Goal: Task Accomplishment & Management: Use online tool/utility

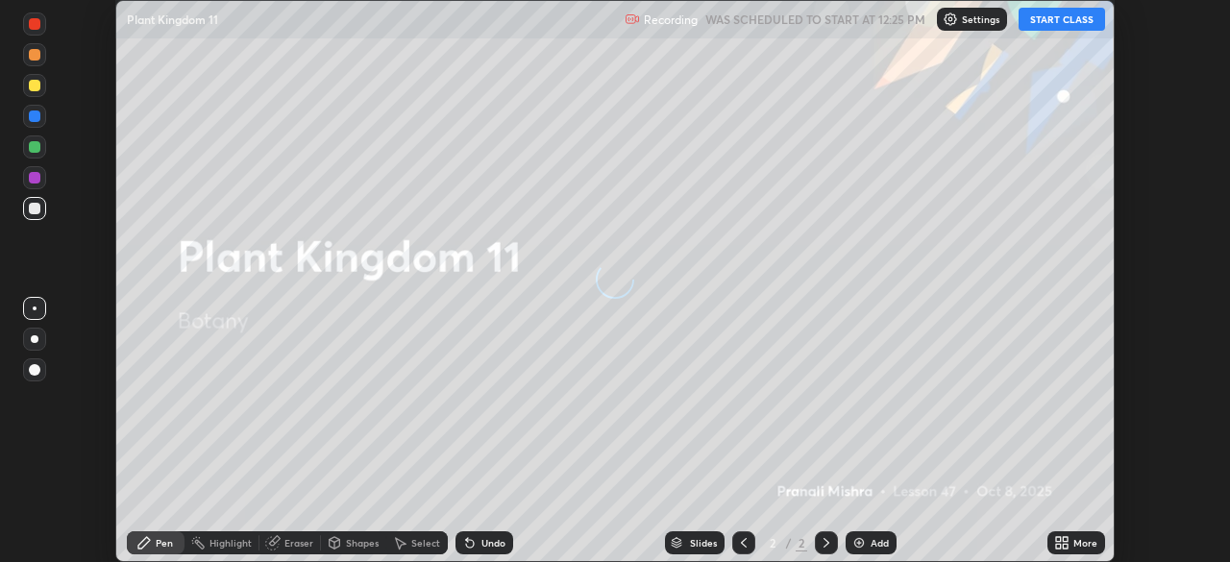
scroll to position [562, 1230]
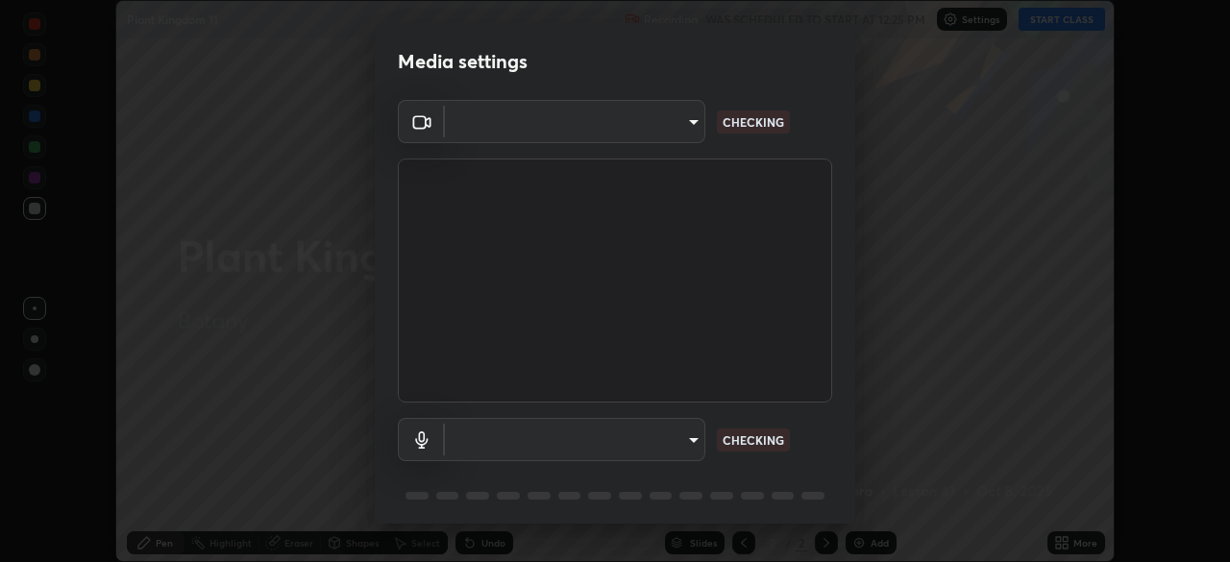
type input "67417adfccfa8b42c30ef4407fe4a6c493a28e79373338af571501226f50bce5"
click at [517, 129] on body "Erase all Plant Kingdom 11 Recording WAS SCHEDULED TO START AT 12:25 PM Setting…" at bounding box center [615, 281] width 1230 height 562
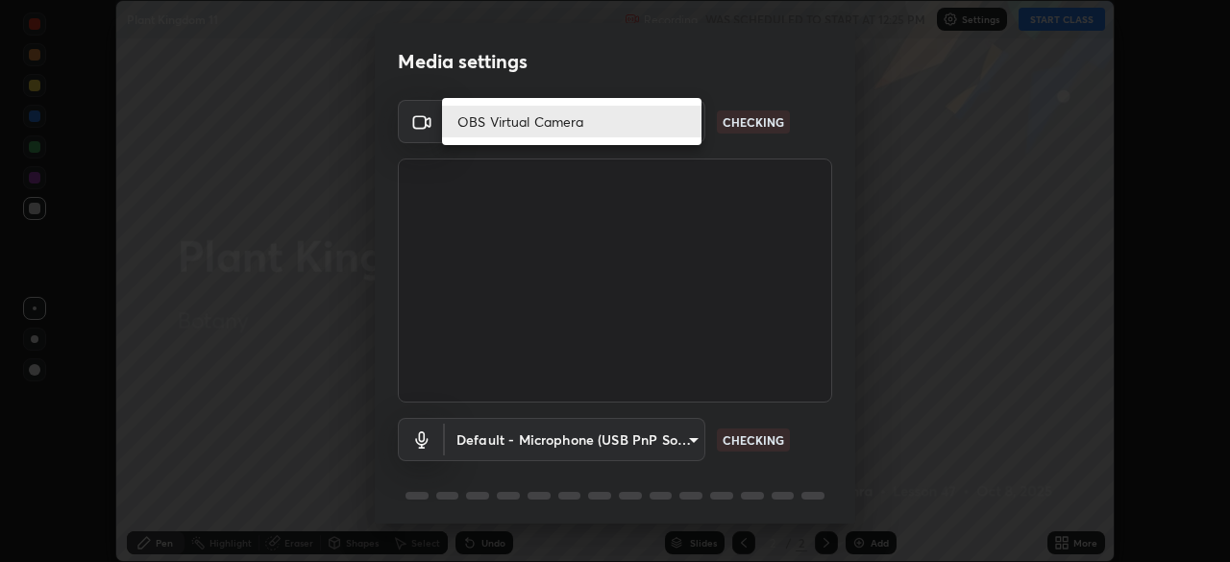
click at [514, 121] on li "OBS Virtual Camera" at bounding box center [571, 122] width 259 height 32
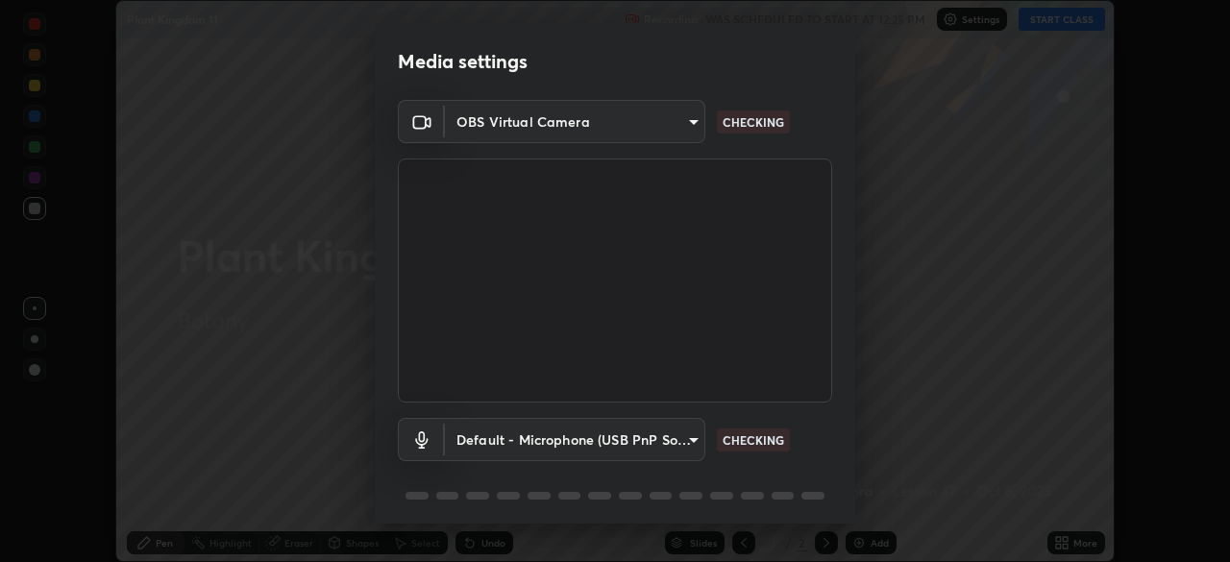
scroll to position [68, 0]
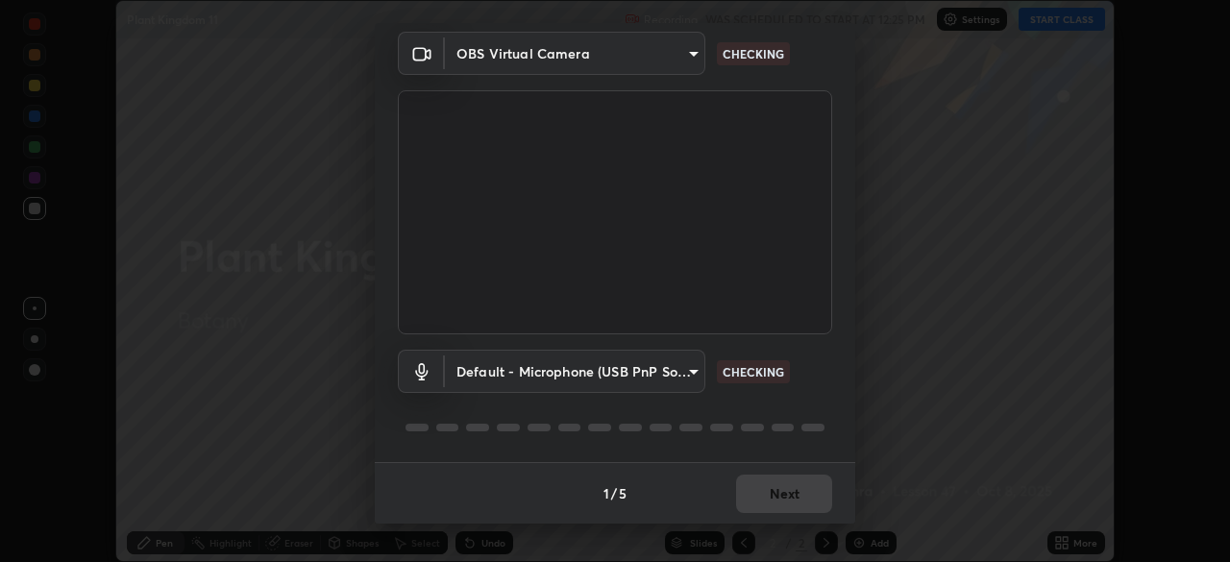
click at [534, 390] on body "Erase all Plant Kingdom 11 Recording WAS SCHEDULED TO START AT 12:25 PM Setting…" at bounding box center [615, 281] width 1230 height 562
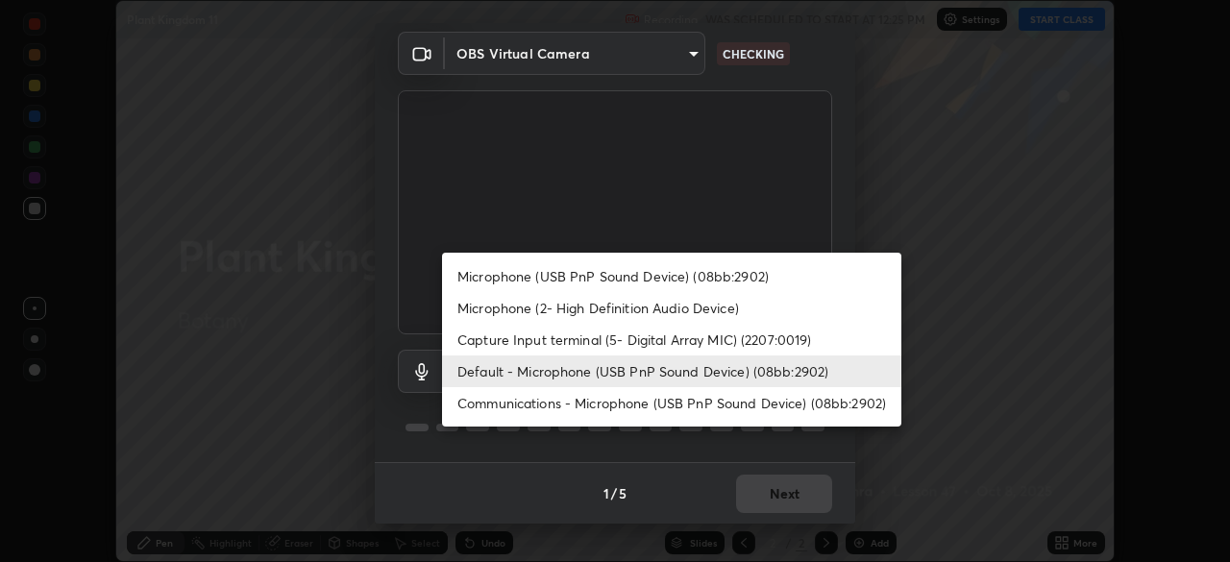
click at [510, 271] on li "Microphone (USB PnP Sound Device) (08bb:2902)" at bounding box center [671, 276] width 459 height 32
type input "0731a5793338620071d28b8b8337ef3b46904e72f5b89cbcf0318e7116545c93"
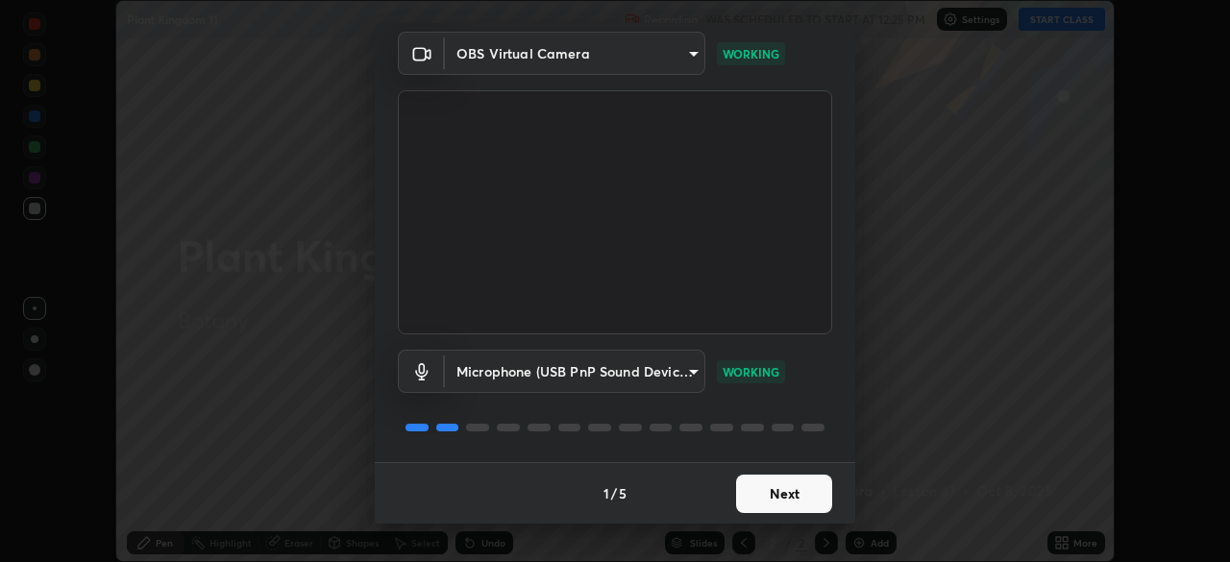
click at [773, 496] on button "Next" at bounding box center [784, 494] width 96 height 38
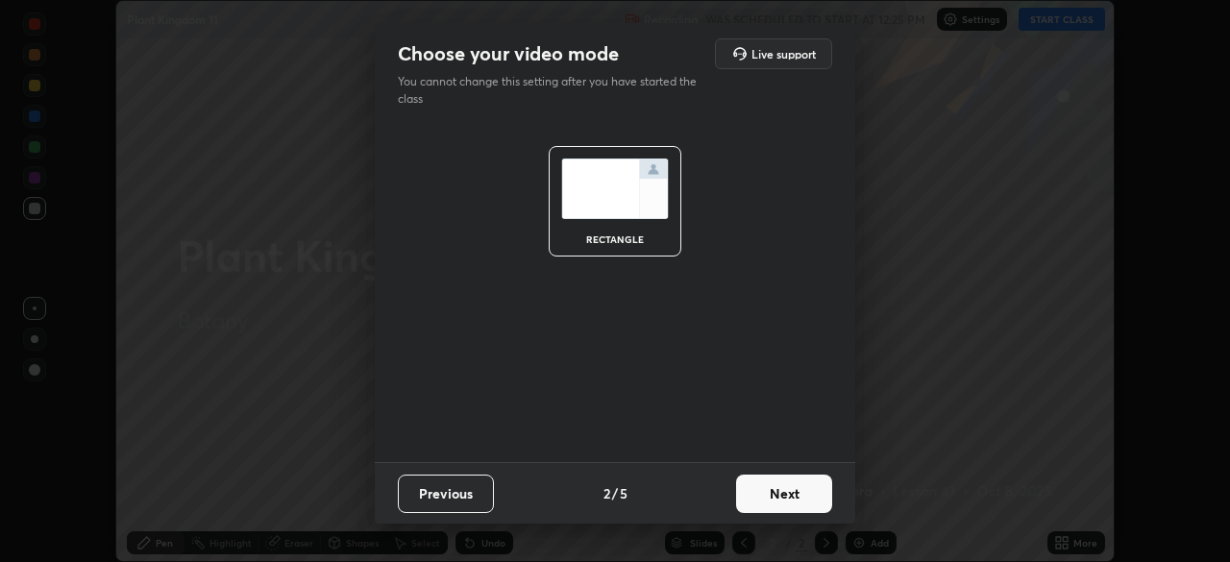
scroll to position [0, 0]
click at [774, 496] on button "Next" at bounding box center [784, 494] width 96 height 38
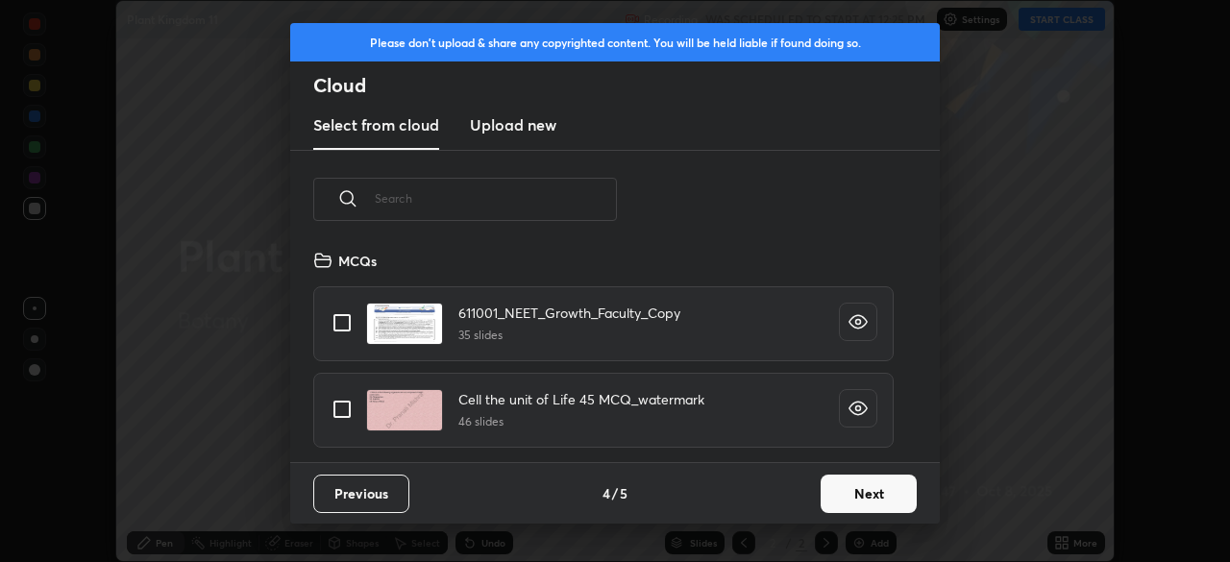
scroll to position [213, 617]
click at [559, 205] on input "text" at bounding box center [496, 199] width 242 height 82
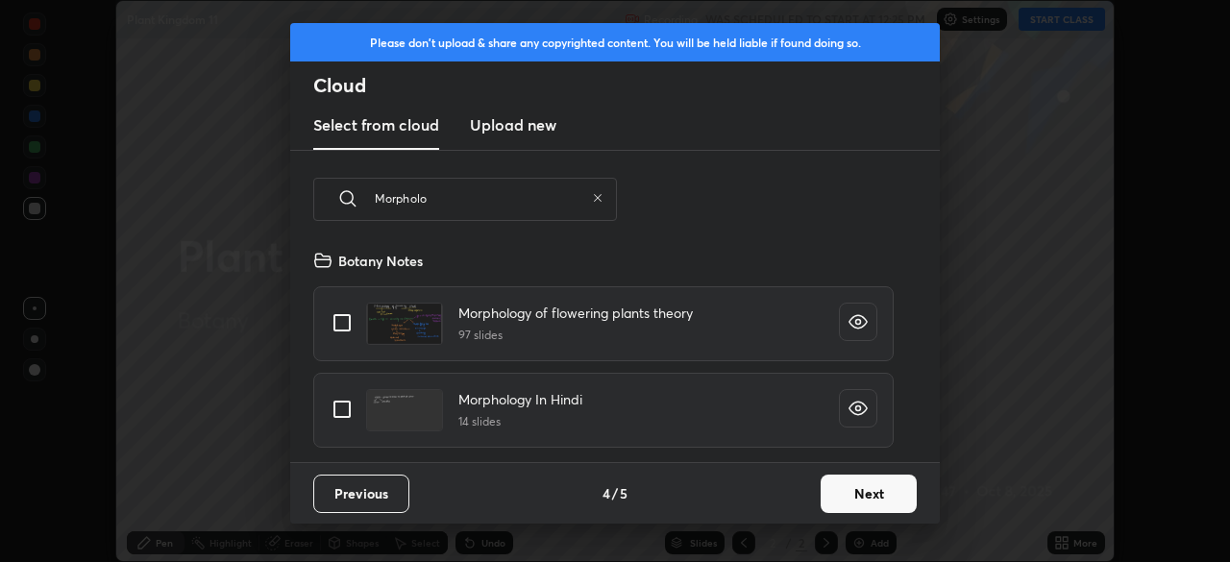
type input "Morpholo"
click at [344, 322] on input "grid" at bounding box center [342, 323] width 40 height 40
checkbox input "true"
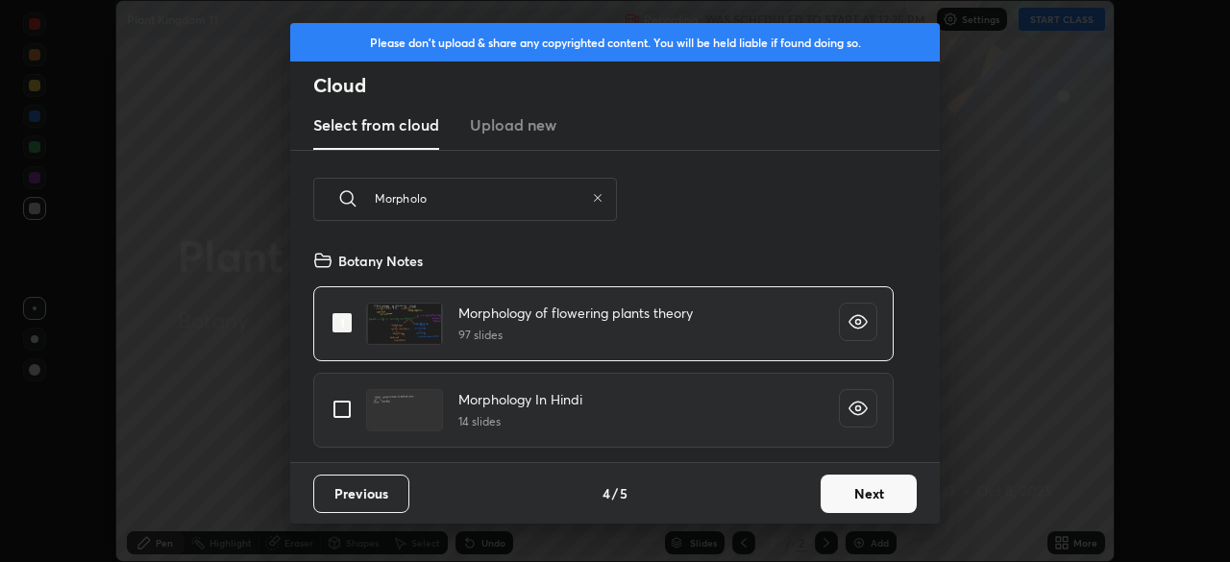
click at [871, 497] on button "Next" at bounding box center [868, 494] width 96 height 38
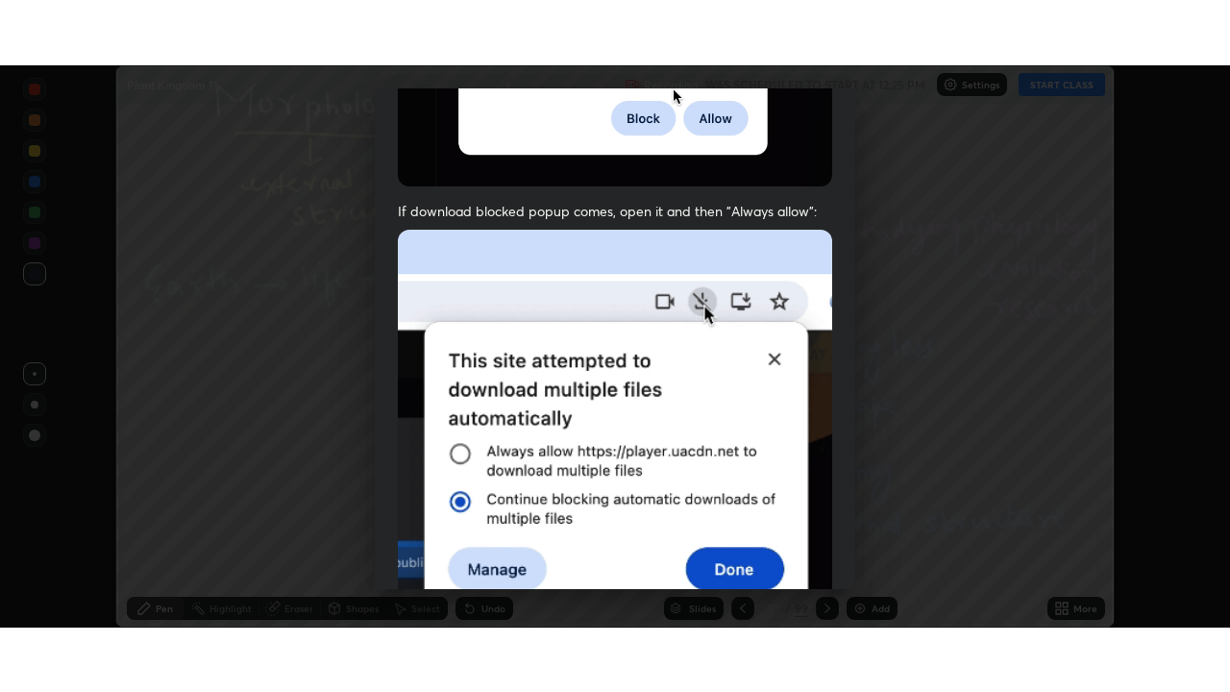
scroll to position [460, 0]
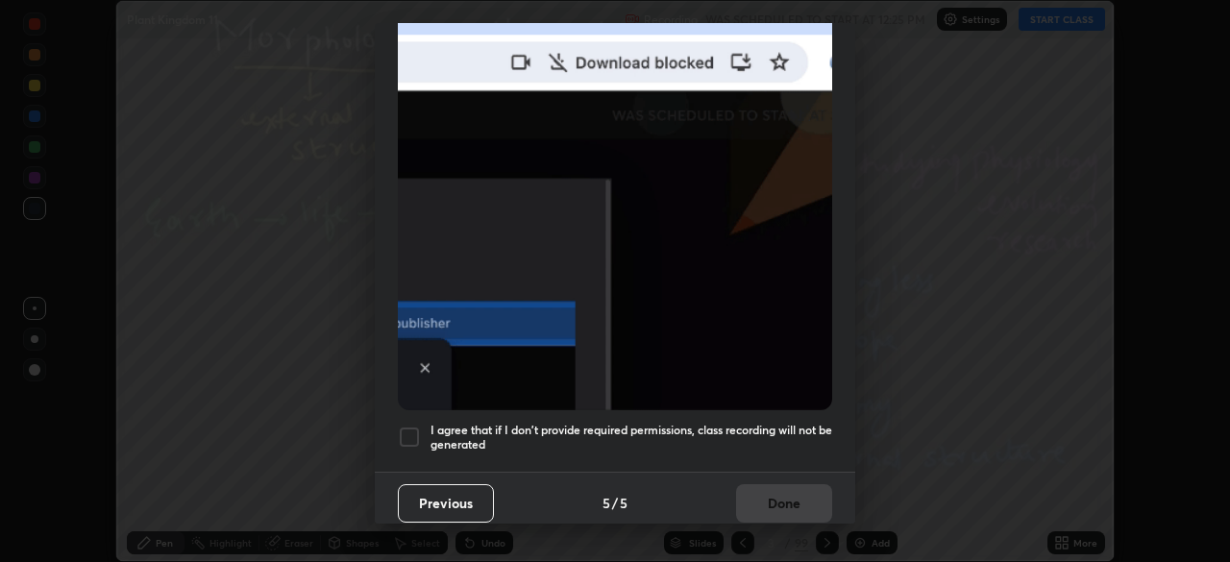
click at [412, 431] on div at bounding box center [409, 437] width 23 height 23
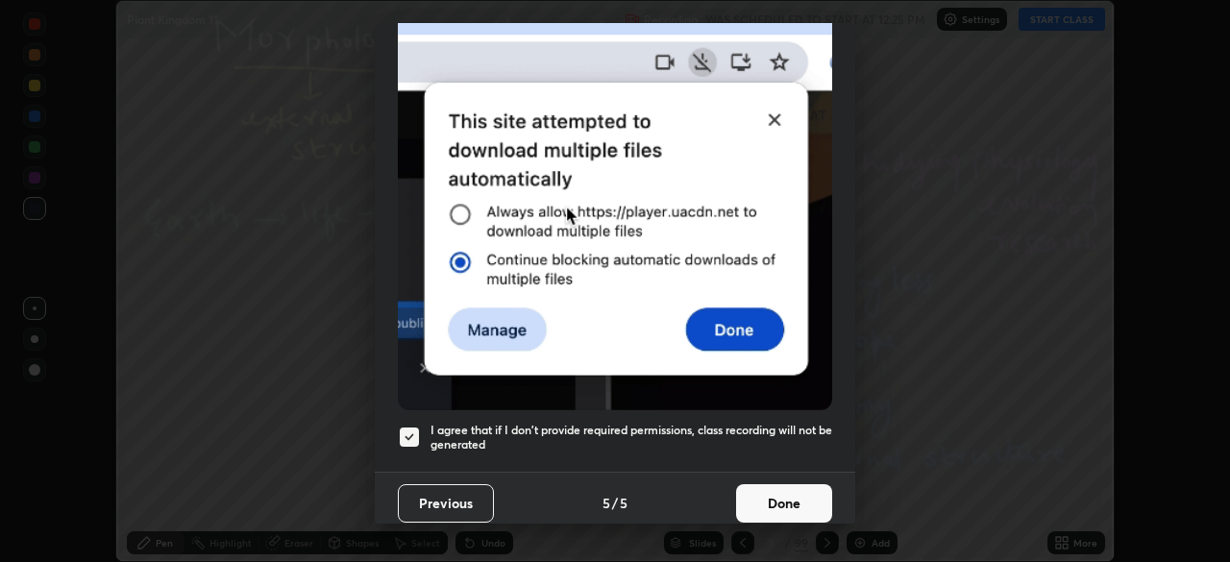
click at [792, 508] on button "Done" at bounding box center [784, 503] width 96 height 38
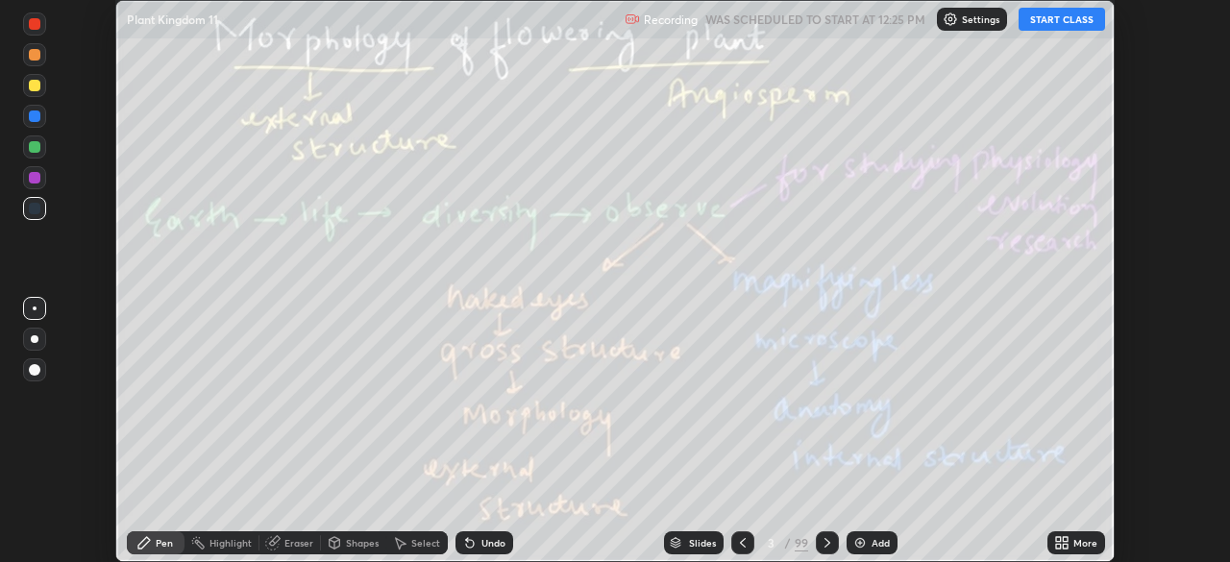
click at [1057, 20] on button "START CLASS" at bounding box center [1061, 19] width 86 height 23
click at [1077, 534] on div "More" at bounding box center [1076, 542] width 58 height 23
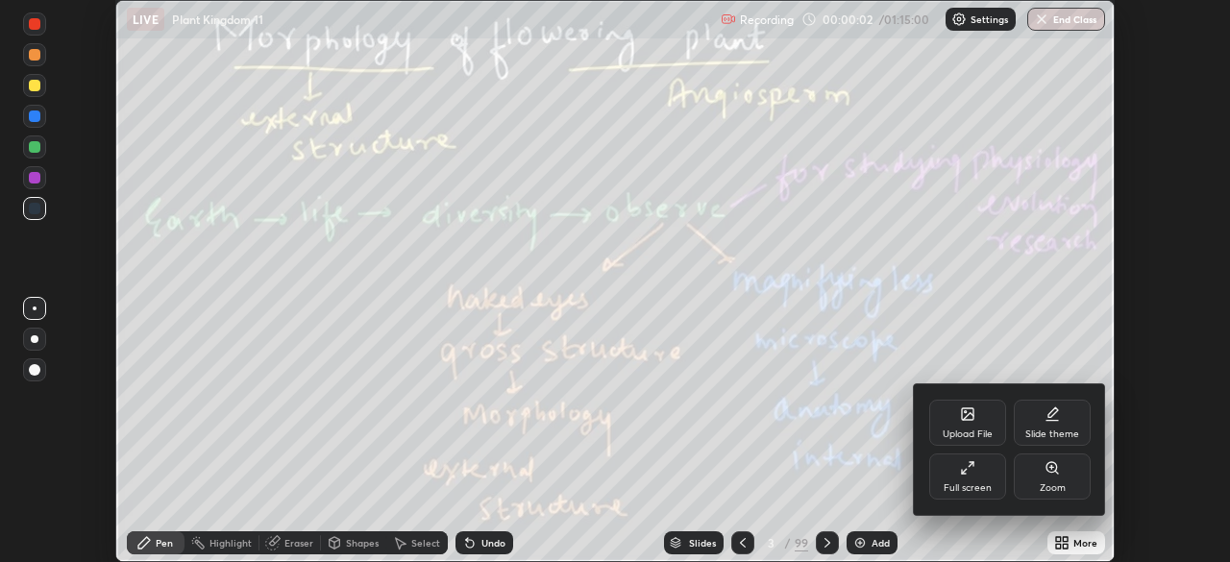
click at [981, 477] on div "Full screen" at bounding box center [967, 476] width 77 height 46
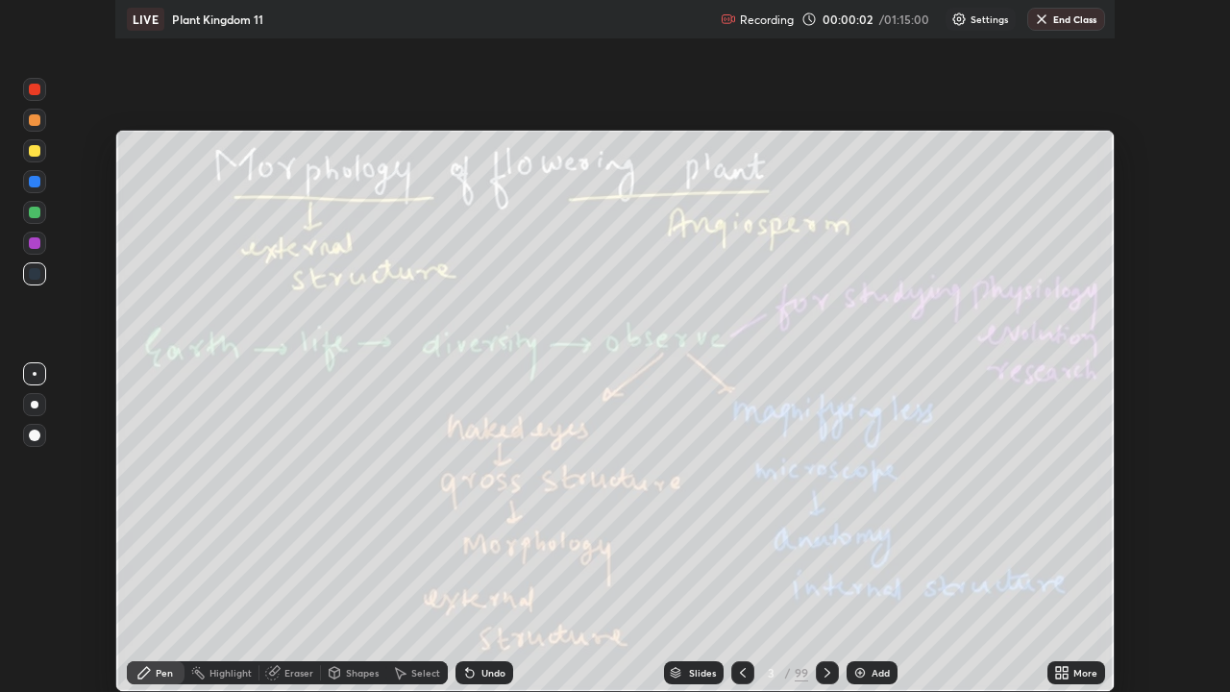
scroll to position [692, 1230]
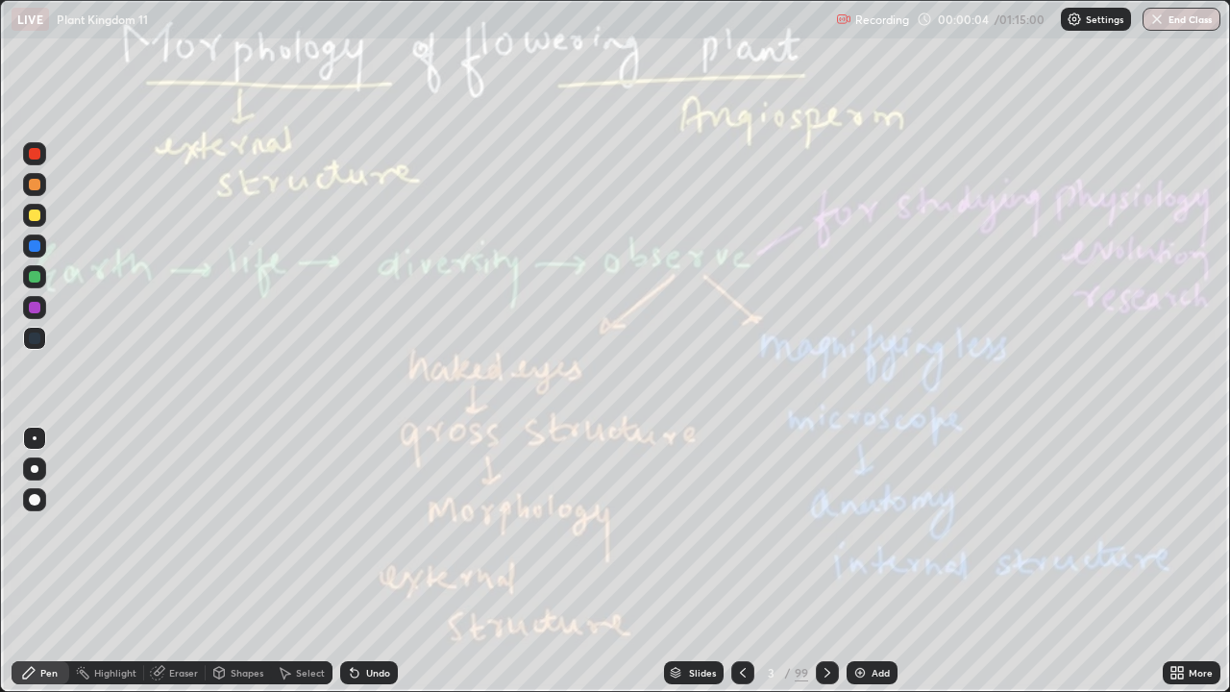
click at [803, 561] on div "99" at bounding box center [800, 672] width 13 height 17
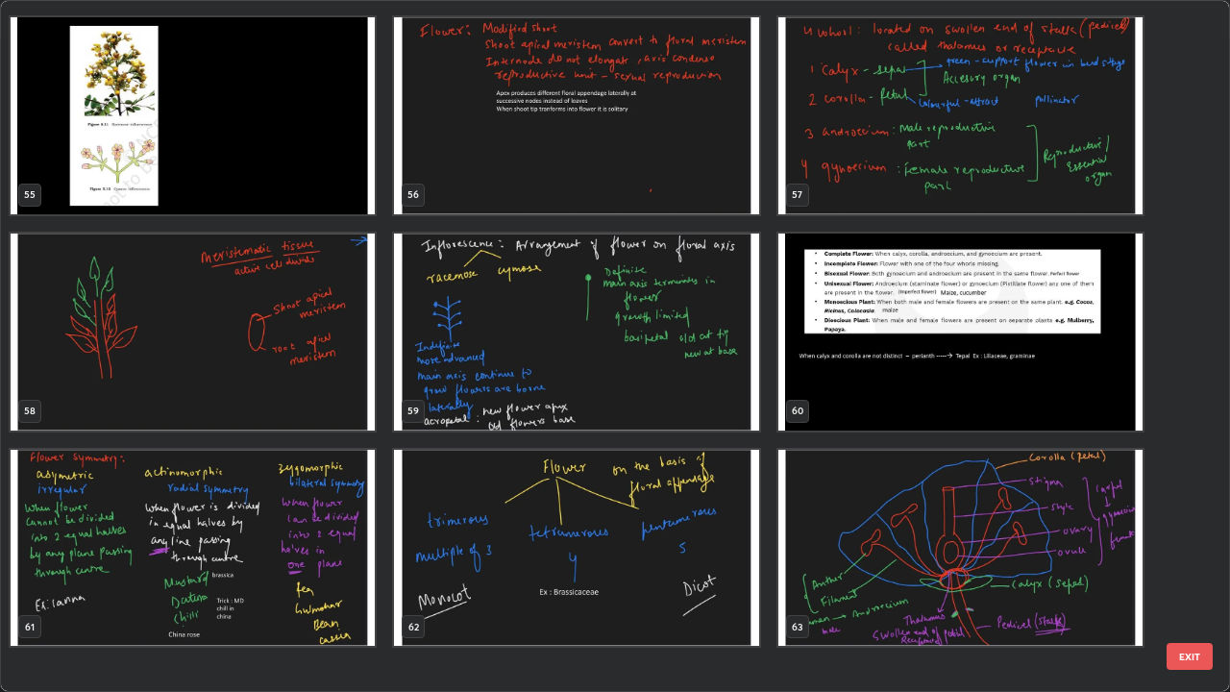
scroll to position [3810, 0]
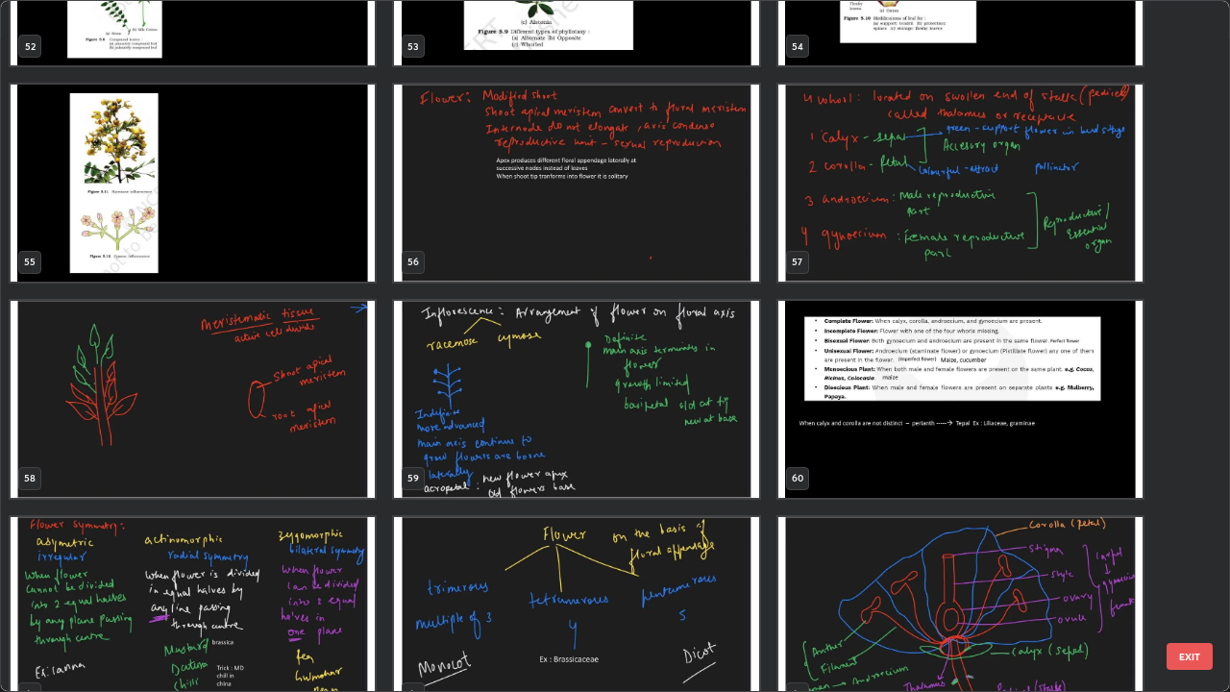
click at [738, 273] on img "grid" at bounding box center [576, 183] width 364 height 197
click at [731, 269] on img "grid" at bounding box center [576, 183] width 364 height 197
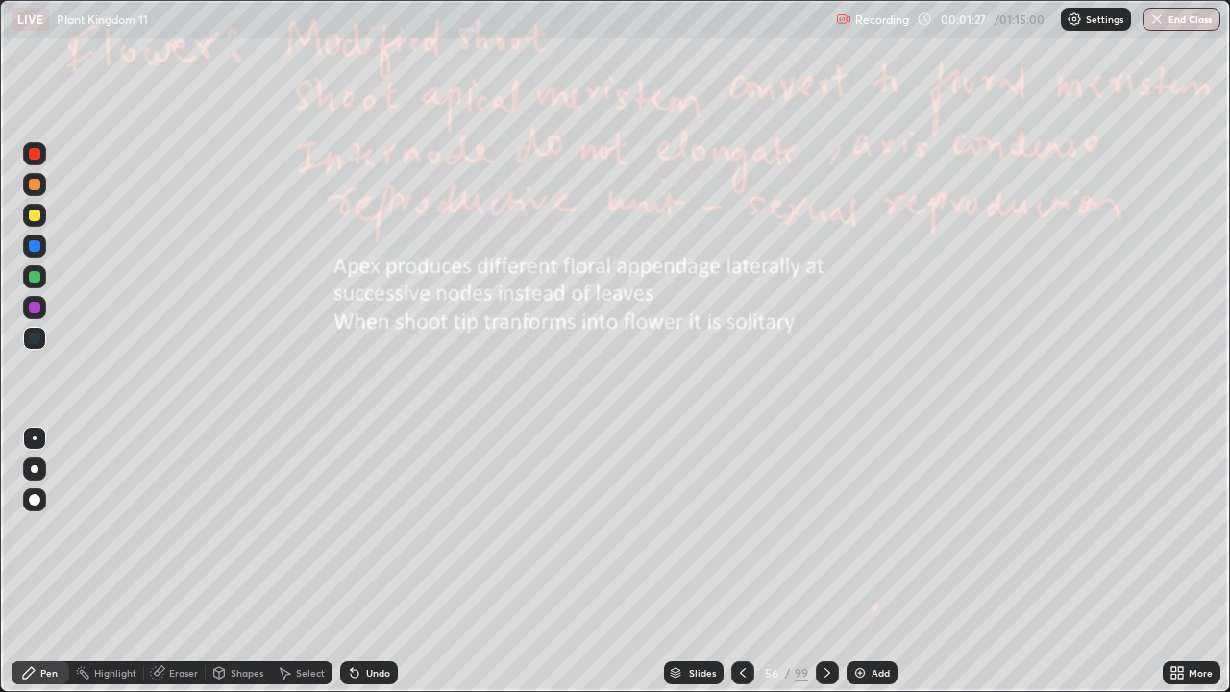
click at [37, 275] on div at bounding box center [35, 277] width 12 height 12
click at [827, 561] on icon at bounding box center [826, 672] width 15 height 15
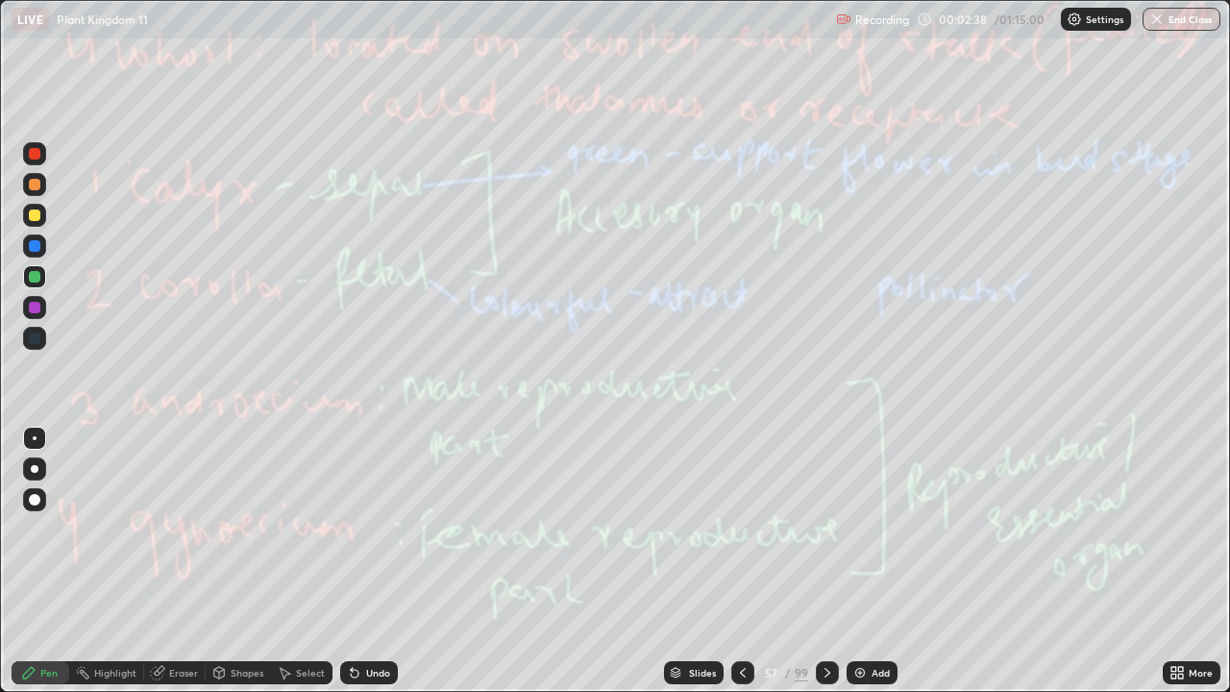
click at [820, 561] on div at bounding box center [827, 672] width 23 height 23
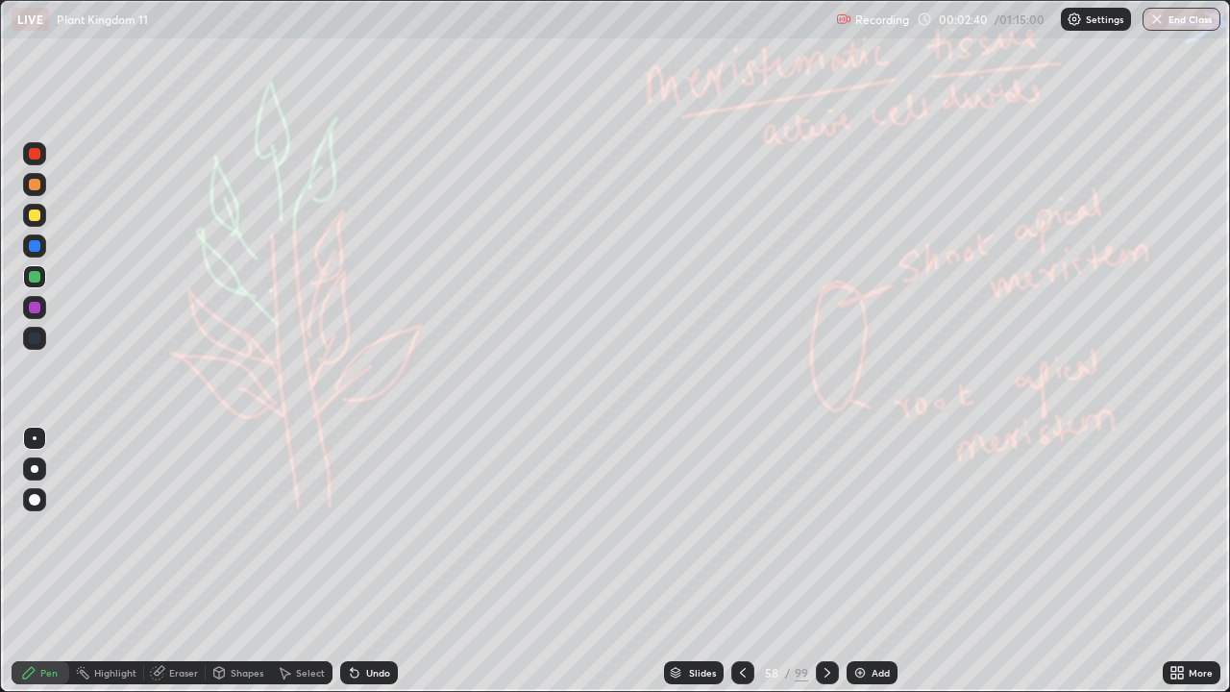
click at [819, 561] on icon at bounding box center [826, 672] width 15 height 15
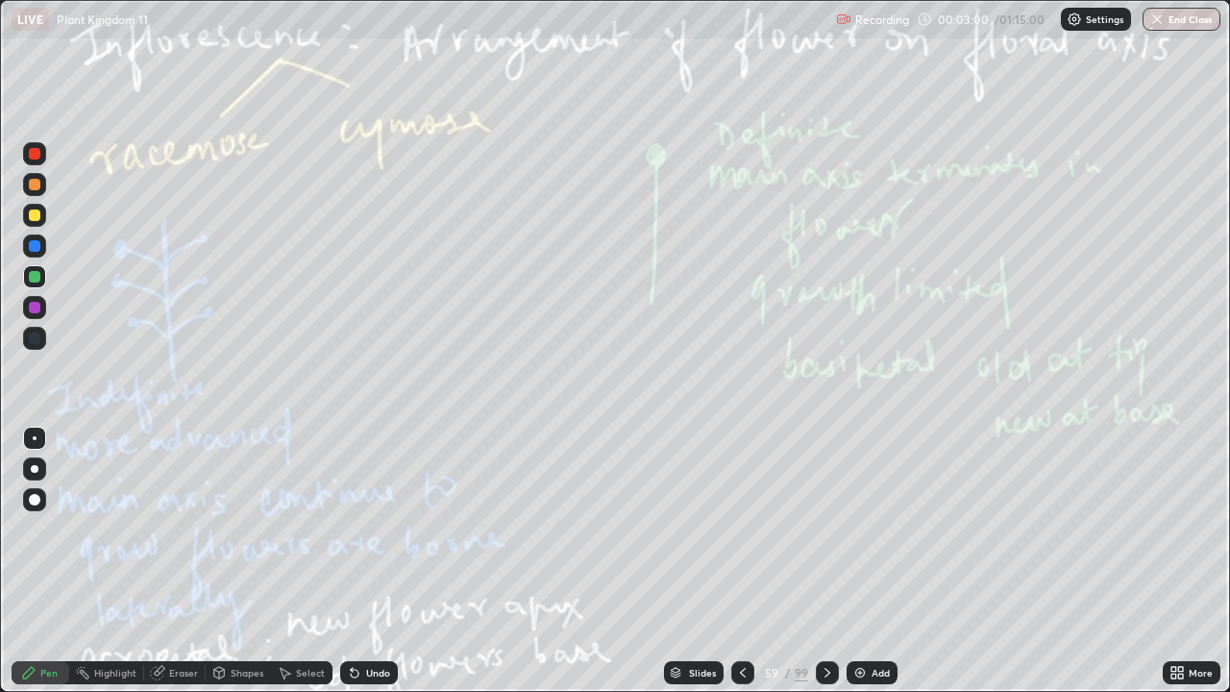
click at [827, 561] on icon at bounding box center [826, 672] width 15 height 15
click at [823, 561] on icon at bounding box center [826, 672] width 15 height 15
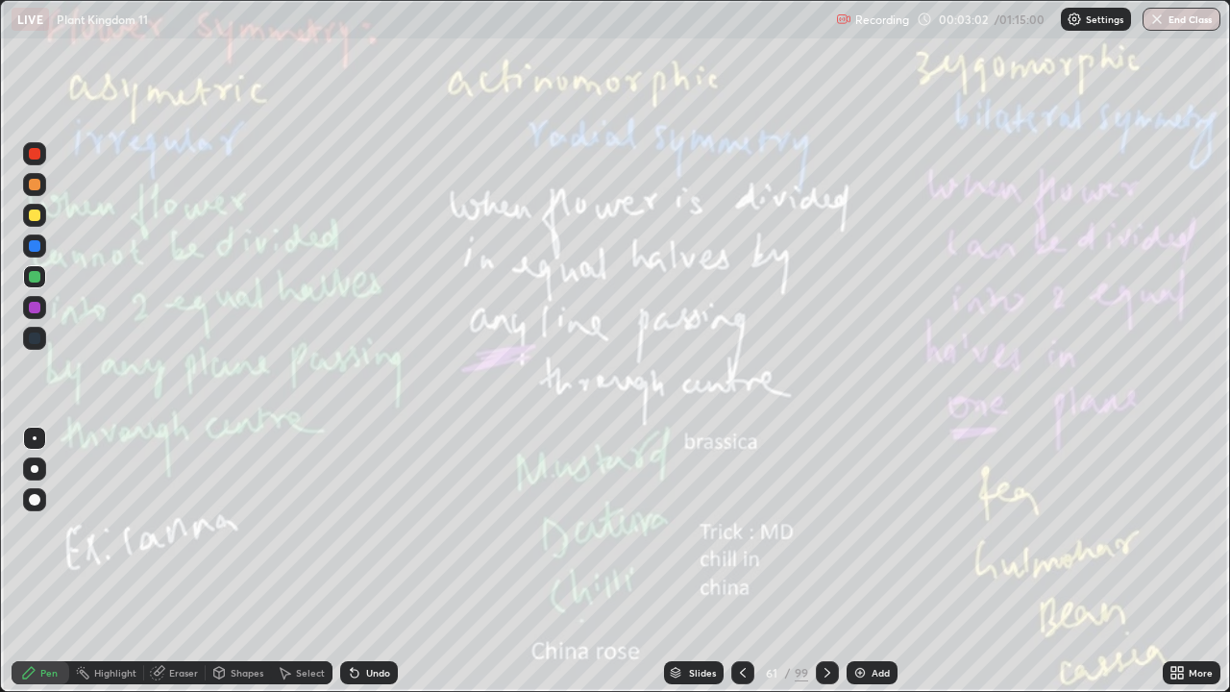
click at [741, 561] on div at bounding box center [742, 672] width 23 height 23
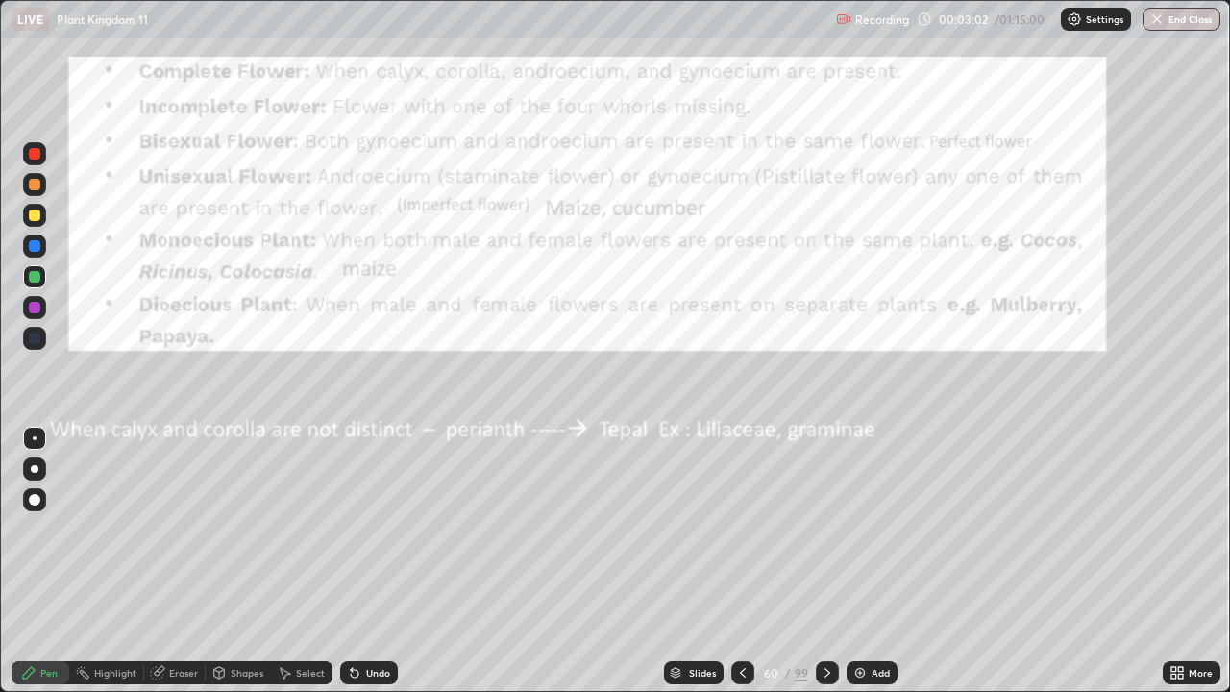
click at [741, 561] on icon at bounding box center [742, 672] width 15 height 15
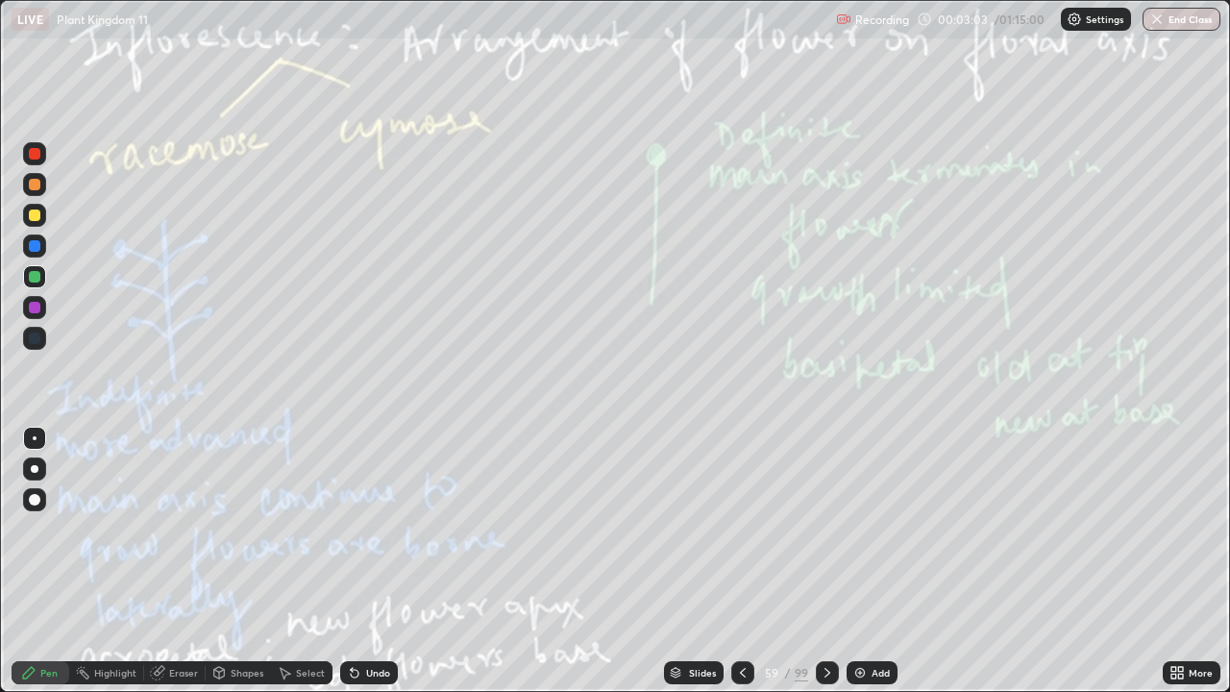
click at [819, 561] on icon at bounding box center [826, 672] width 15 height 15
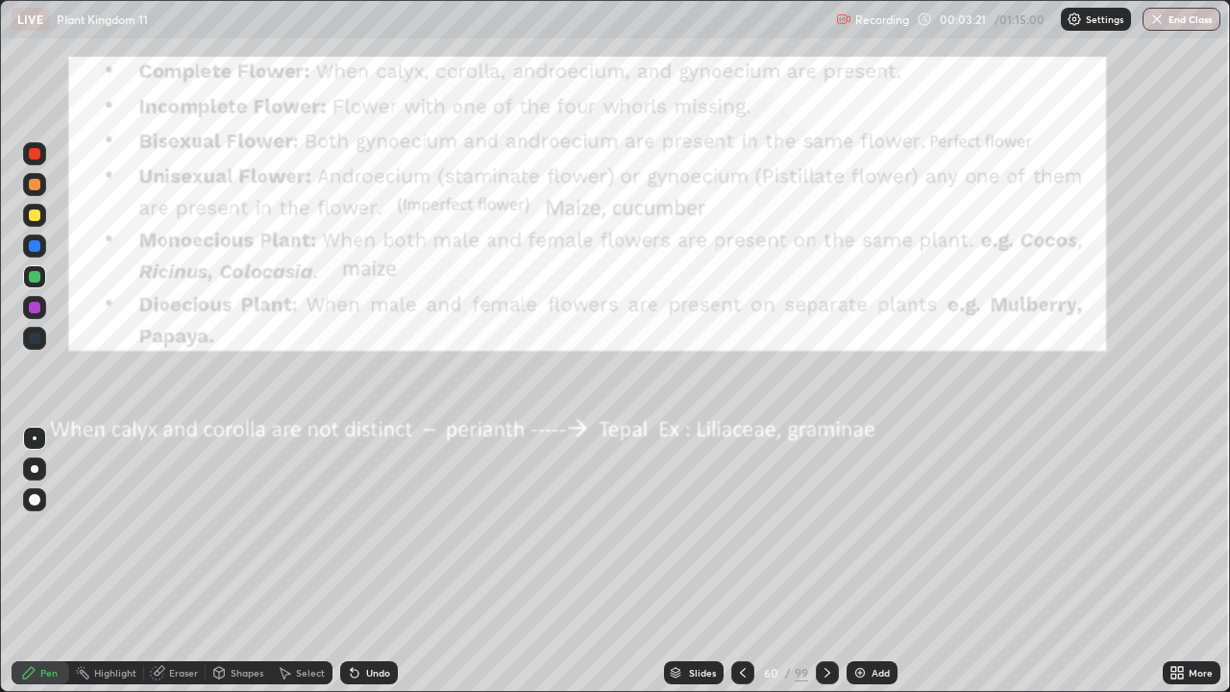
click at [830, 561] on div at bounding box center [827, 672] width 23 height 23
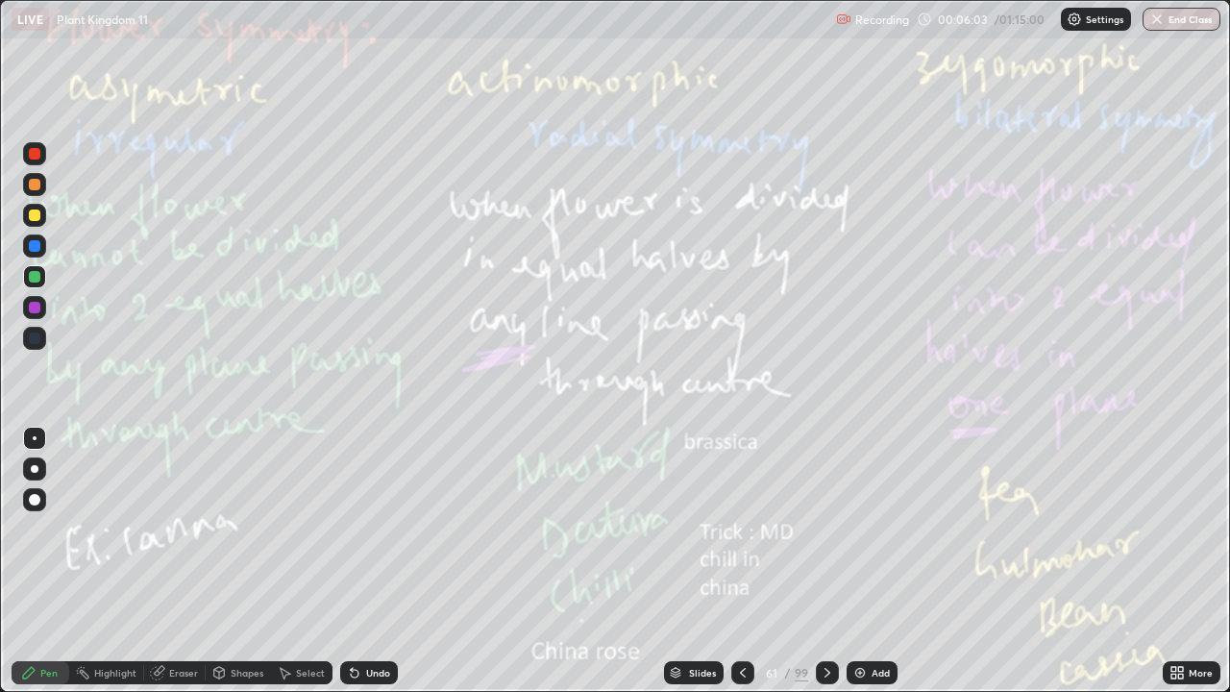
click at [825, 561] on icon at bounding box center [826, 672] width 15 height 15
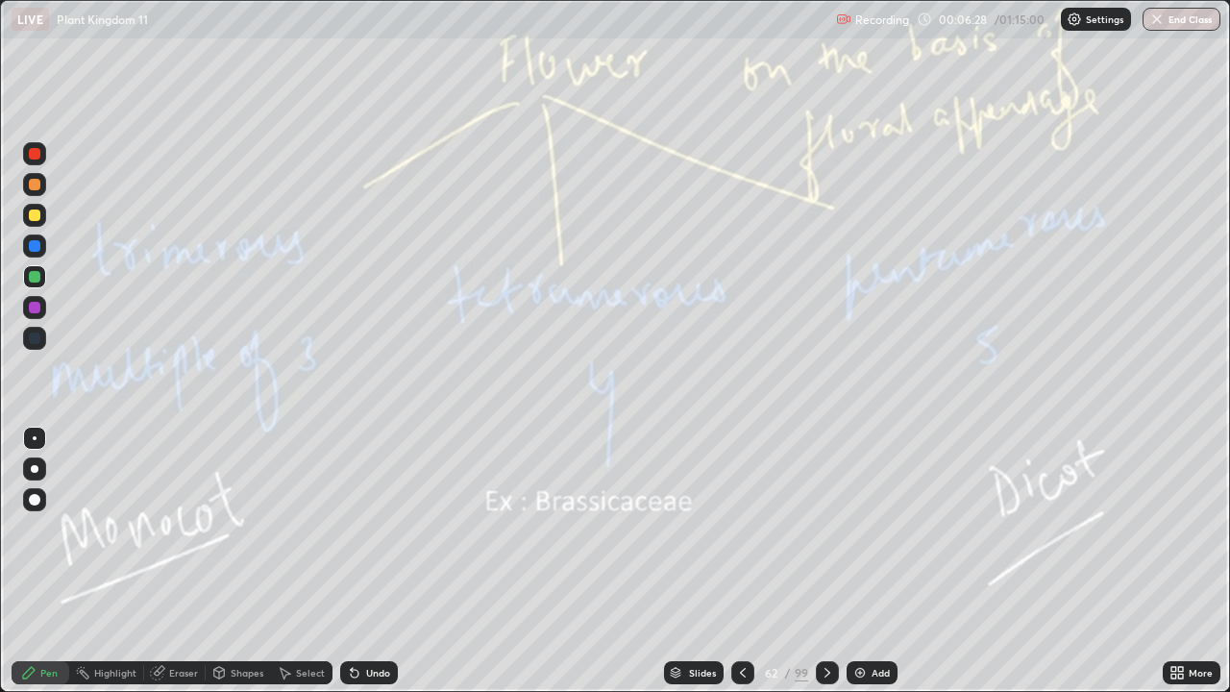
click at [825, 561] on div at bounding box center [827, 672] width 23 height 23
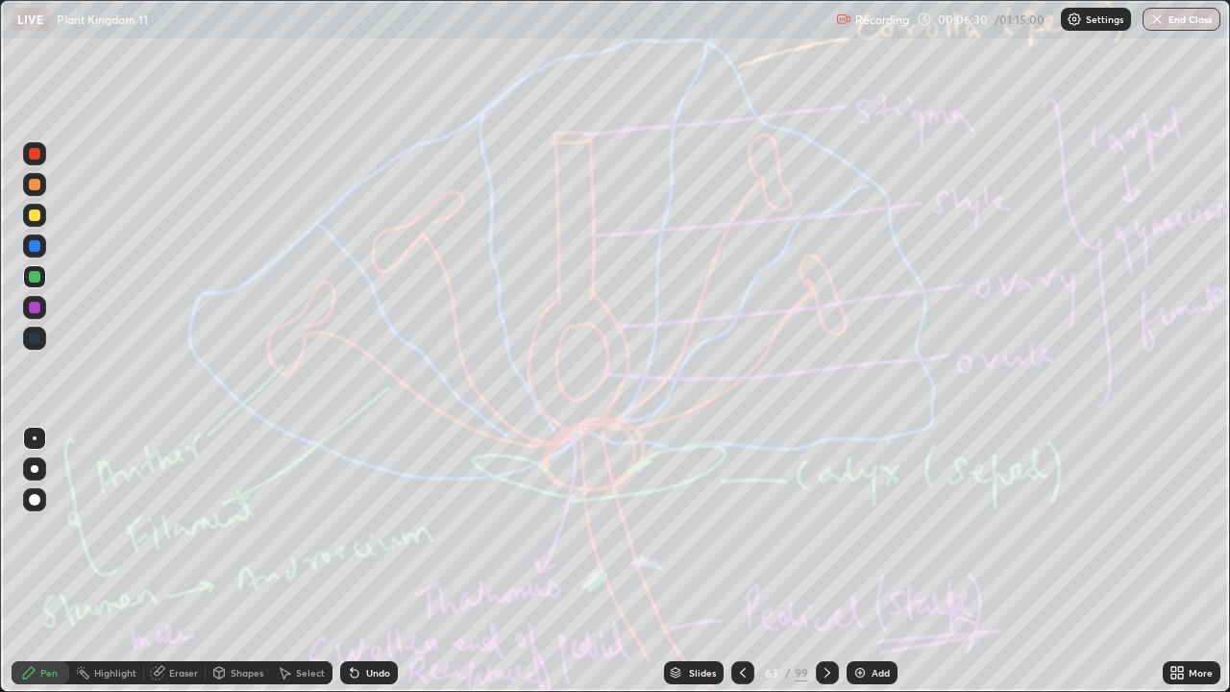
click at [823, 561] on div at bounding box center [827, 672] width 23 height 23
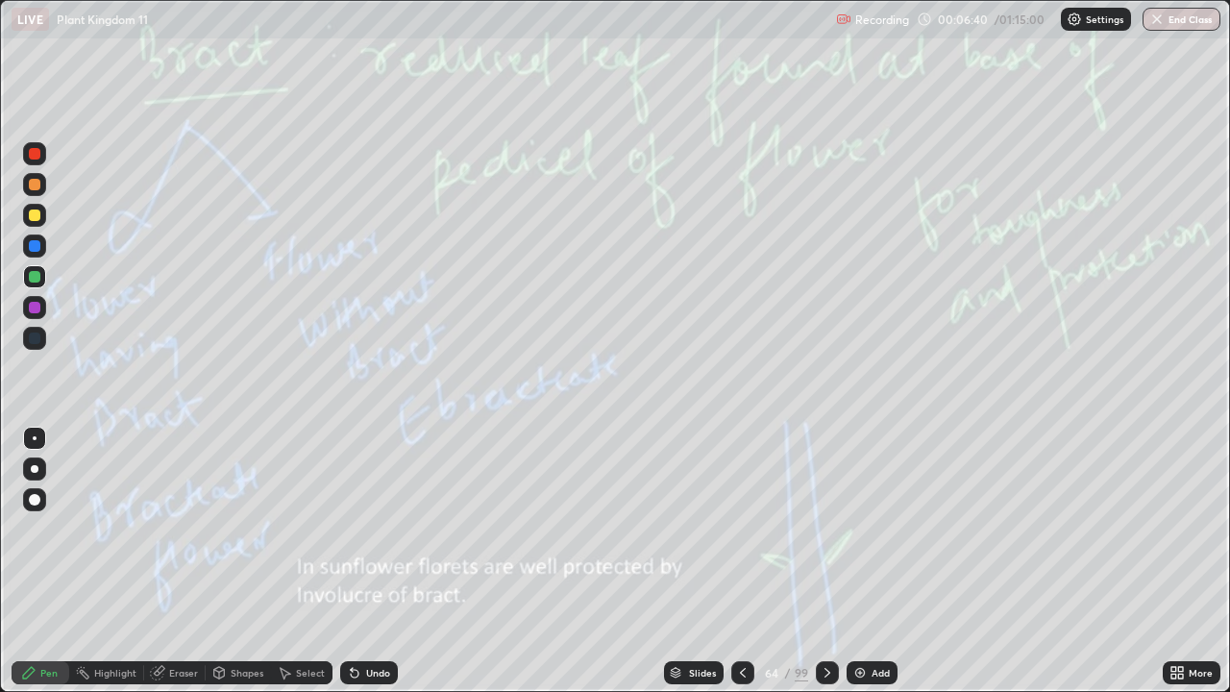
click at [825, 561] on icon at bounding box center [826, 672] width 15 height 15
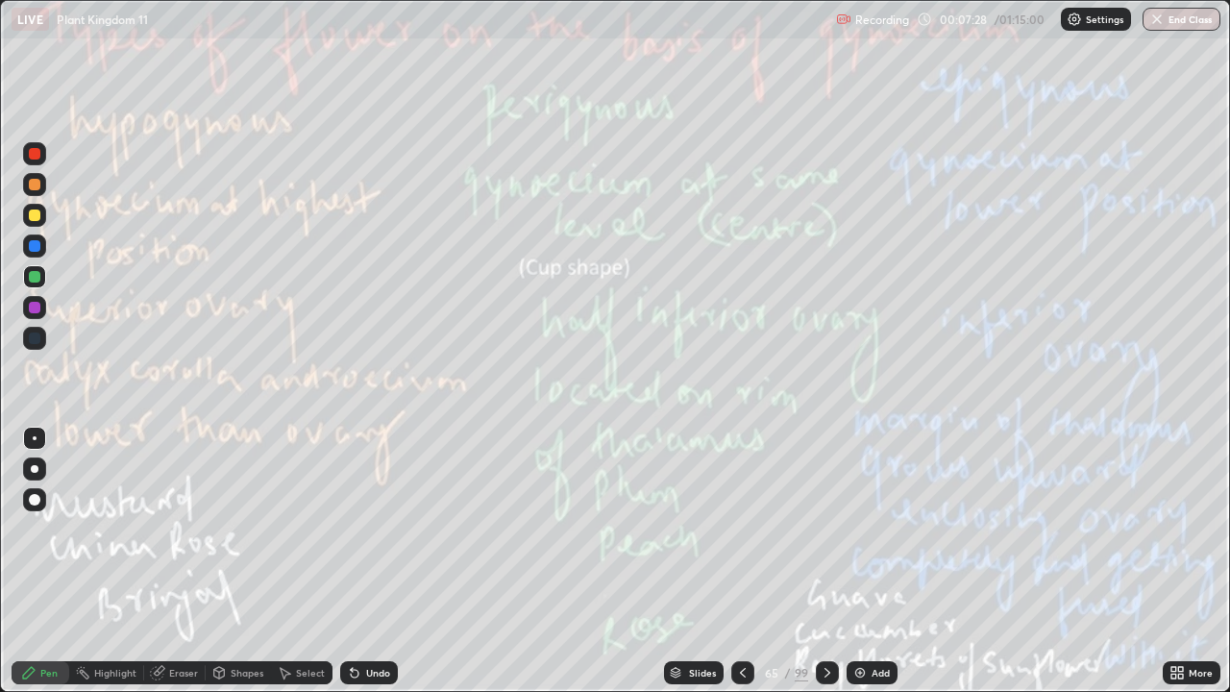
click at [830, 561] on div at bounding box center [827, 672] width 23 height 23
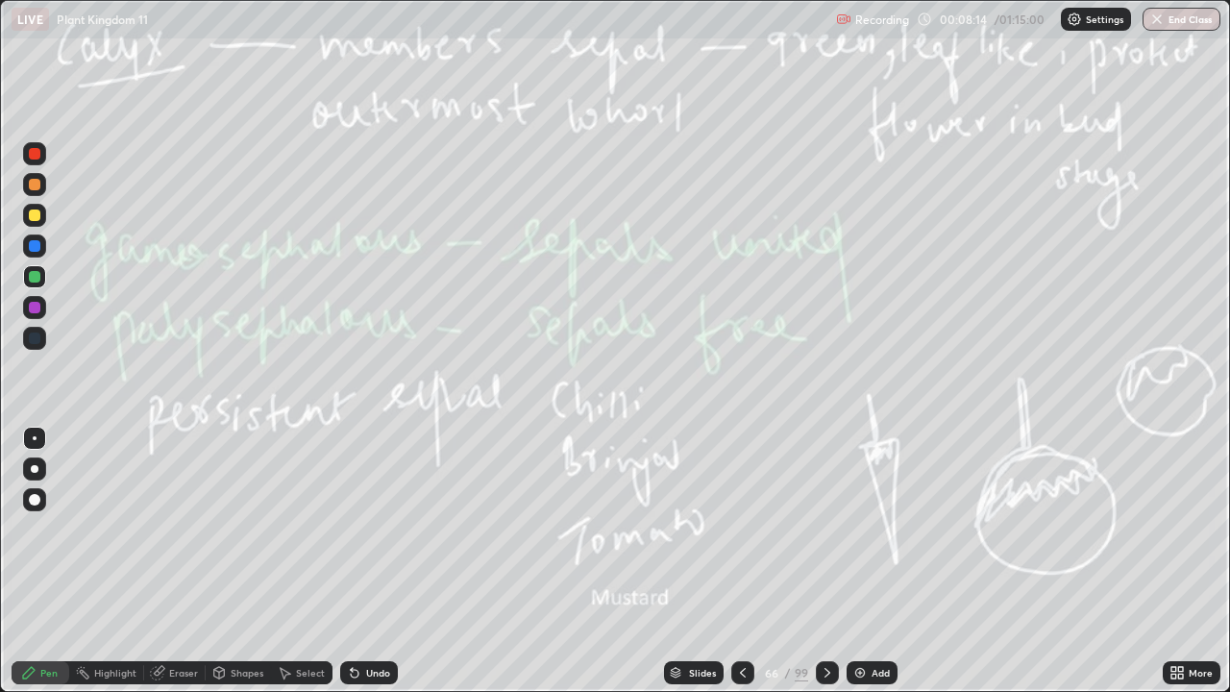
click at [827, 561] on icon at bounding box center [826, 672] width 15 height 15
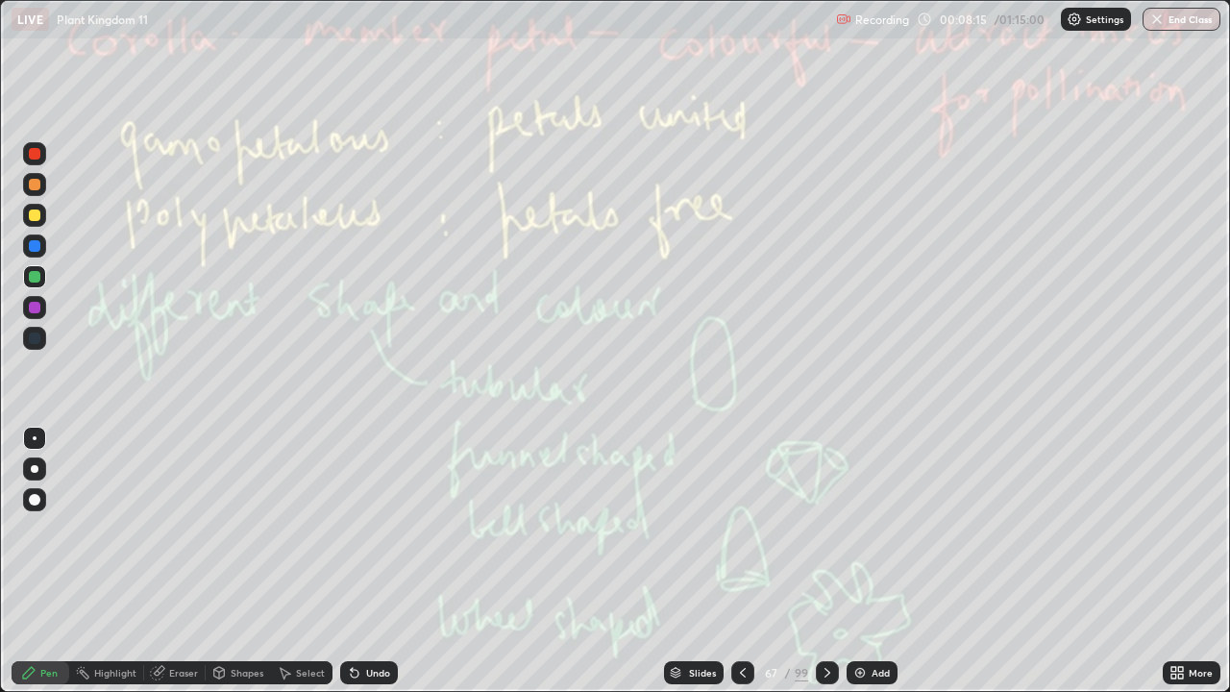
click at [825, 561] on icon at bounding box center [826, 672] width 15 height 15
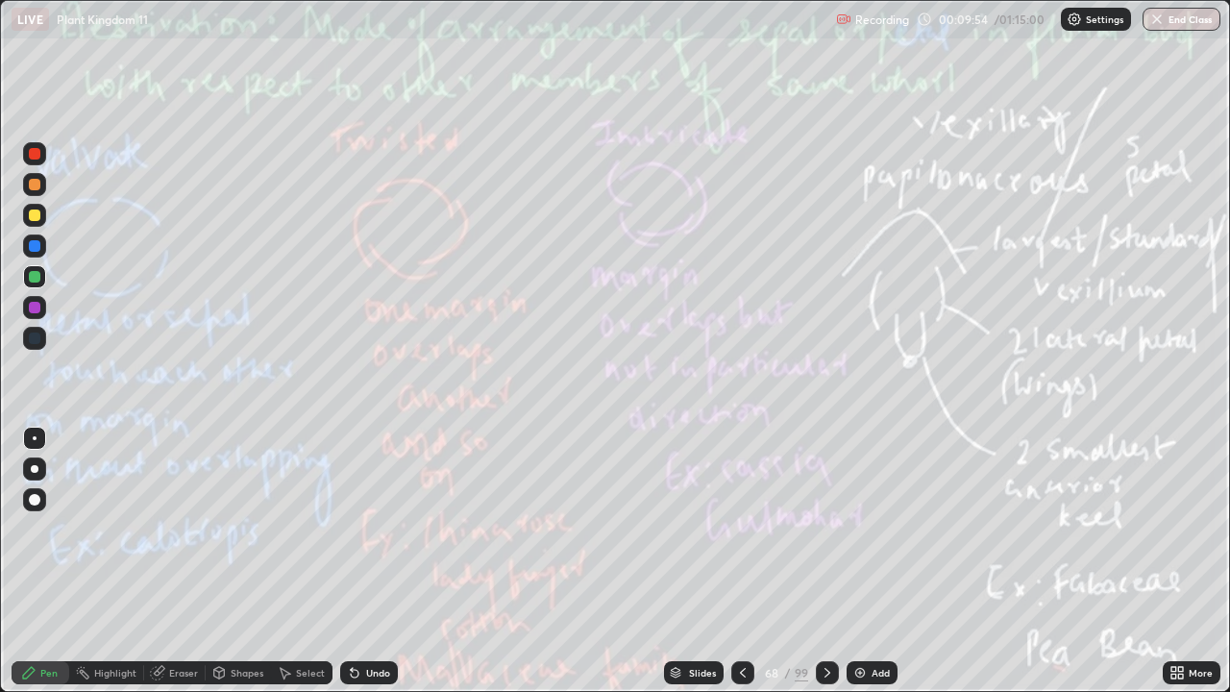
click at [825, 561] on icon at bounding box center [826, 672] width 15 height 15
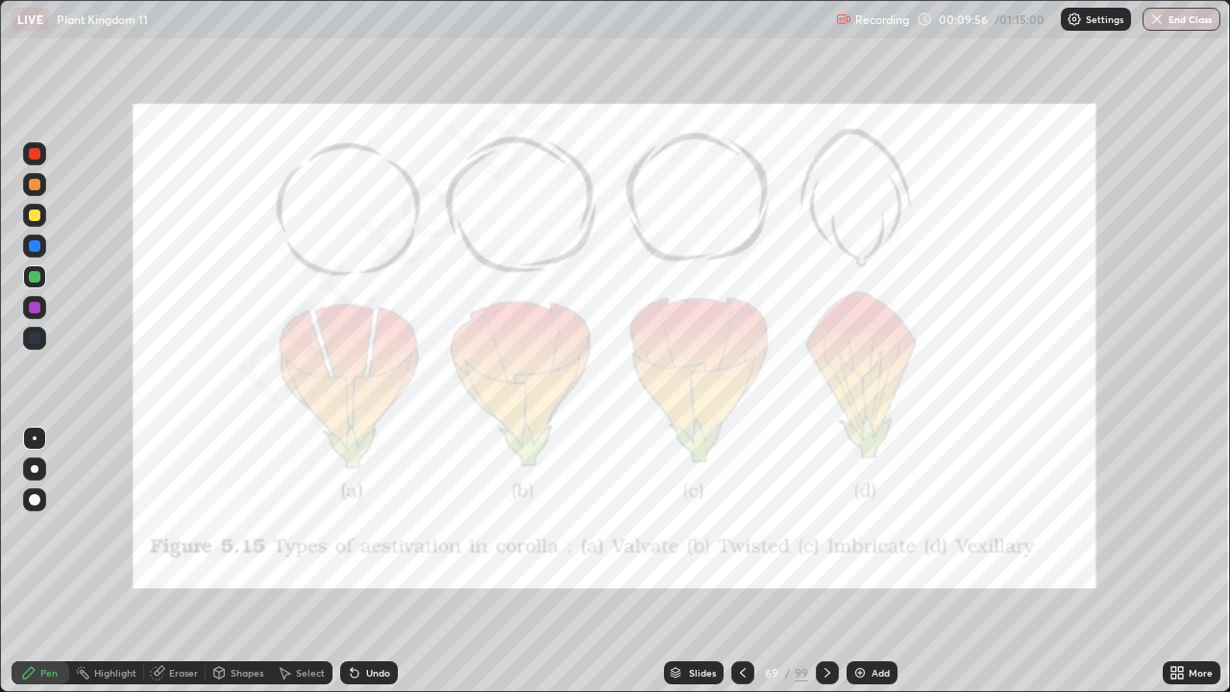
click at [825, 561] on icon at bounding box center [826, 672] width 15 height 15
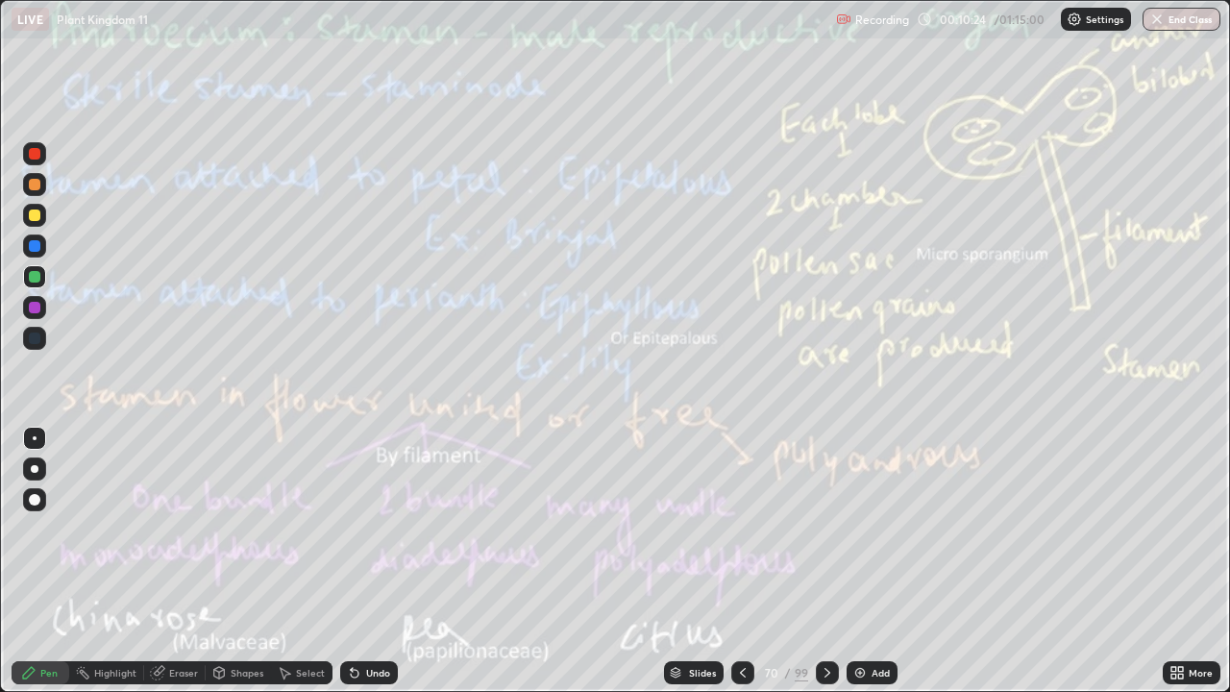
click at [825, 561] on icon at bounding box center [826, 672] width 15 height 15
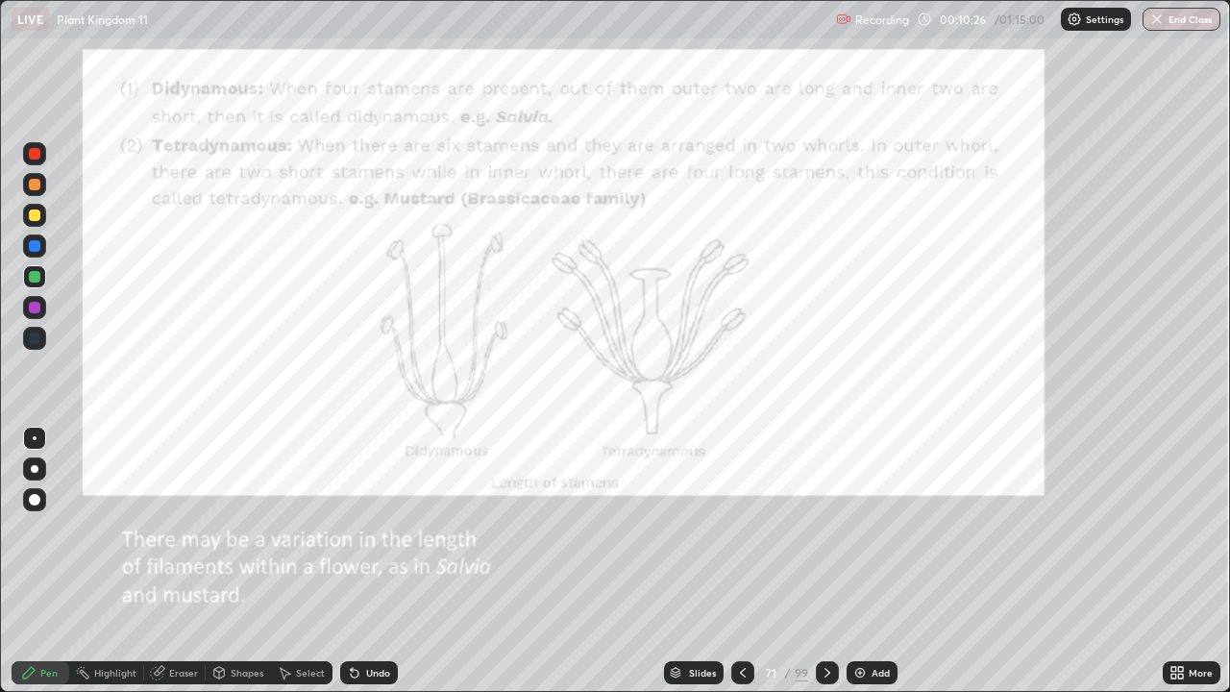
click at [823, 561] on icon at bounding box center [826, 672] width 15 height 15
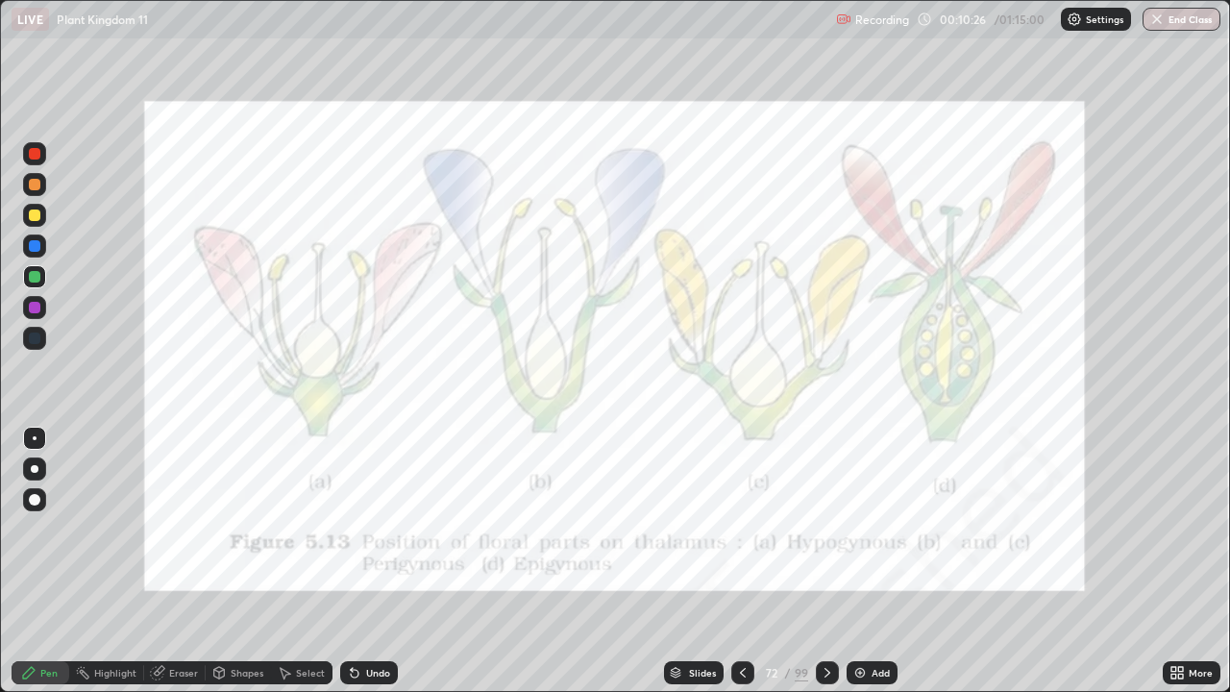
click at [819, 561] on div at bounding box center [827, 672] width 23 height 23
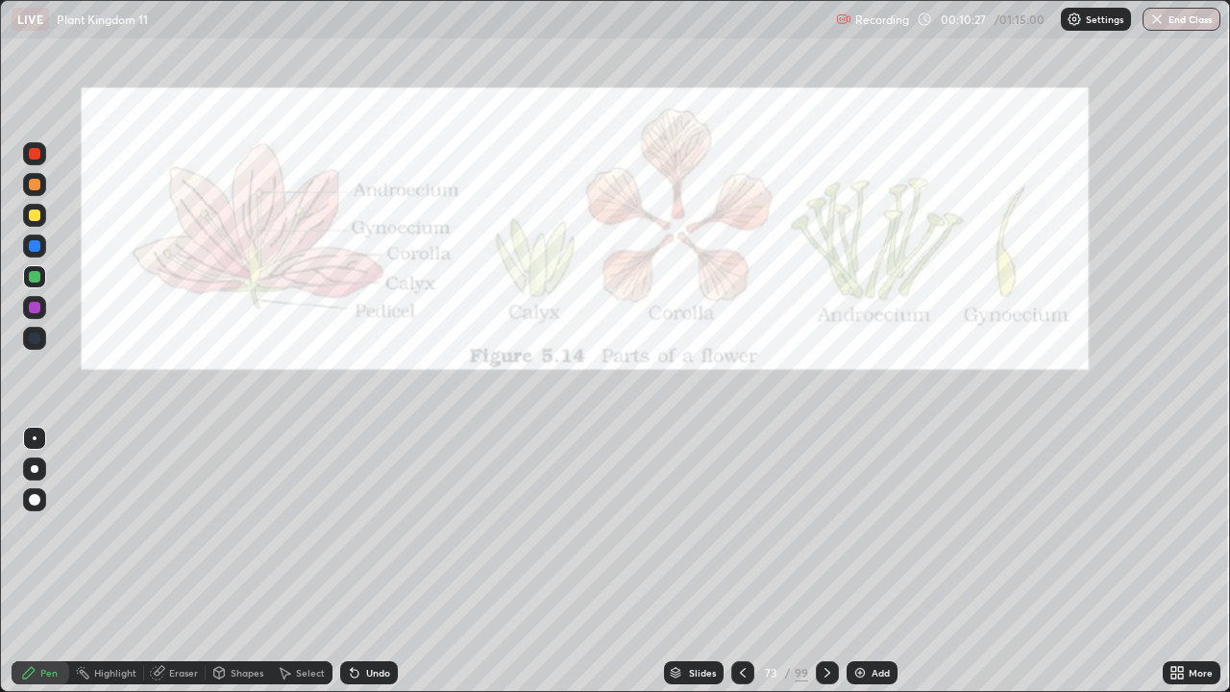
click at [817, 561] on div at bounding box center [827, 672] width 23 height 23
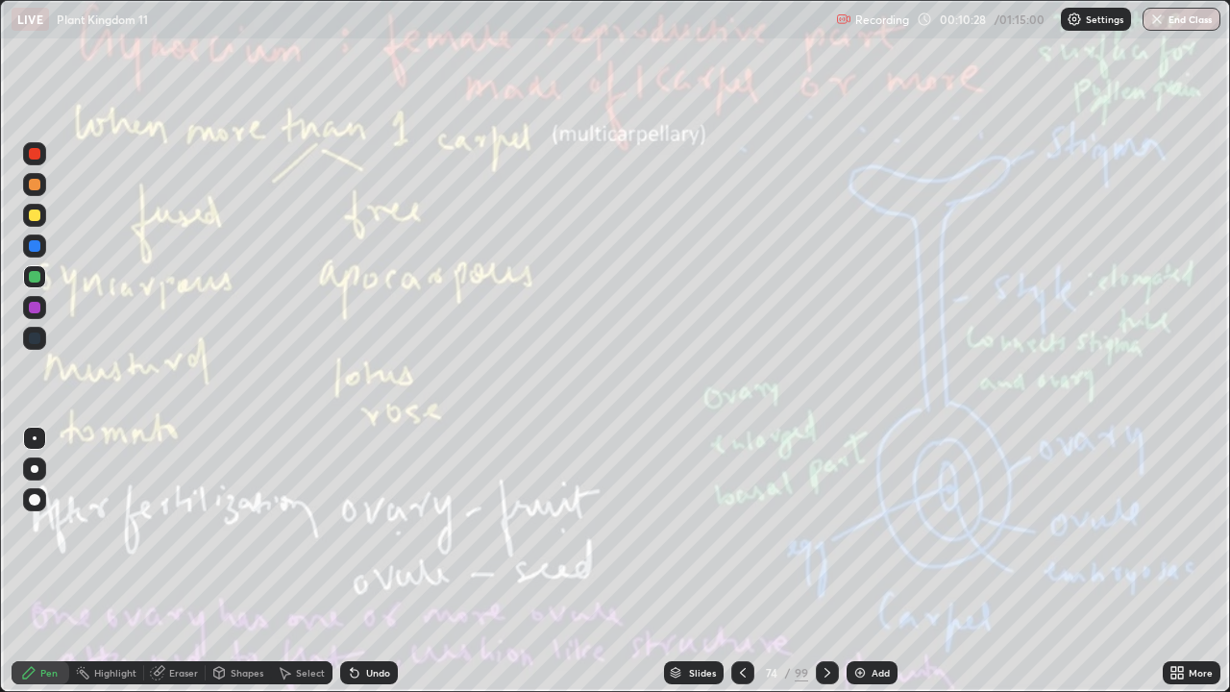
click at [741, 561] on icon at bounding box center [742, 672] width 15 height 15
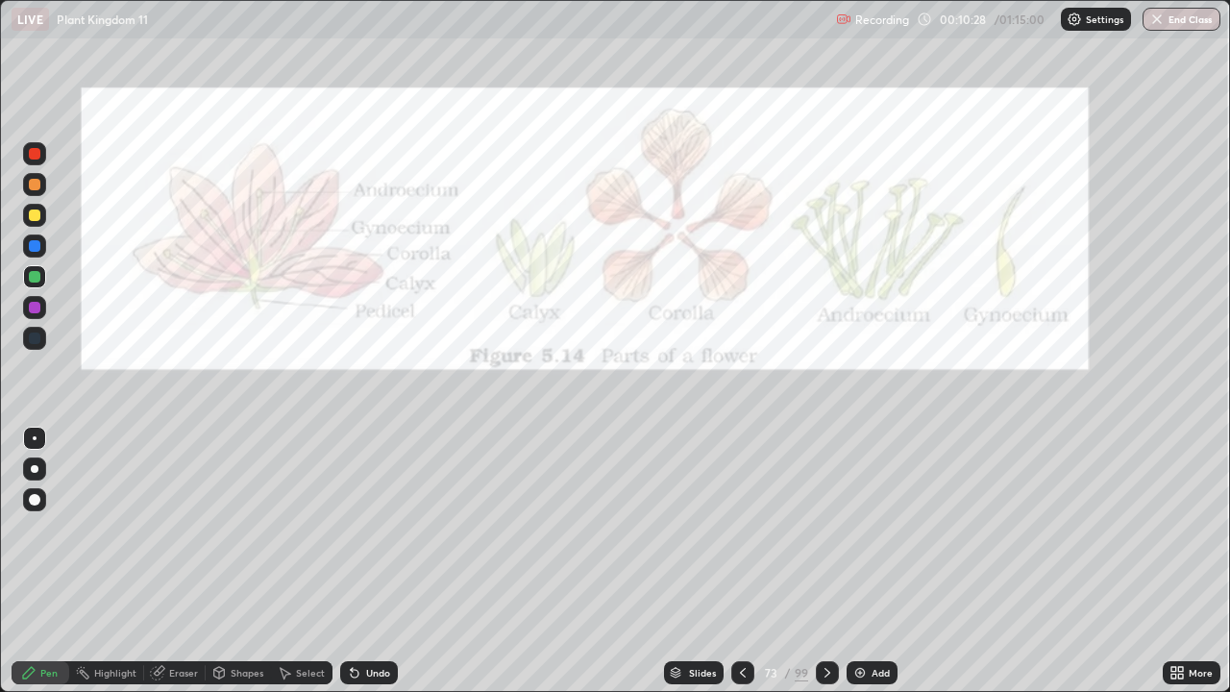
click at [743, 561] on icon at bounding box center [742, 672] width 15 height 15
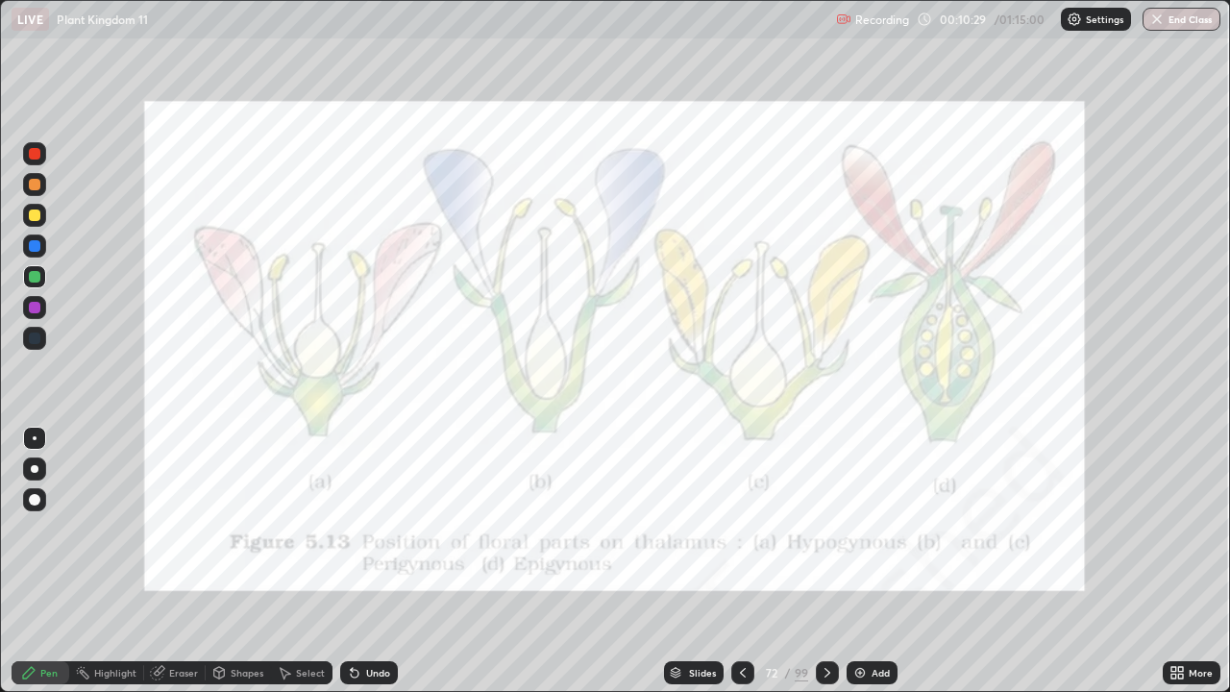
click at [742, 561] on icon at bounding box center [742, 672] width 15 height 15
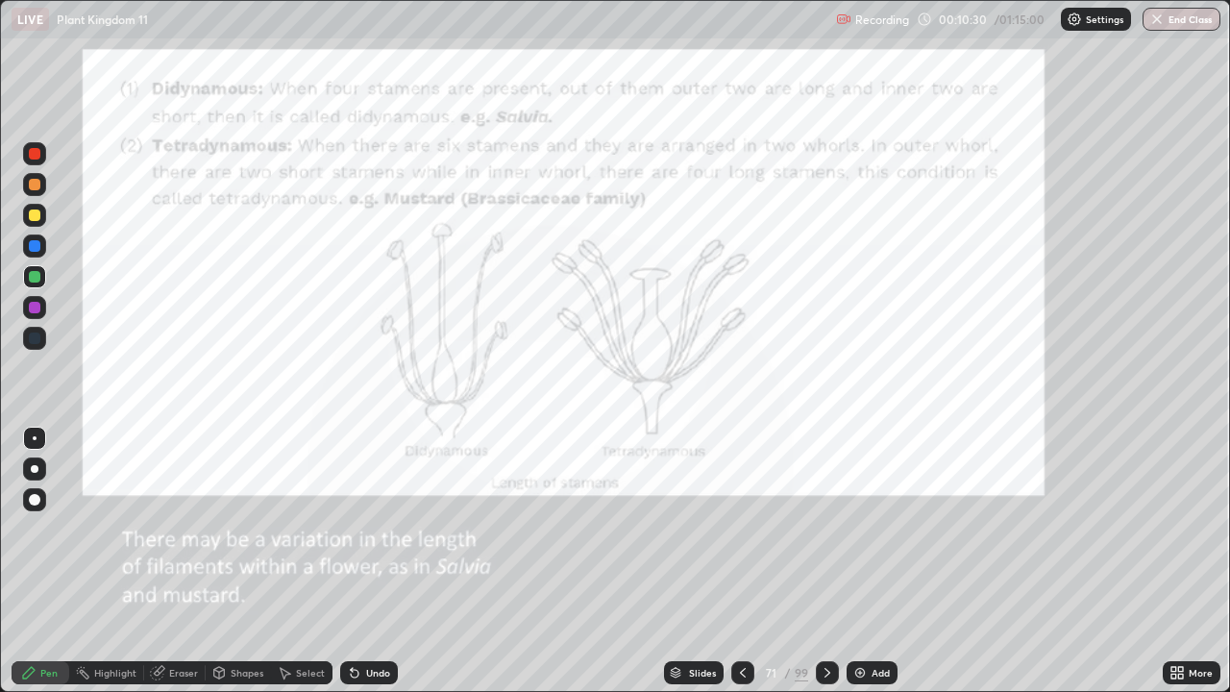
click at [740, 561] on div at bounding box center [742, 672] width 23 height 23
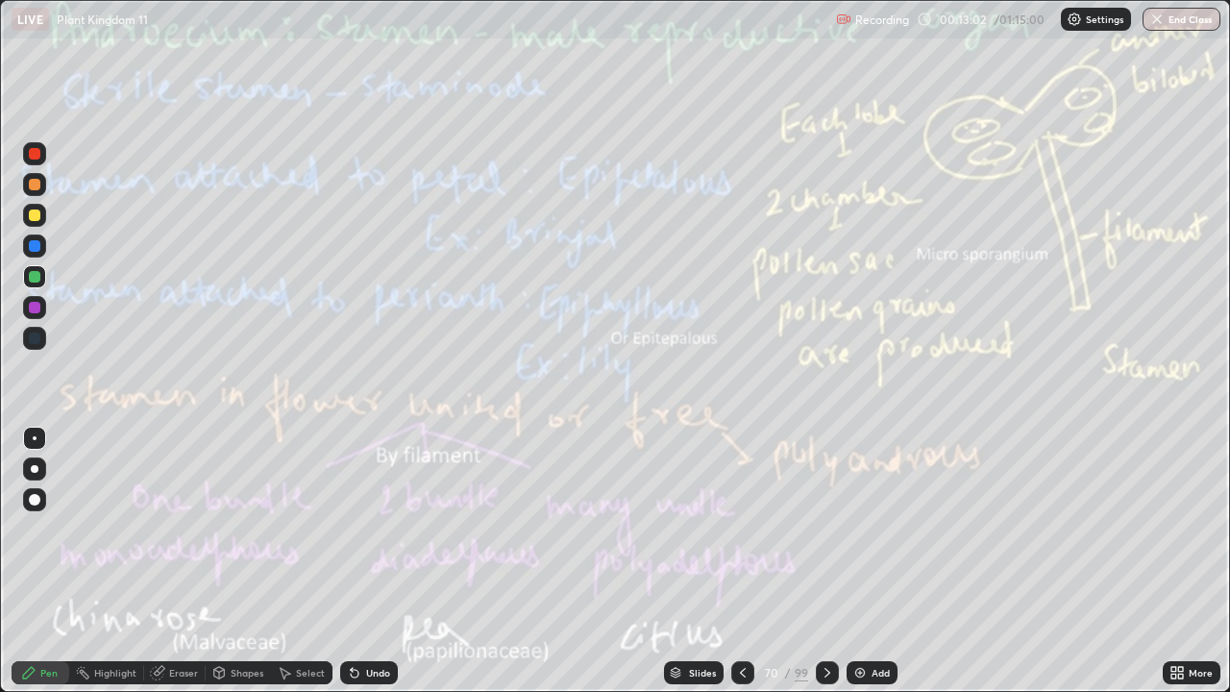
click at [862, 561] on img at bounding box center [859, 672] width 15 height 15
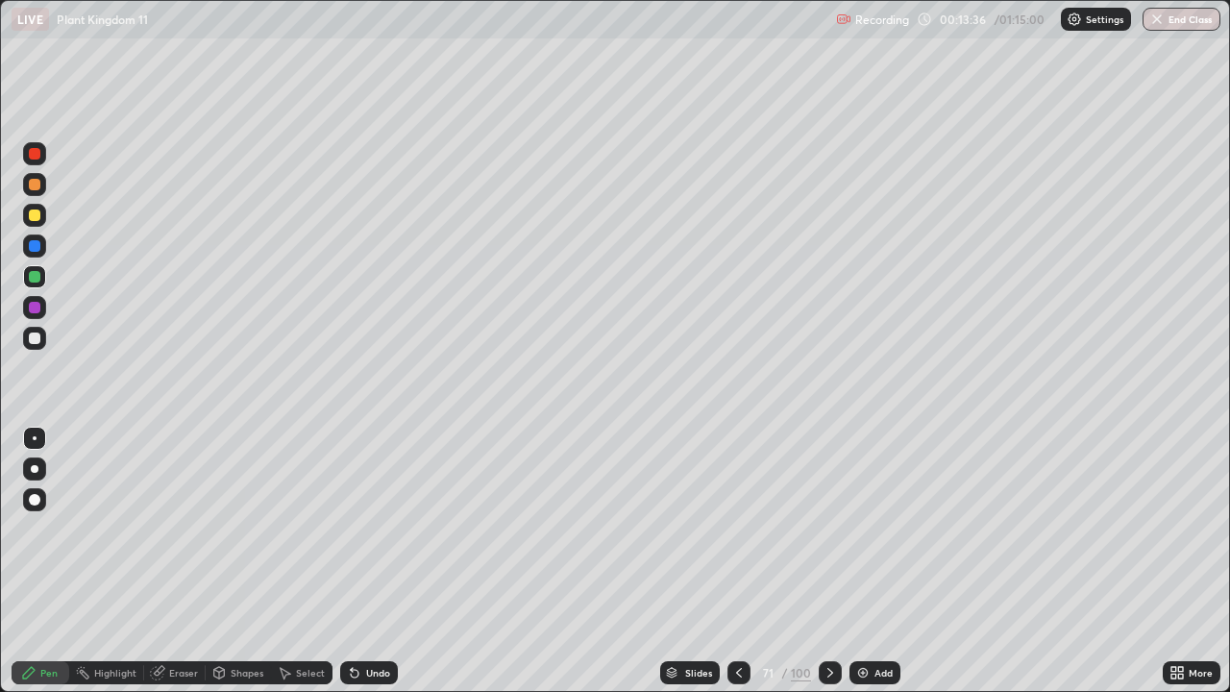
click at [742, 561] on icon at bounding box center [738, 672] width 15 height 15
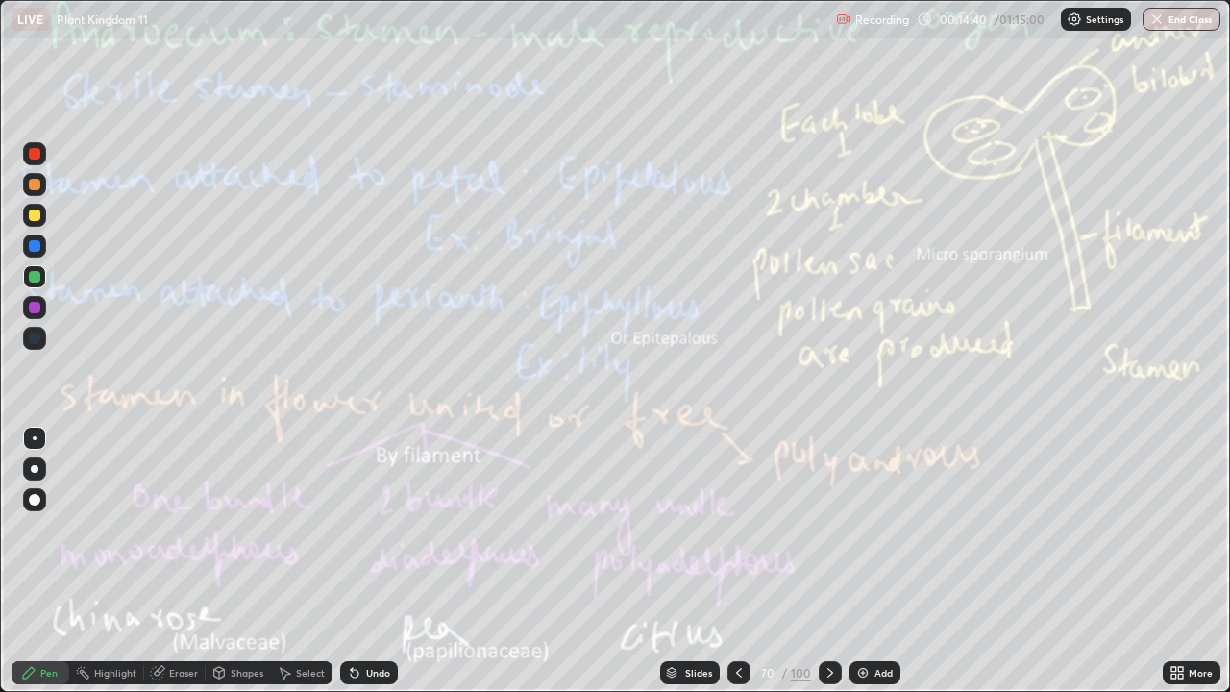
click at [162, 561] on icon at bounding box center [159, 671] width 11 height 10
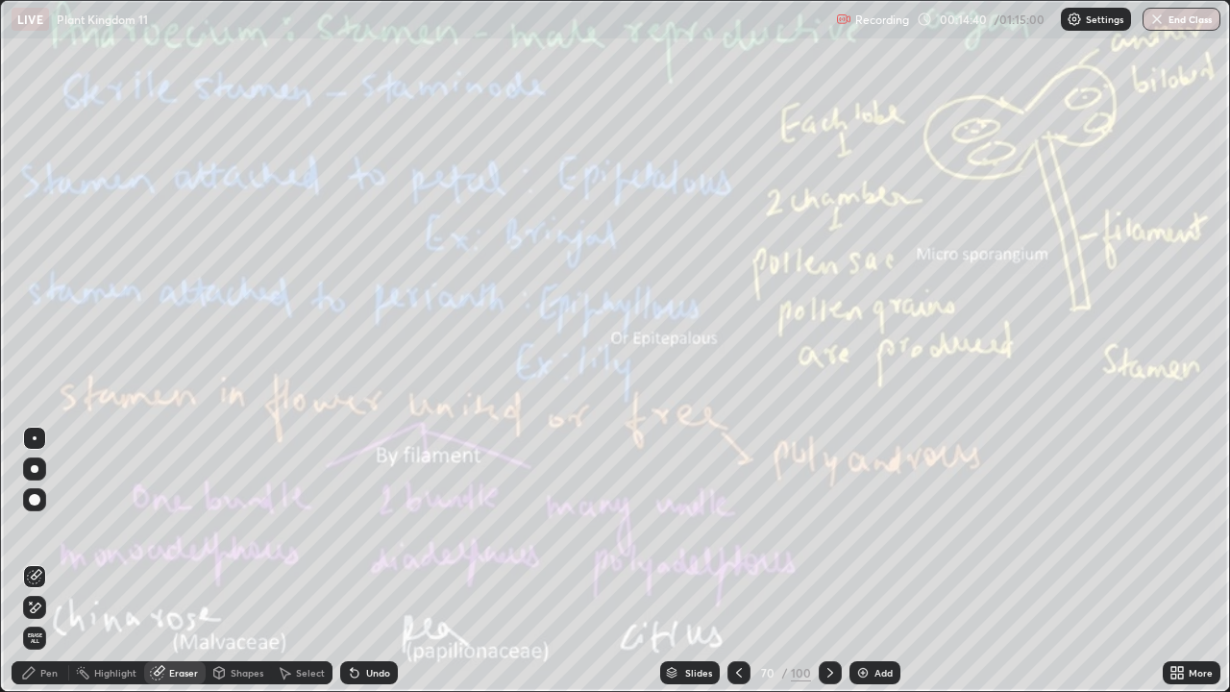
click at [35, 561] on span "Erase all" at bounding box center [34, 638] width 21 height 12
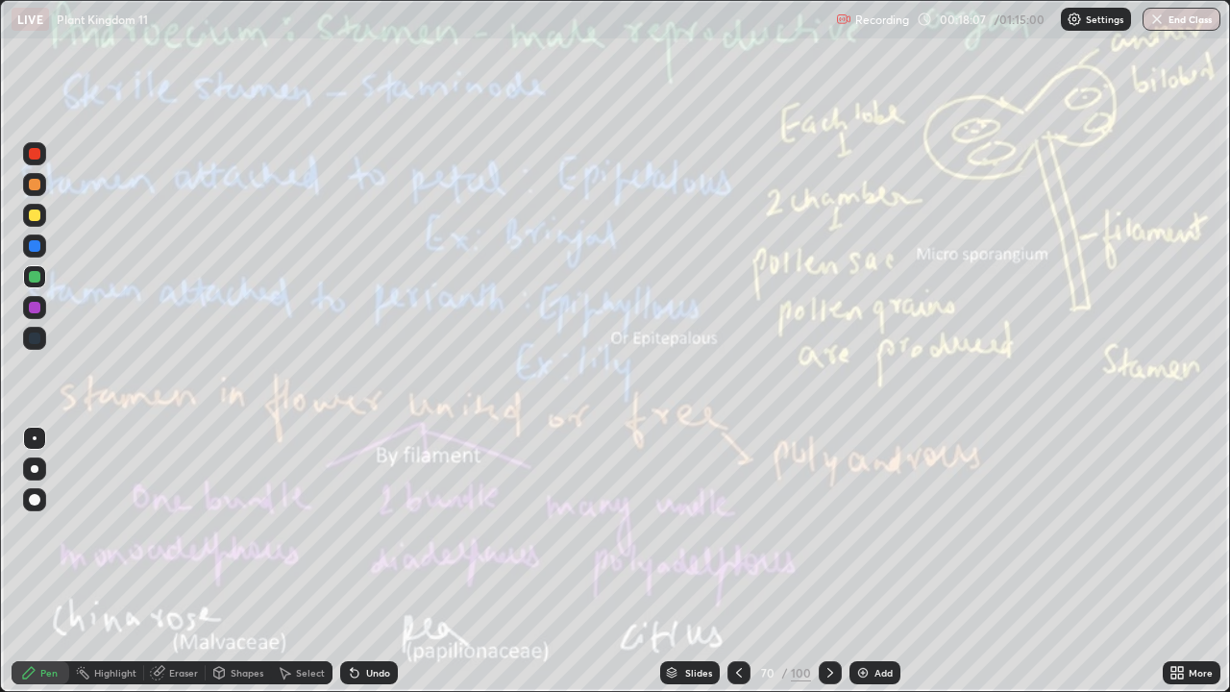
click at [800, 561] on div "100" at bounding box center [801, 672] width 20 height 17
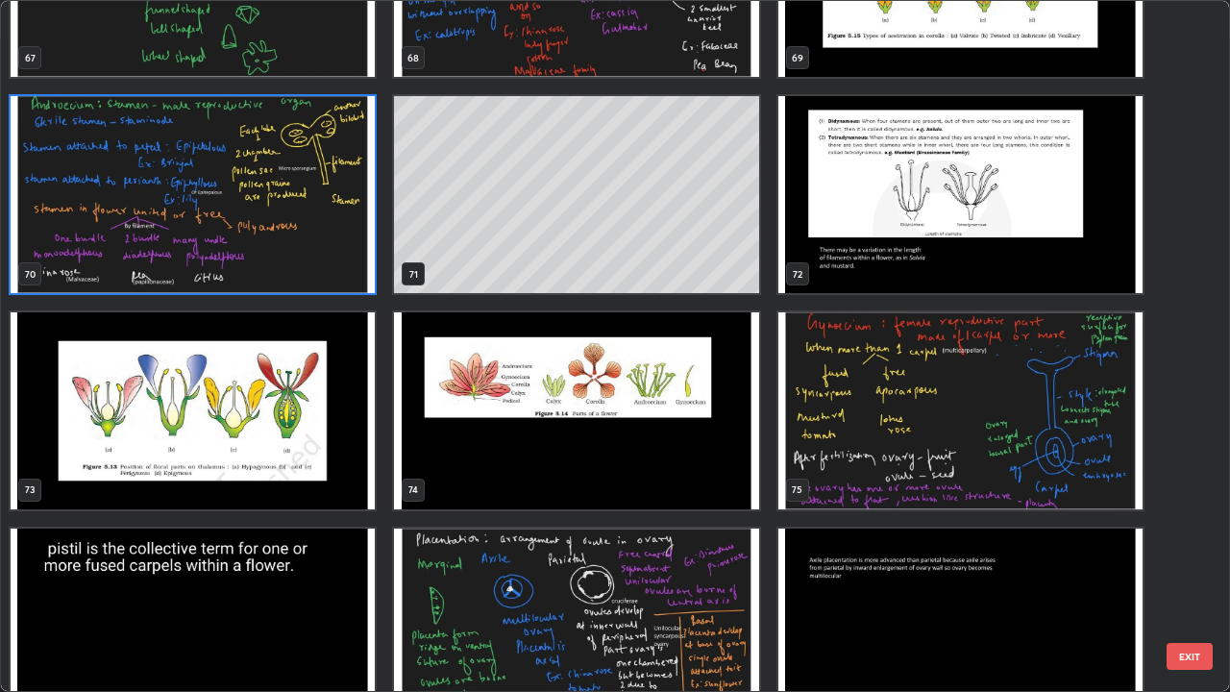
scroll to position [4879, 0]
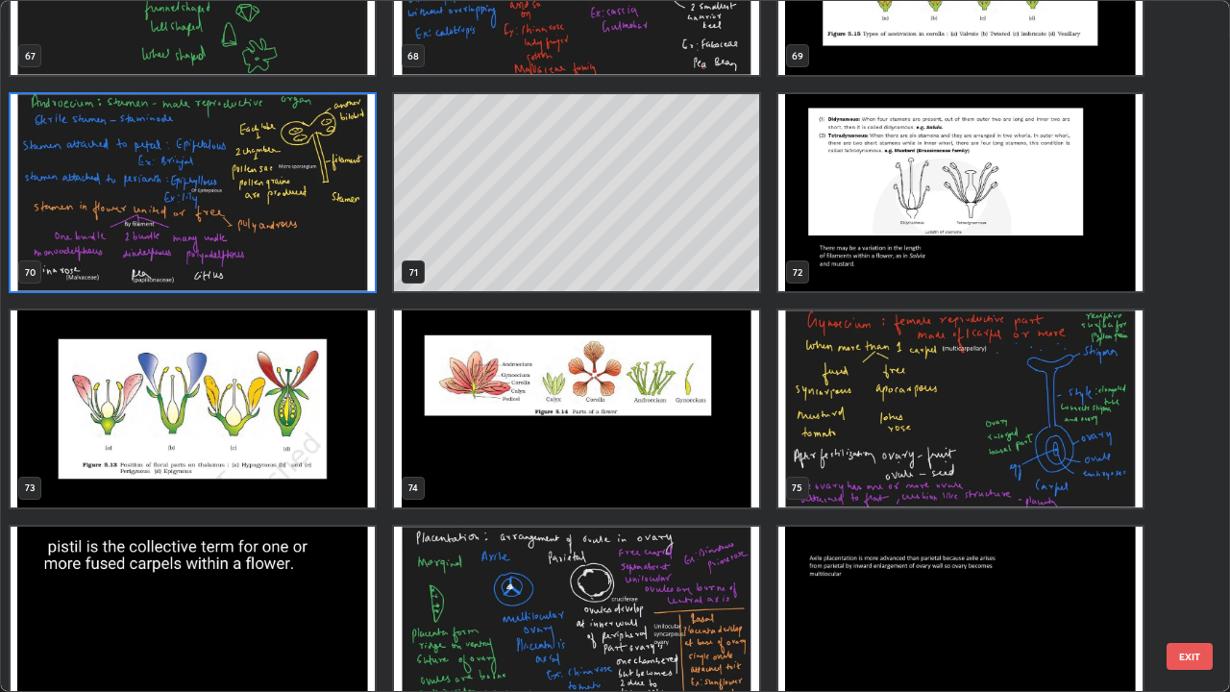
click at [344, 479] on img "grid" at bounding box center [193, 408] width 364 height 197
click at [339, 473] on img "grid" at bounding box center [193, 408] width 364 height 197
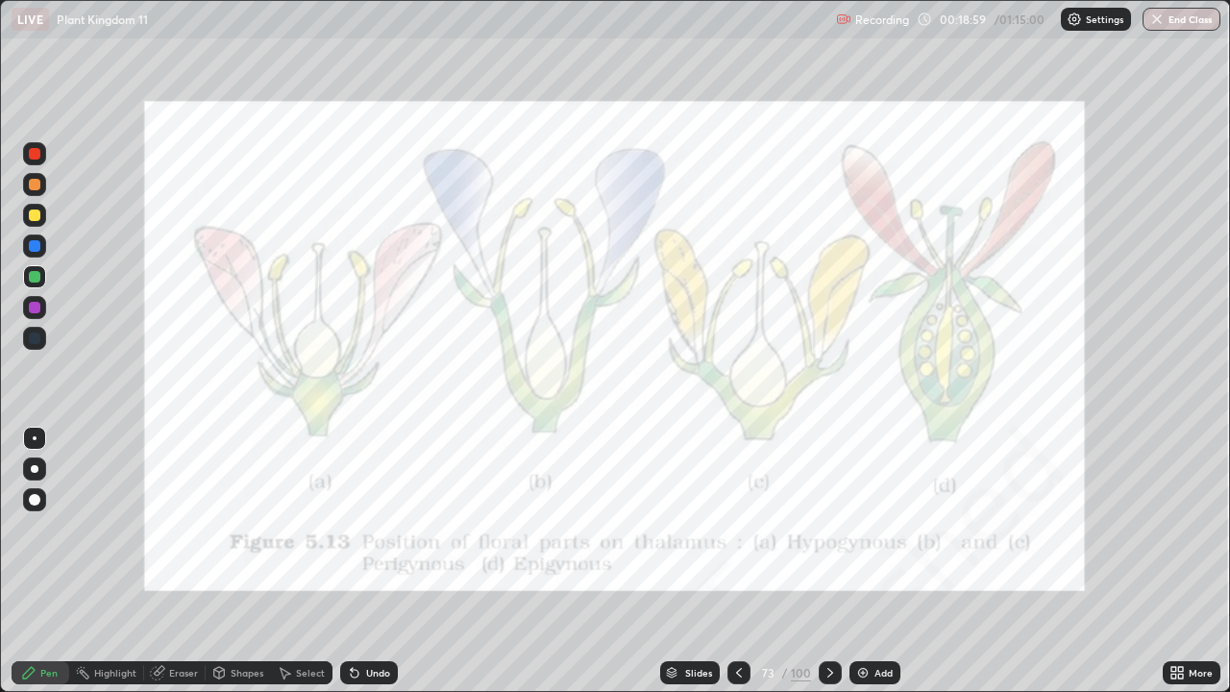
click at [338, 468] on img "grid" at bounding box center [193, 408] width 364 height 197
click at [796, 561] on div "100" at bounding box center [801, 672] width 20 height 17
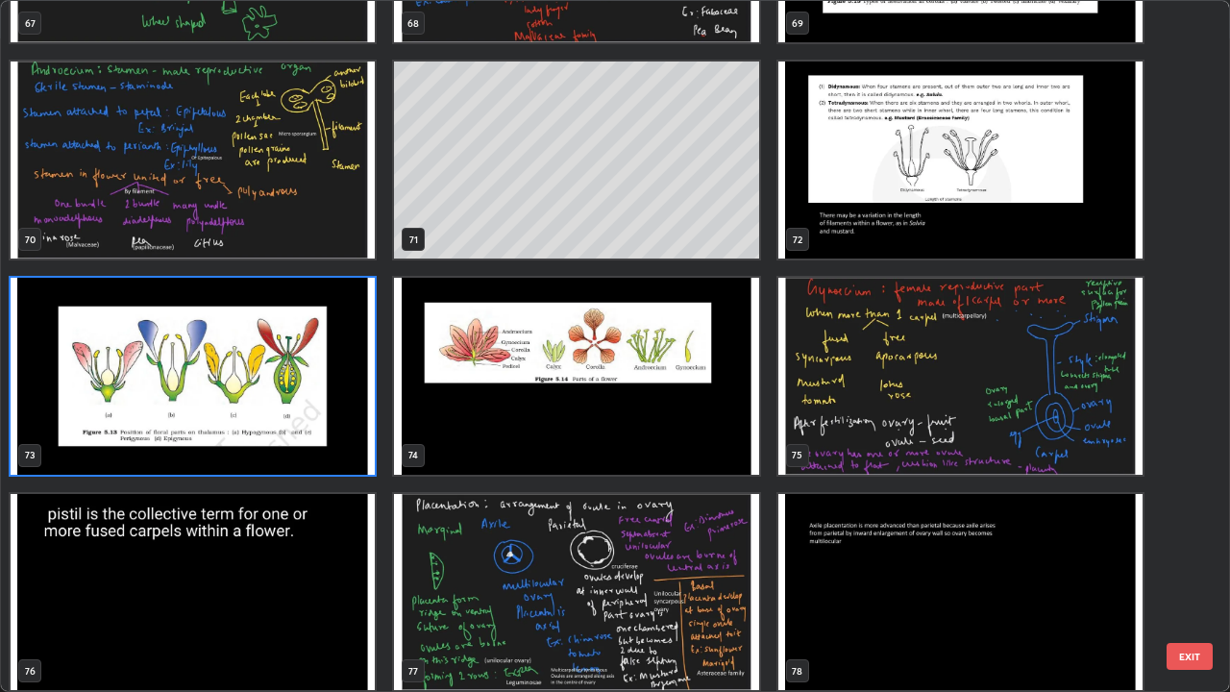
scroll to position [4915, 0]
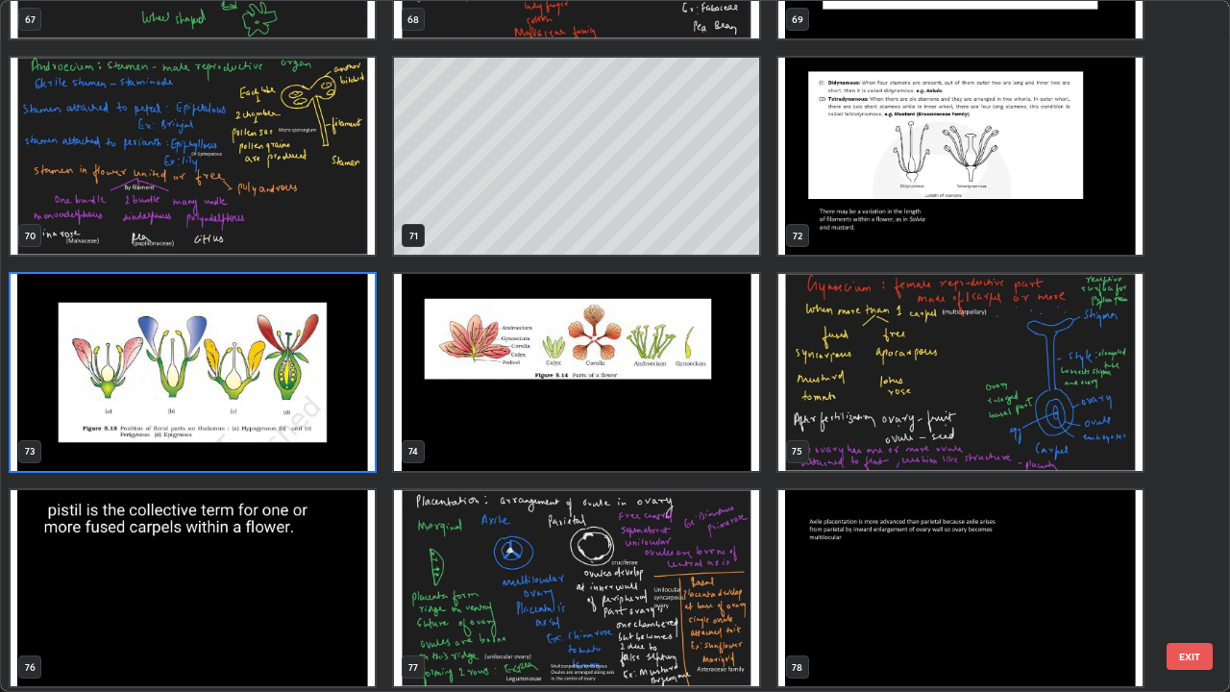
click at [1057, 426] on img "grid" at bounding box center [960, 372] width 364 height 197
click at [1061, 422] on img "grid" at bounding box center [960, 372] width 364 height 197
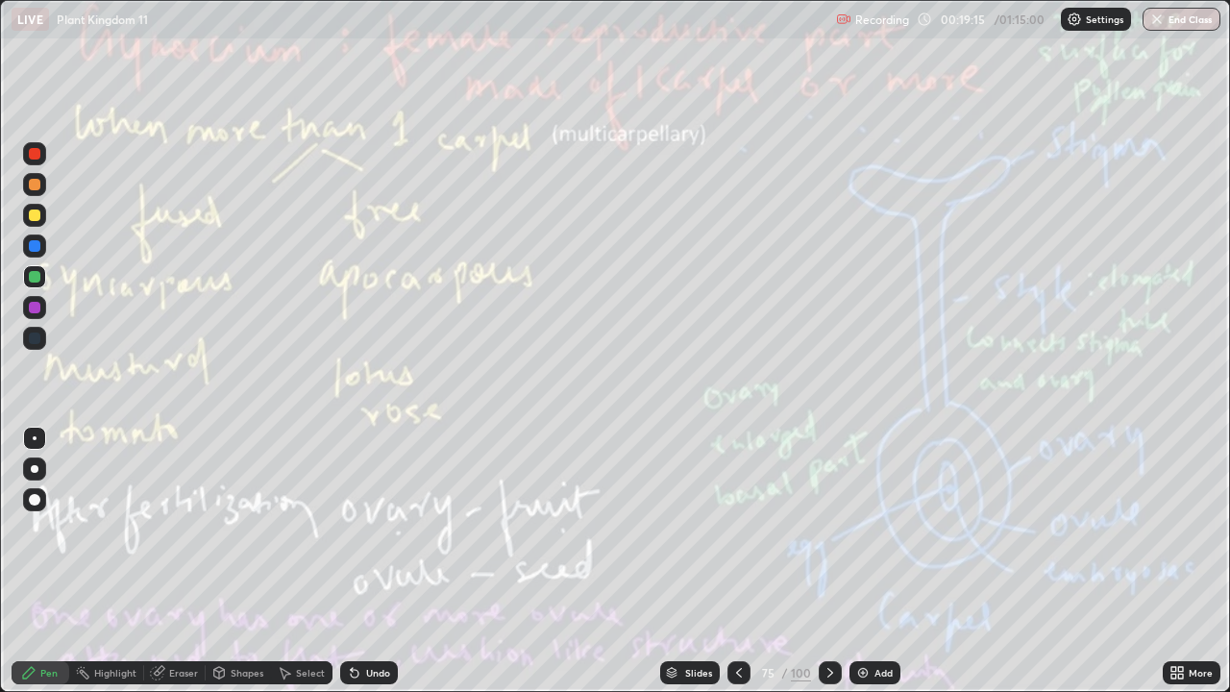
click at [1066, 421] on img "grid" at bounding box center [960, 372] width 364 height 197
click at [818, 561] on div at bounding box center [829, 672] width 23 height 23
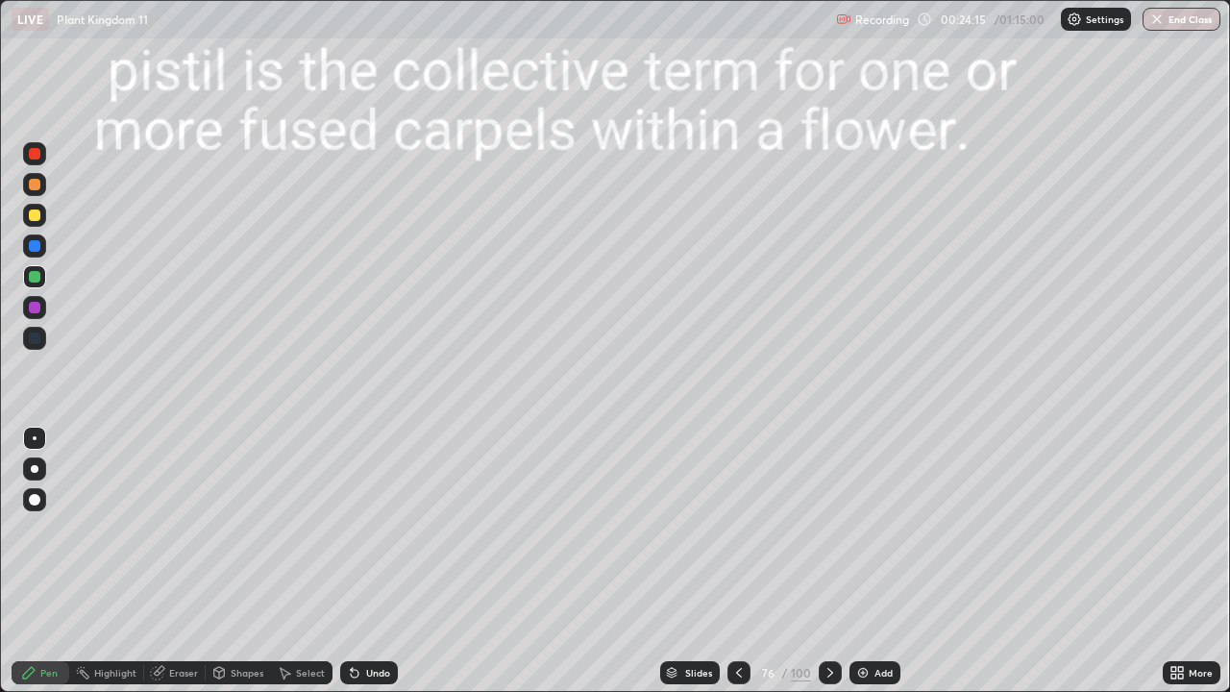
click at [828, 561] on icon at bounding box center [829, 672] width 15 height 15
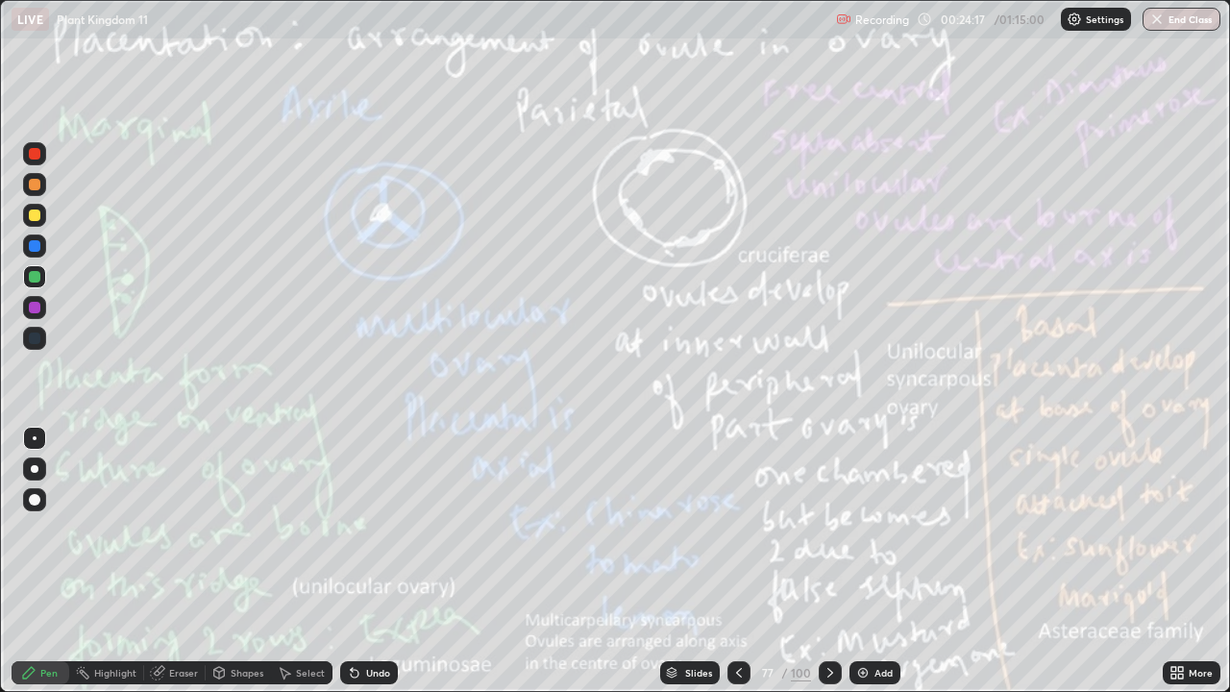
click at [828, 561] on icon at bounding box center [829, 672] width 15 height 15
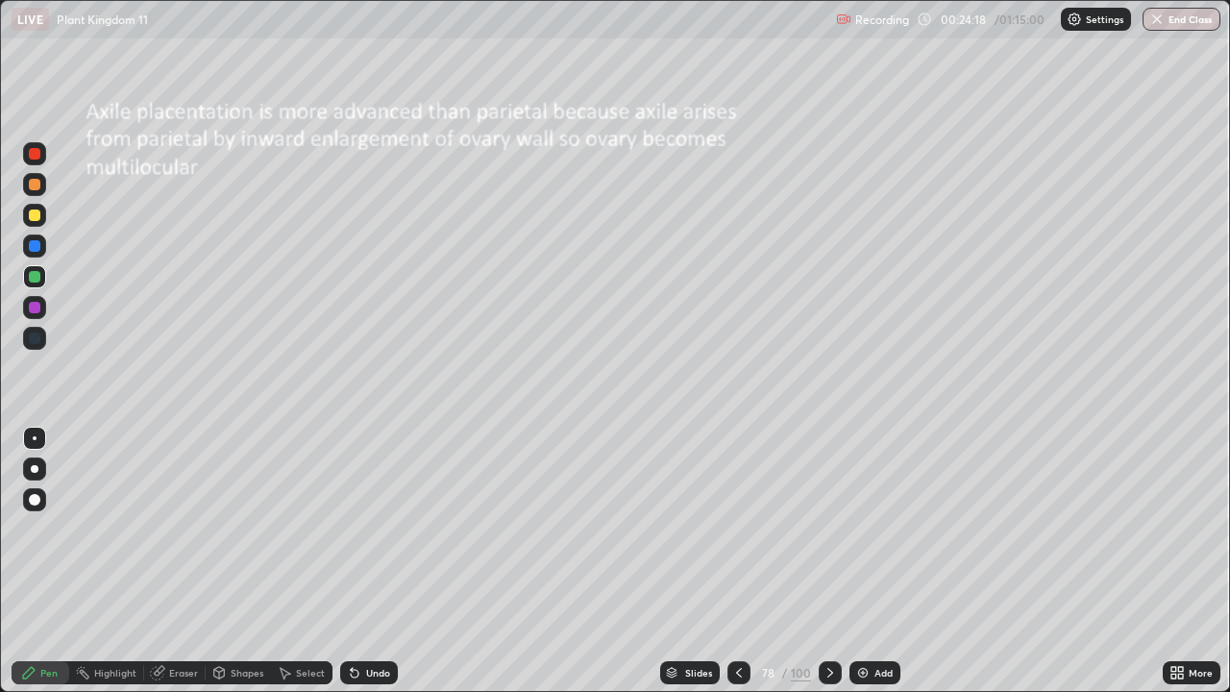
click at [828, 561] on icon at bounding box center [829, 672] width 15 height 15
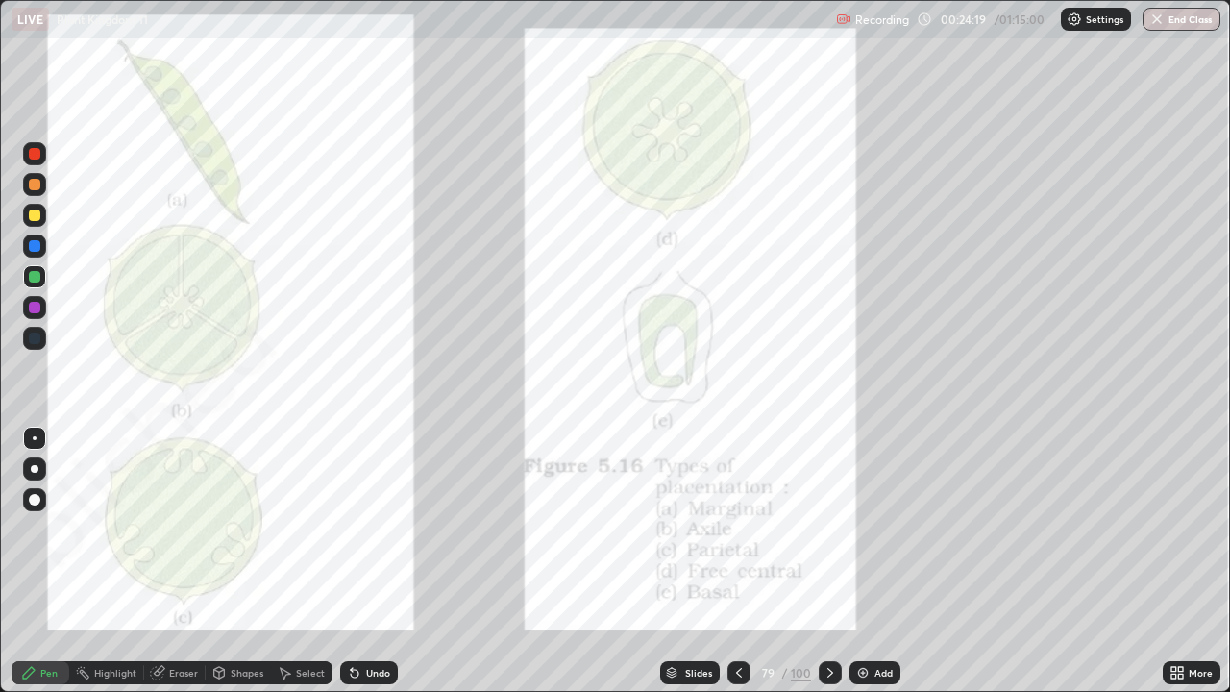
click at [831, 561] on icon at bounding box center [829, 672] width 15 height 15
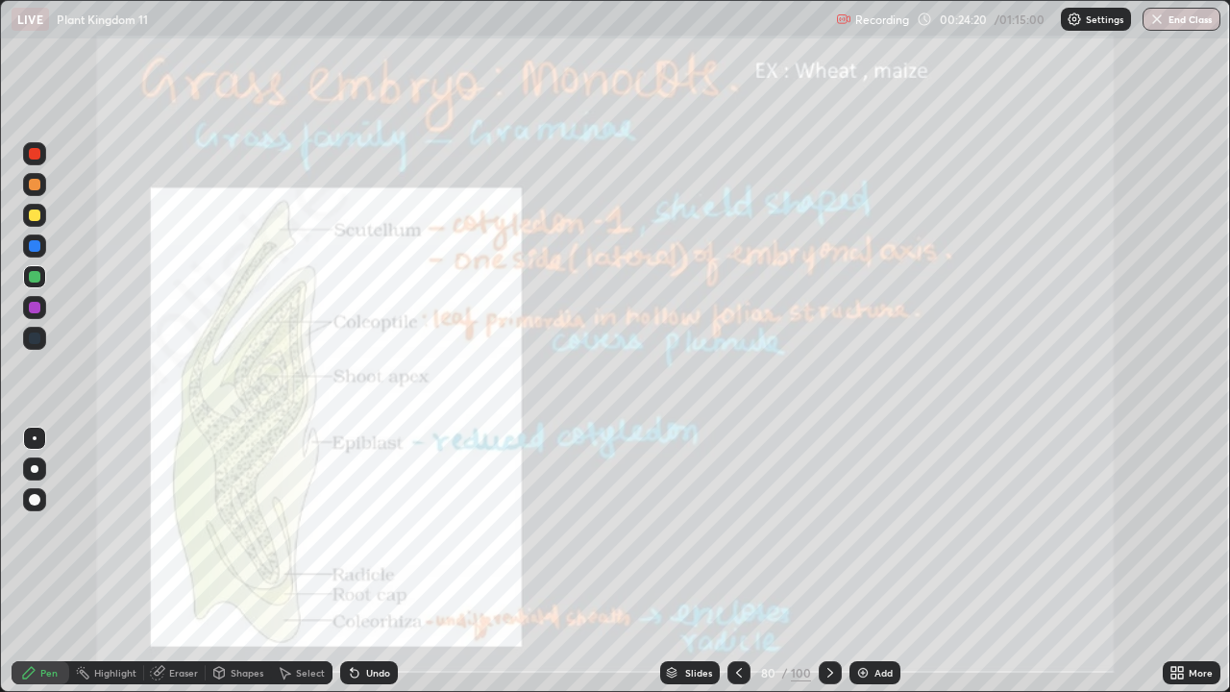
click at [737, 561] on icon at bounding box center [739, 673] width 6 height 10
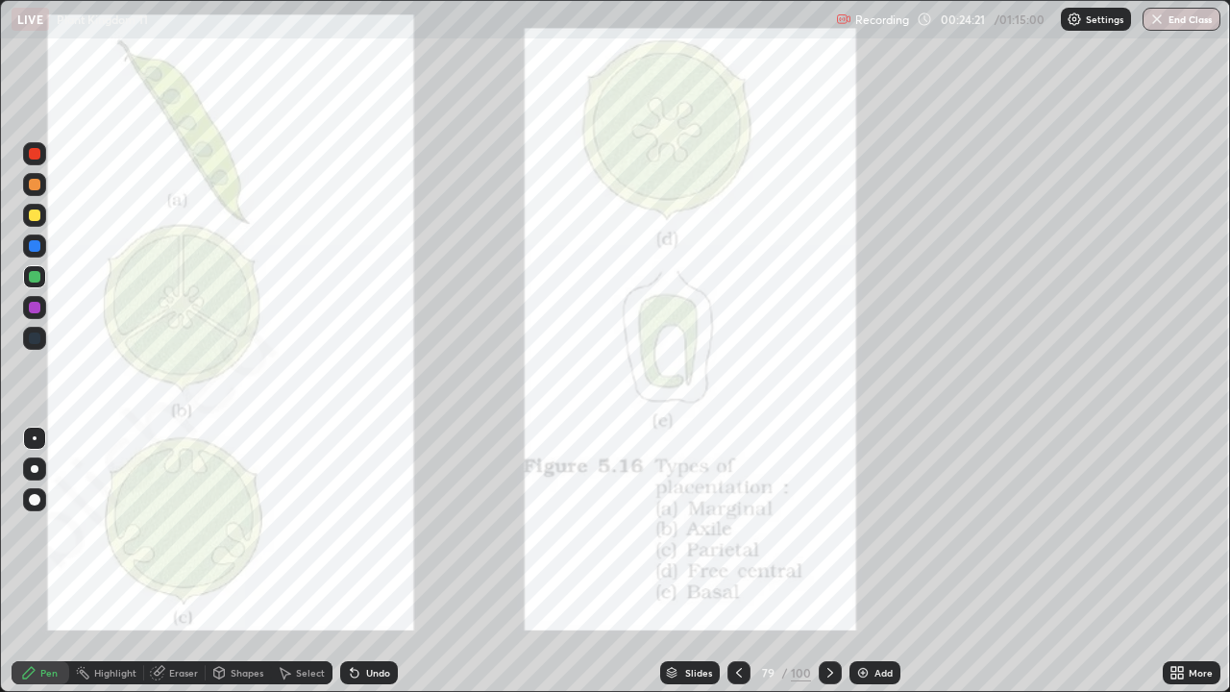
click at [738, 561] on icon at bounding box center [738, 672] width 15 height 15
click at [733, 561] on icon at bounding box center [738, 672] width 15 height 15
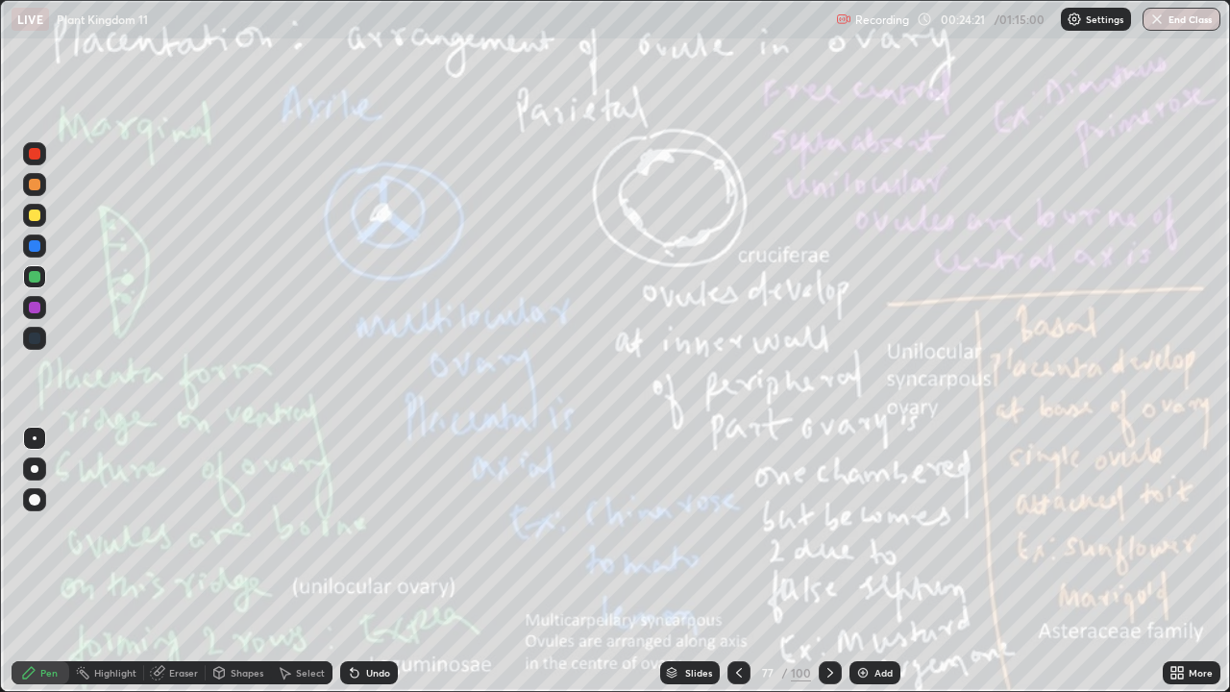
click at [732, 561] on icon at bounding box center [738, 672] width 15 height 15
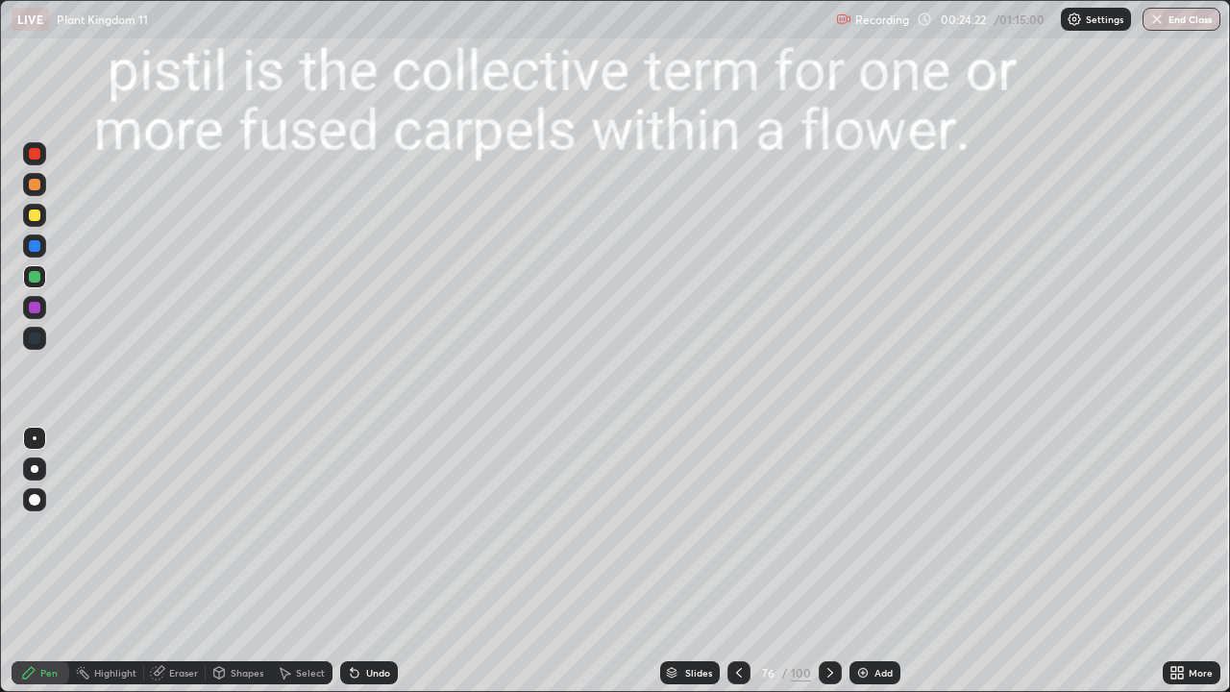
click at [738, 561] on div at bounding box center [738, 672] width 23 height 23
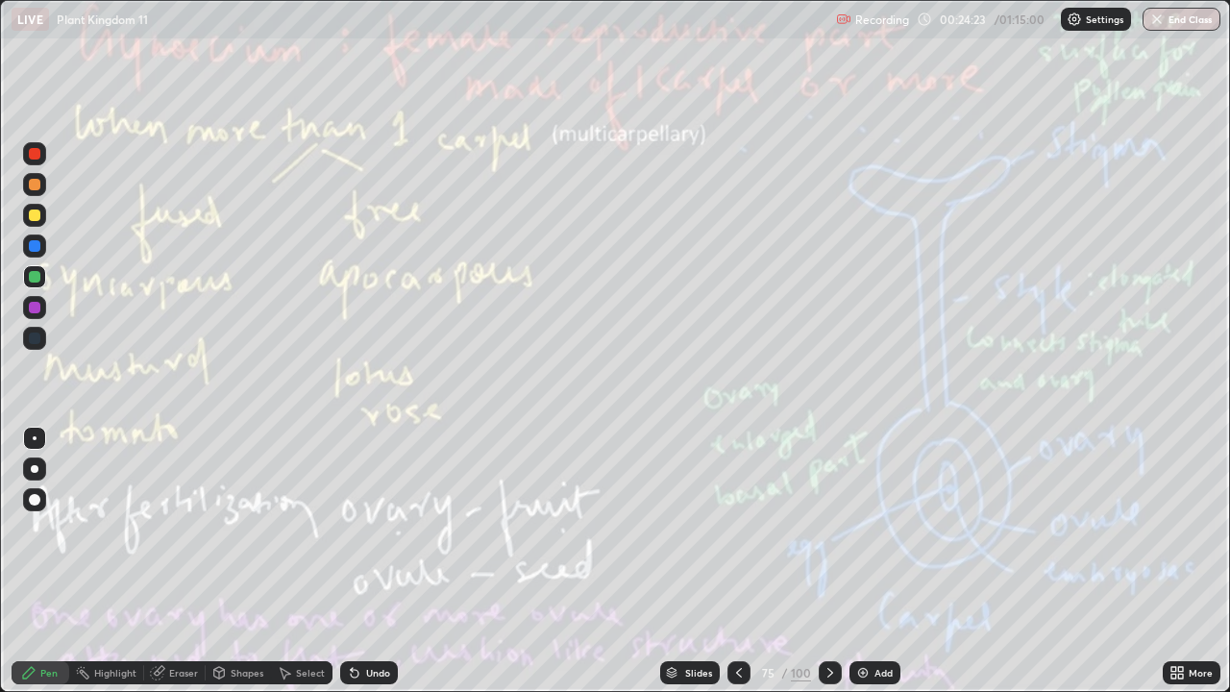
click at [889, 561] on div "Add" at bounding box center [874, 672] width 51 height 23
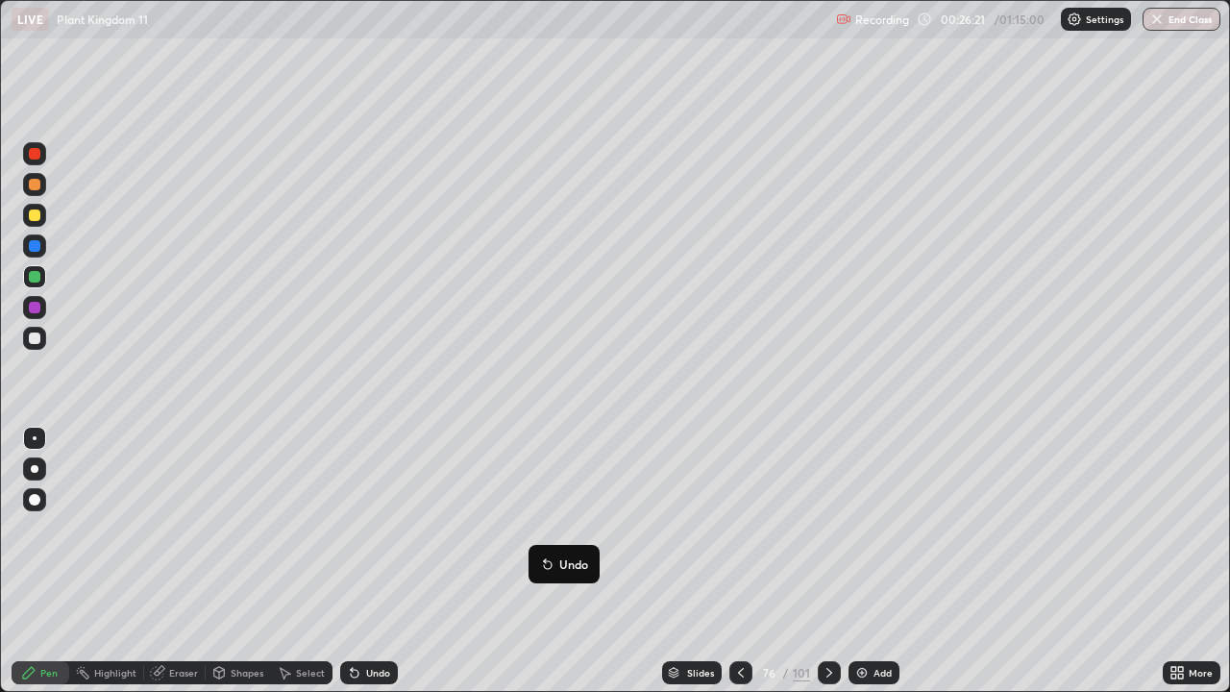
click at [891, 561] on div "Add" at bounding box center [873, 672] width 51 height 23
click at [44, 475] on div at bounding box center [34, 468] width 23 height 23
click at [39, 218] on div at bounding box center [34, 215] width 23 height 23
click at [371, 561] on div "Undo" at bounding box center [378, 673] width 24 height 10
click at [372, 561] on div "Undo" at bounding box center [369, 672] width 58 height 23
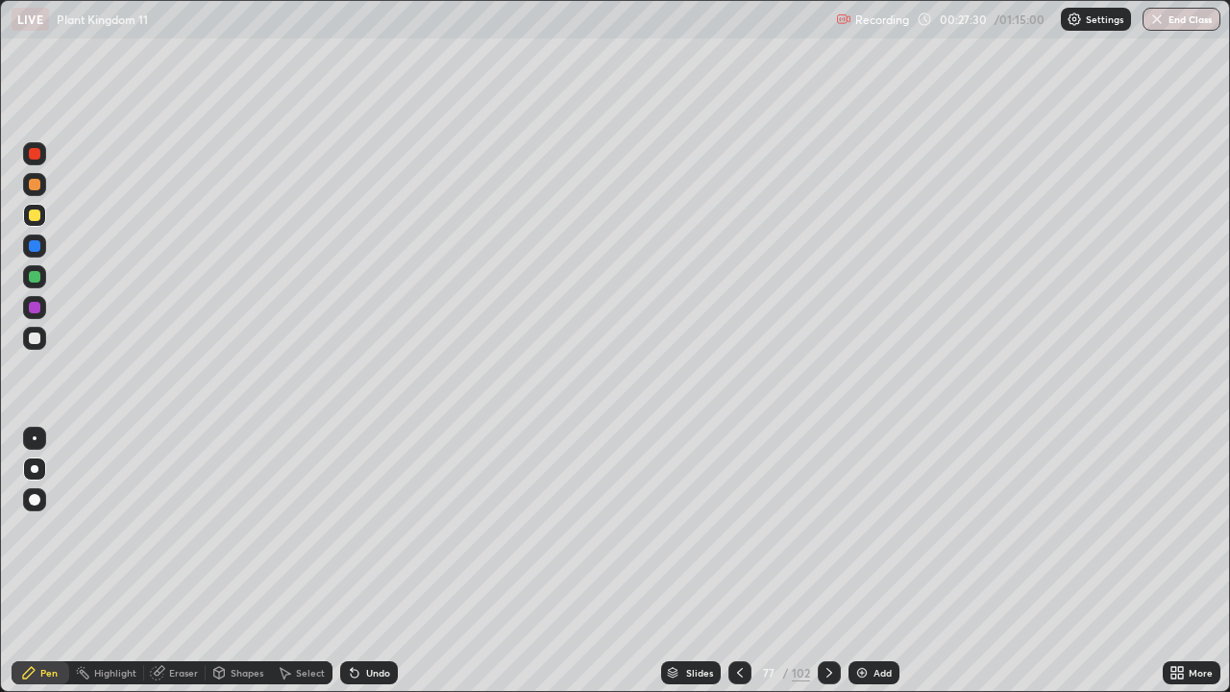
click at [372, 561] on div "Undo" at bounding box center [378, 673] width 24 height 10
click at [373, 561] on div "Undo" at bounding box center [369, 672] width 58 height 23
click at [372, 561] on div "Undo" at bounding box center [369, 672] width 58 height 23
click at [370, 561] on div "Undo" at bounding box center [369, 672] width 58 height 23
click at [365, 561] on div "Undo" at bounding box center [369, 672] width 58 height 23
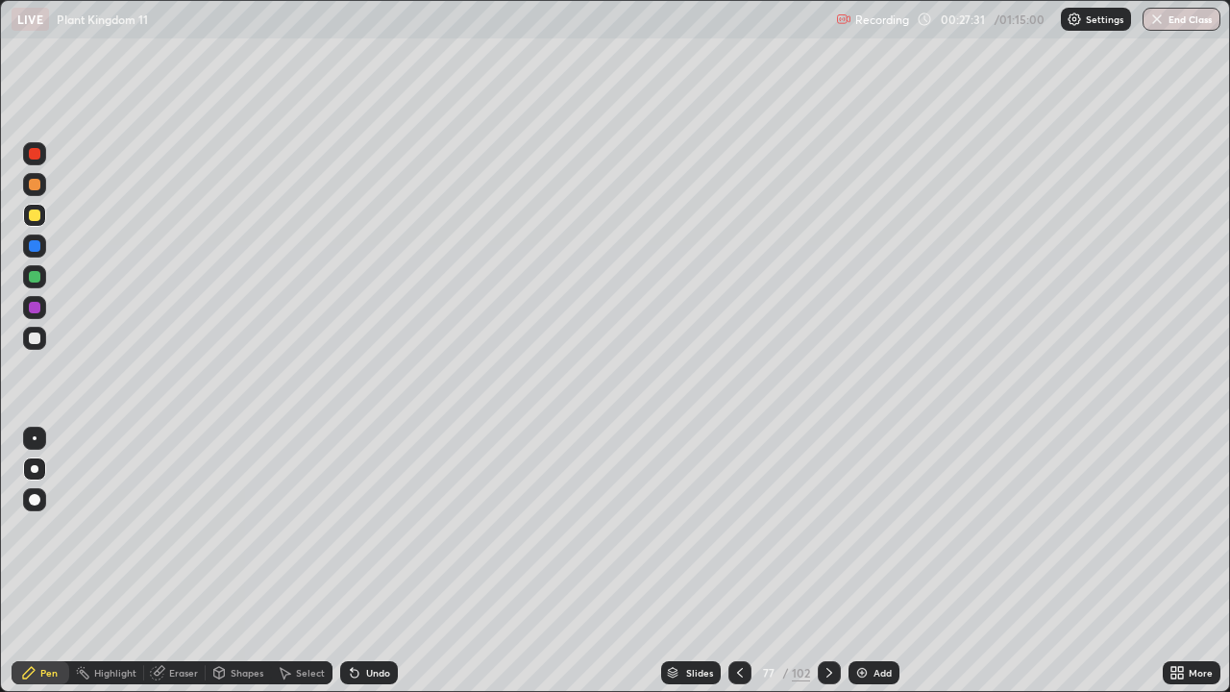
click at [366, 561] on div "Undo" at bounding box center [369, 672] width 58 height 23
click at [388, 561] on div "Undo" at bounding box center [369, 672] width 58 height 23
click at [393, 561] on div "Undo" at bounding box center [369, 672] width 58 height 23
click at [388, 561] on div "Undo" at bounding box center [369, 672] width 58 height 23
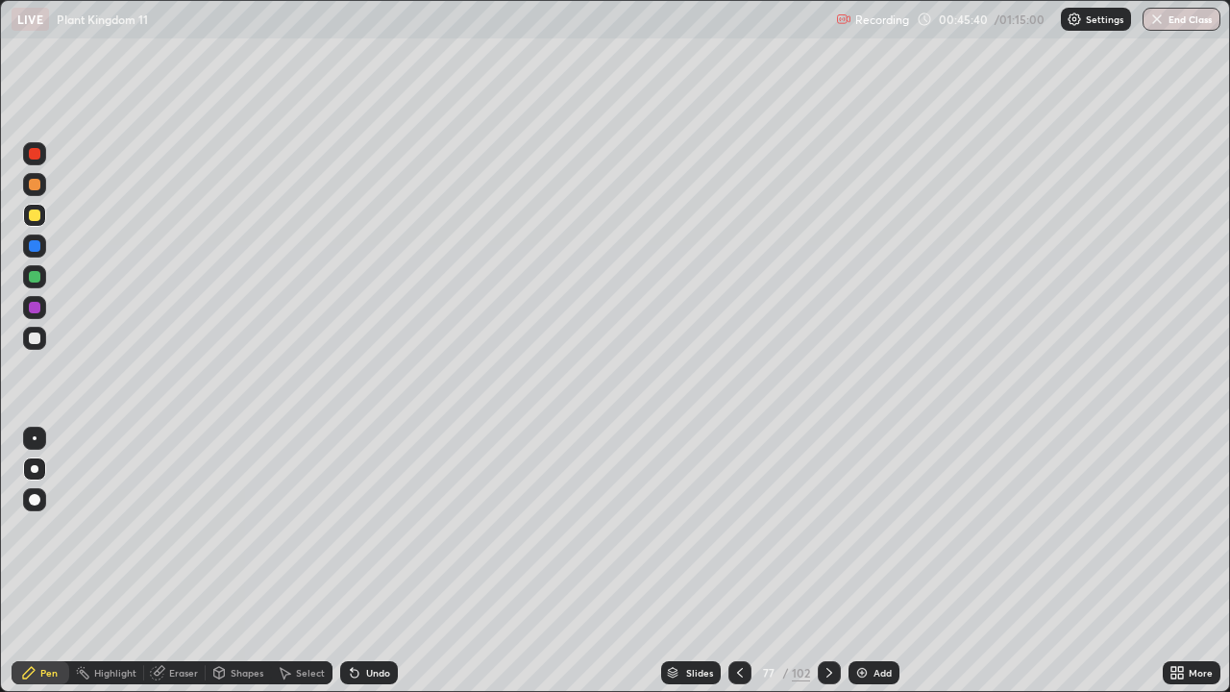
click at [839, 561] on div at bounding box center [828, 672] width 23 height 23
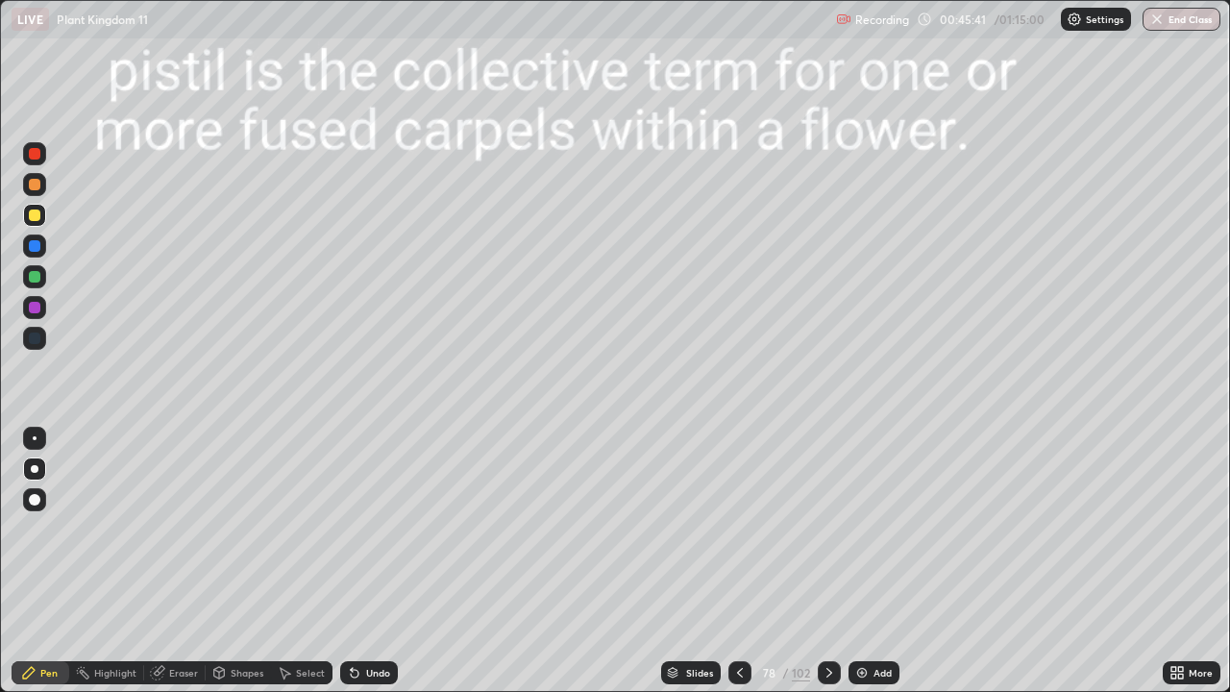
click at [834, 561] on icon at bounding box center [828, 672] width 15 height 15
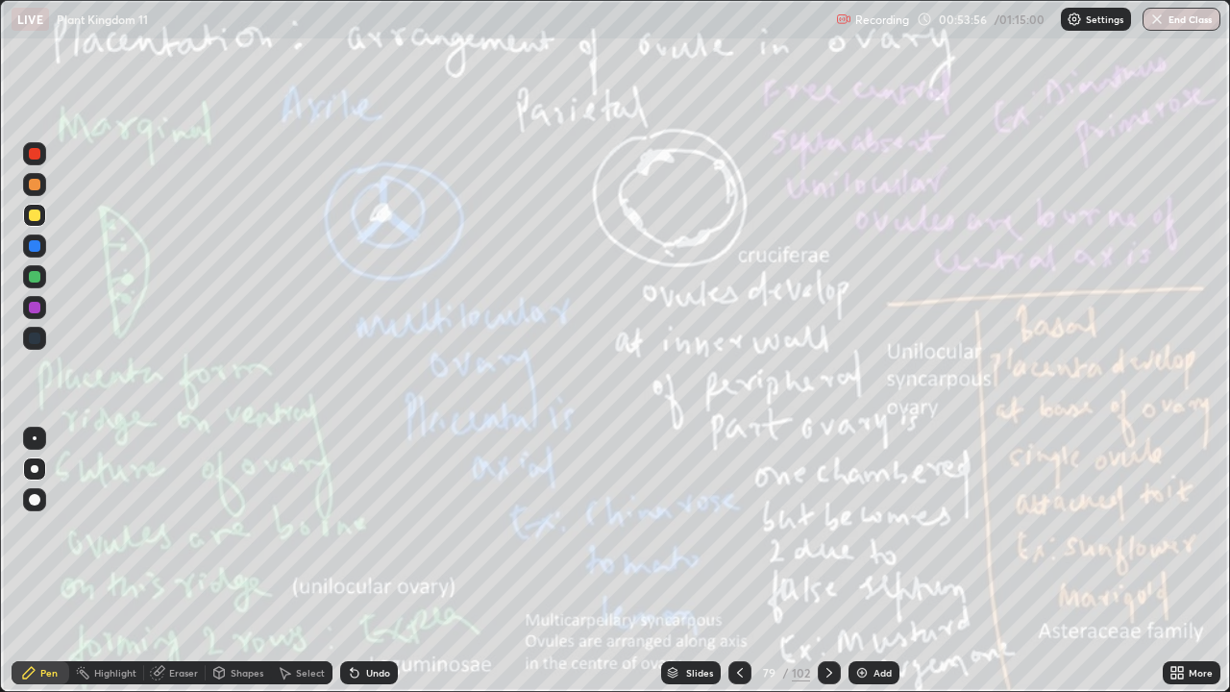
click at [821, 561] on icon at bounding box center [828, 672] width 15 height 15
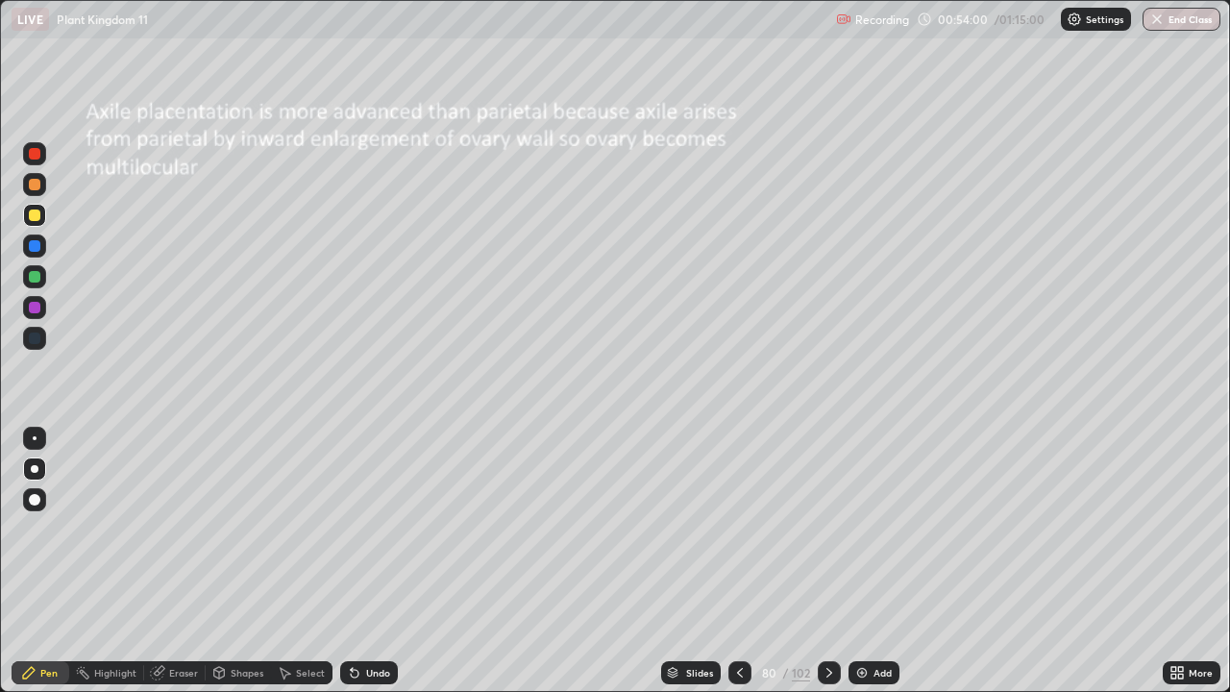
click at [827, 561] on icon at bounding box center [828, 672] width 15 height 15
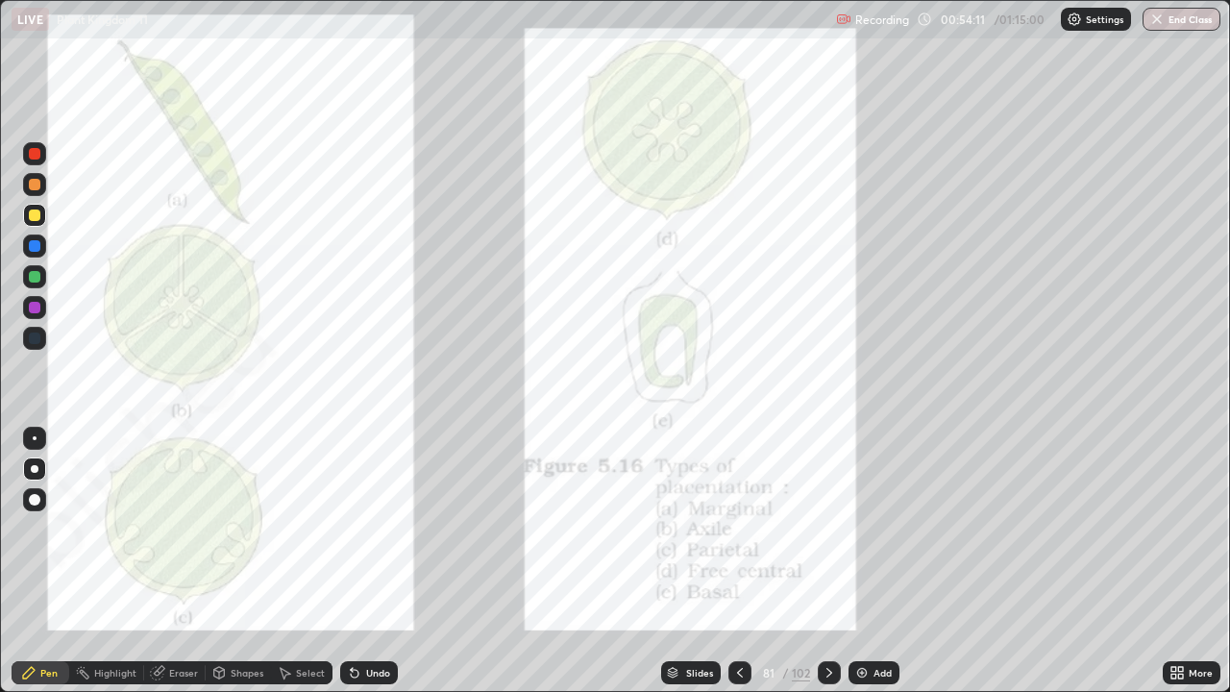
click at [36, 153] on div at bounding box center [35, 154] width 12 height 12
click at [165, 561] on div "Eraser" at bounding box center [174, 672] width 61 height 23
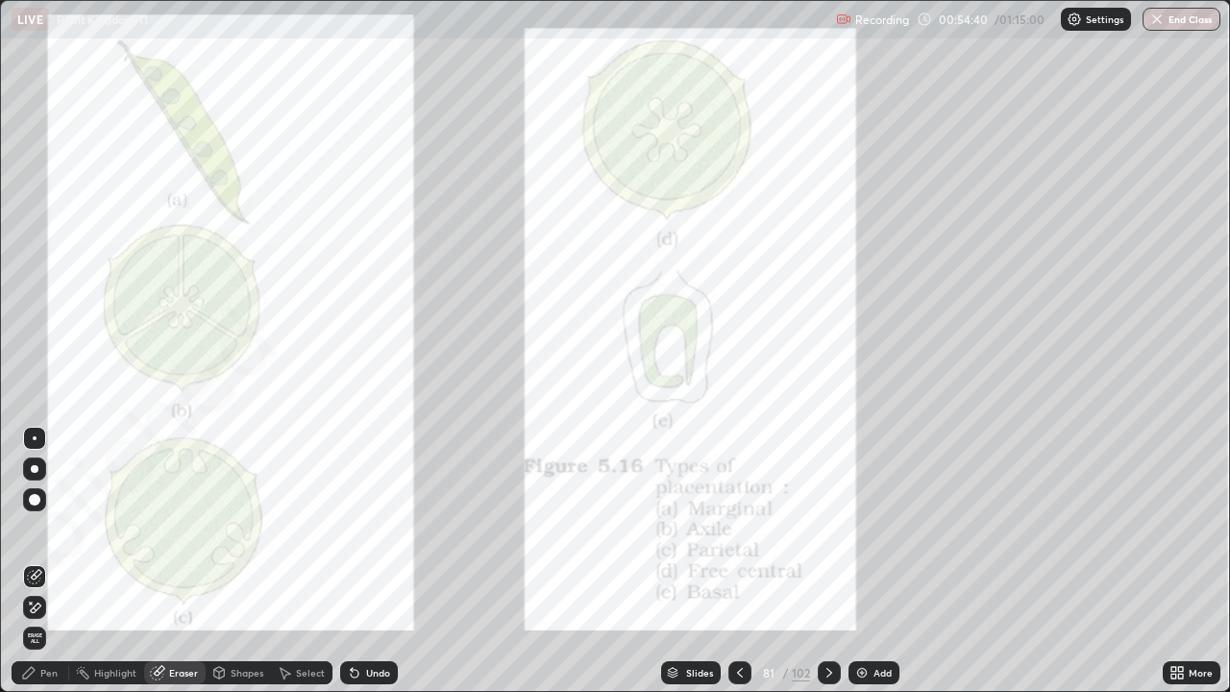
click at [35, 561] on span "Erase all" at bounding box center [34, 638] width 21 height 12
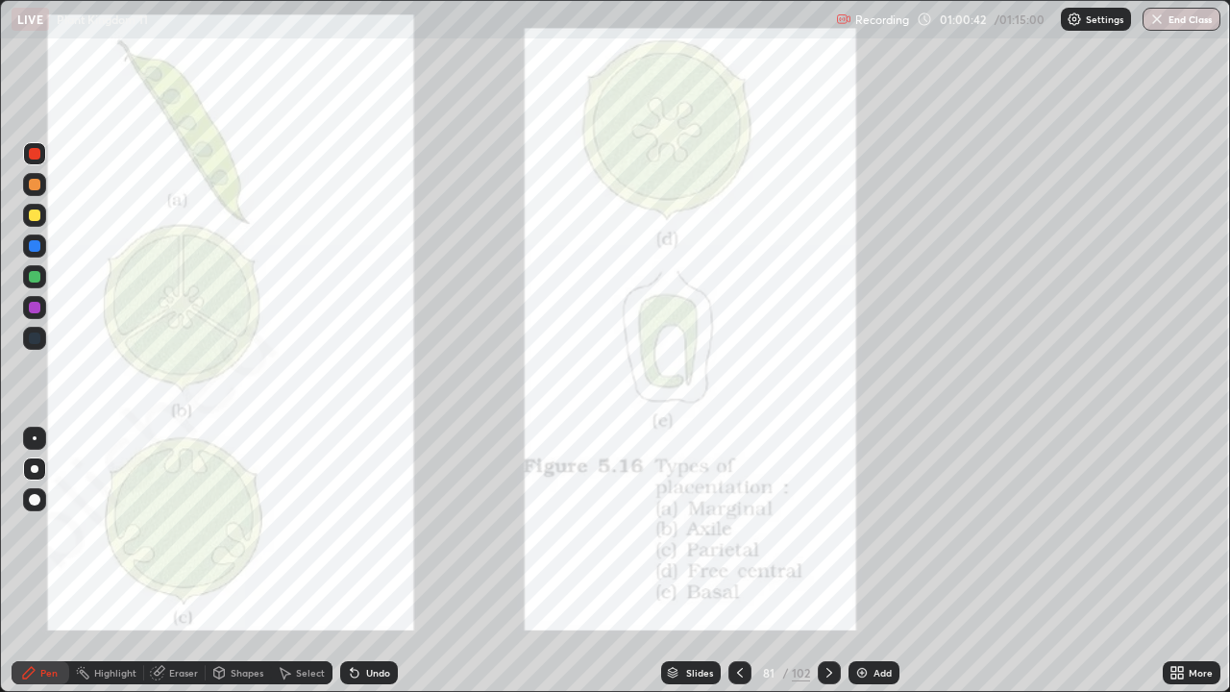
click at [827, 561] on icon at bounding box center [828, 672] width 15 height 15
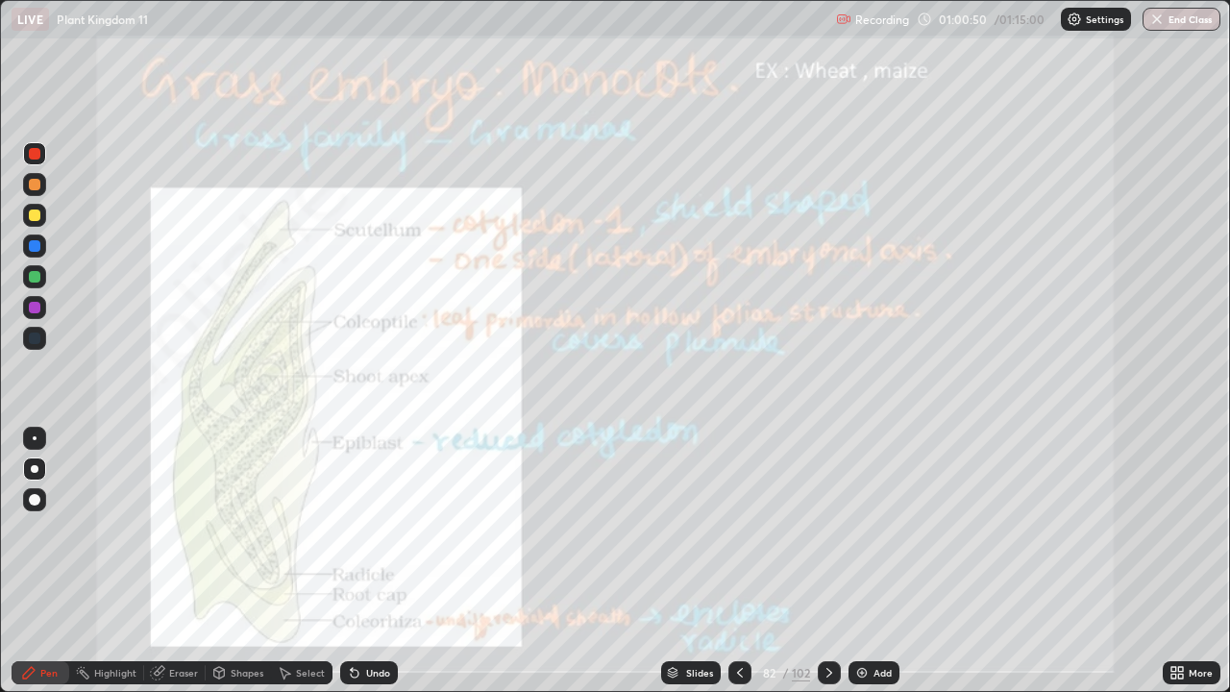
click at [804, 561] on div "102" at bounding box center [801, 672] width 18 height 17
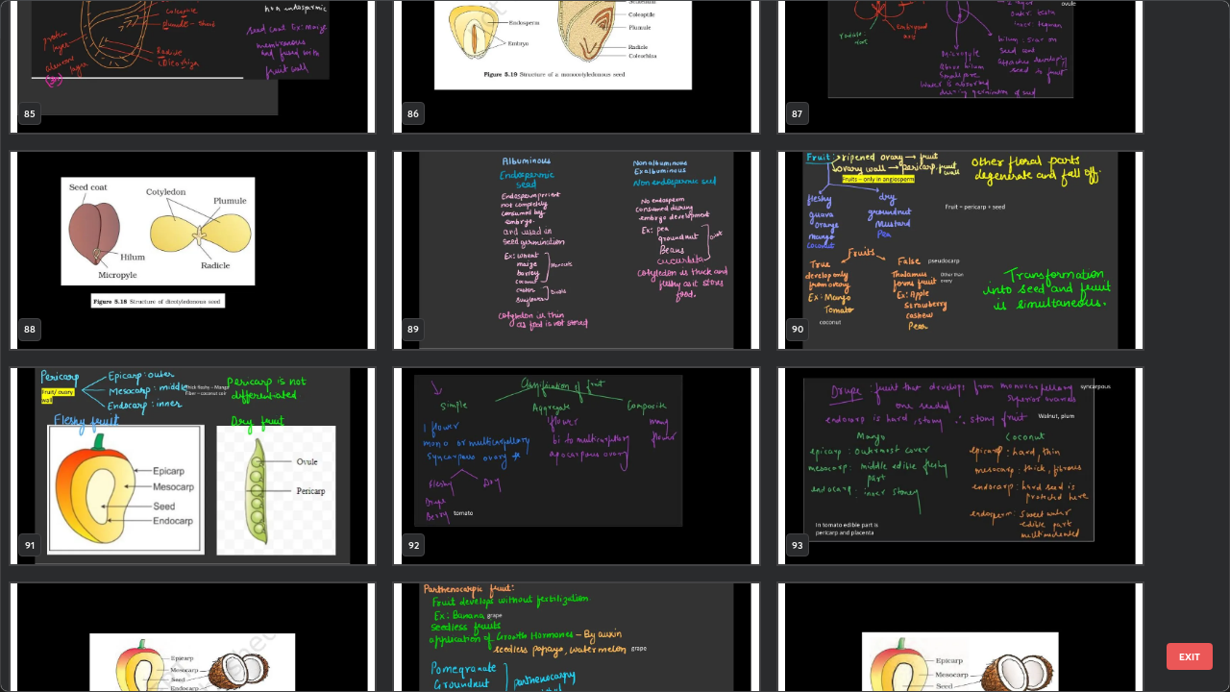
scroll to position [6101, 0]
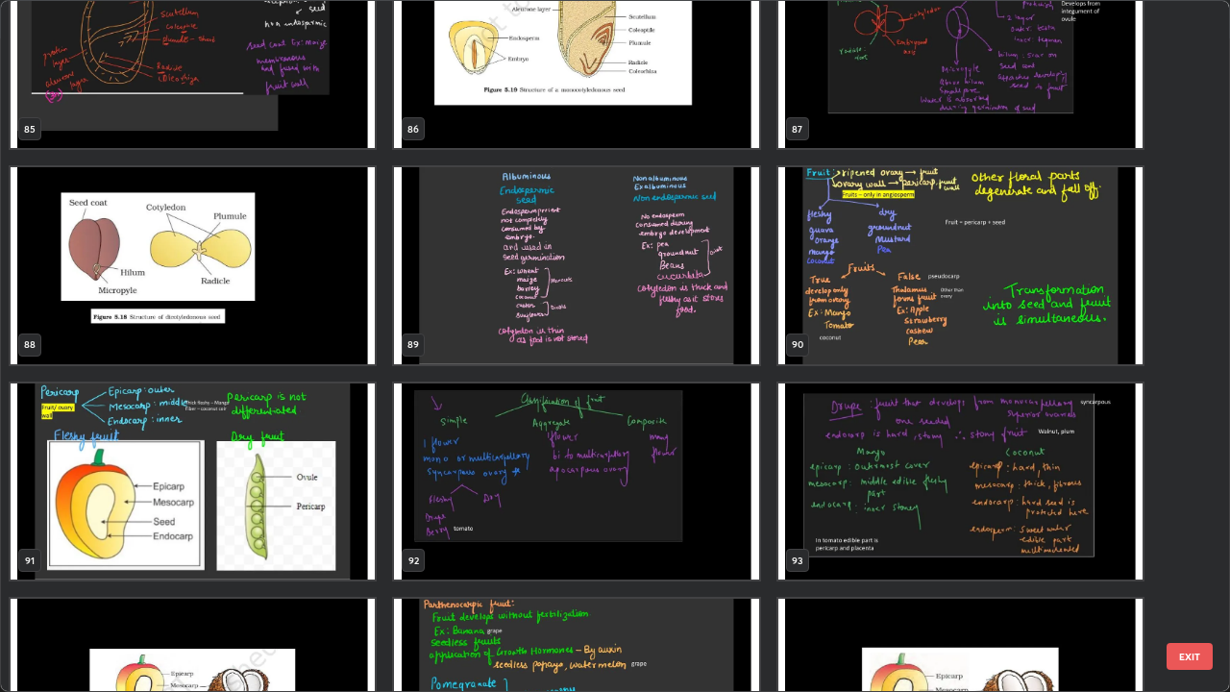
click at [957, 353] on img "grid" at bounding box center [960, 265] width 364 height 197
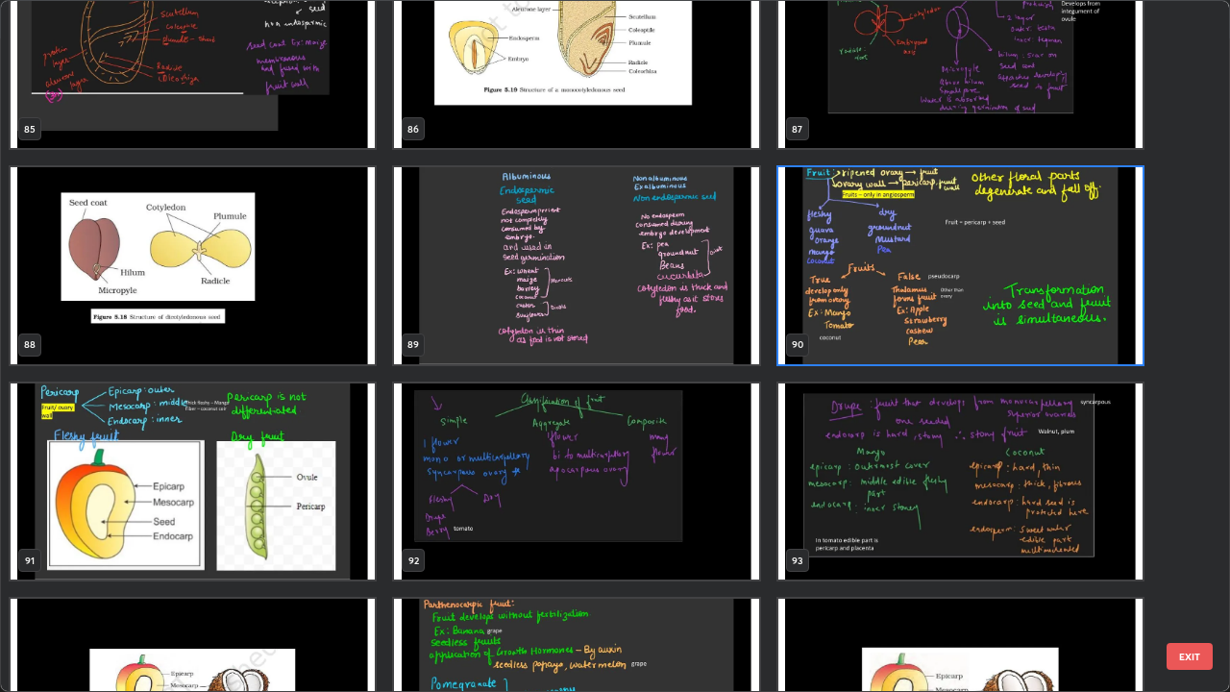
click at [968, 354] on img "grid" at bounding box center [960, 265] width 364 height 197
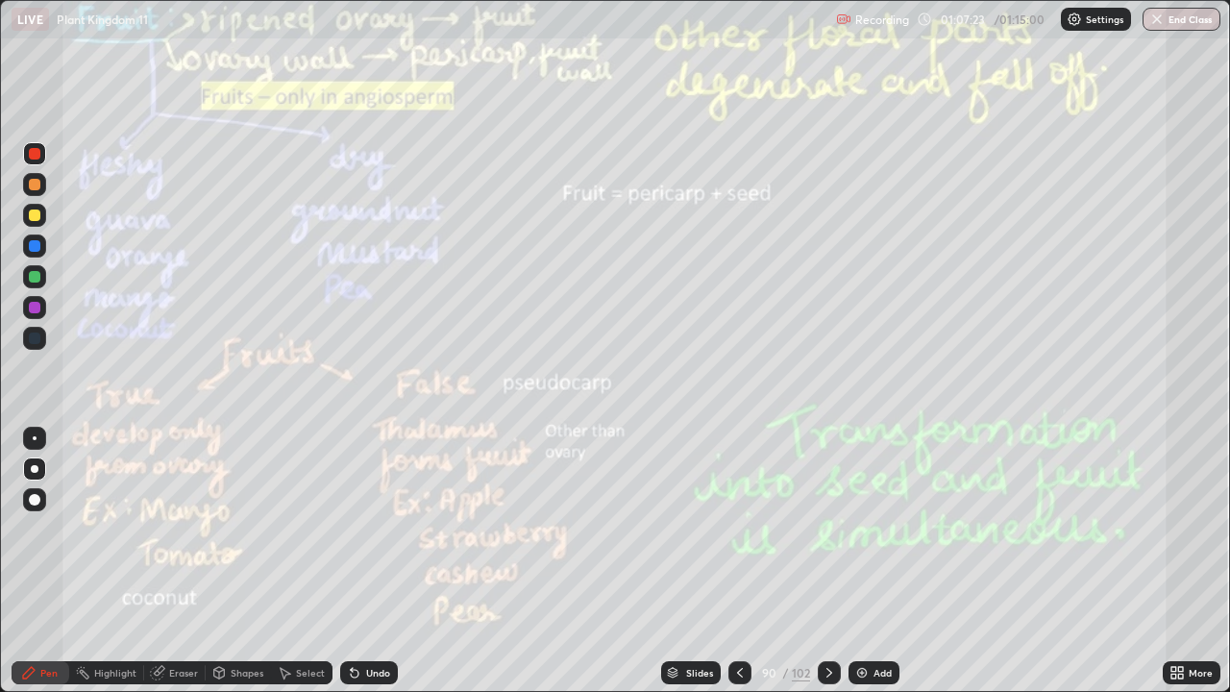
click at [826, 561] on icon at bounding box center [828, 672] width 15 height 15
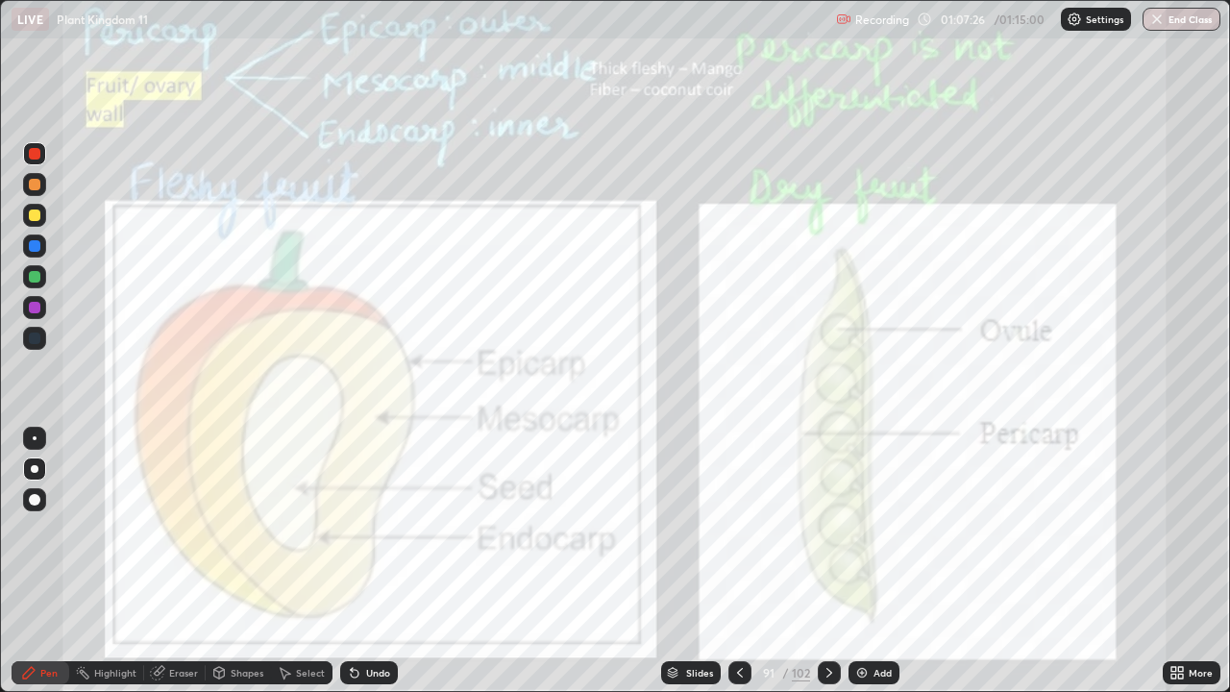
click at [831, 561] on icon at bounding box center [828, 672] width 15 height 15
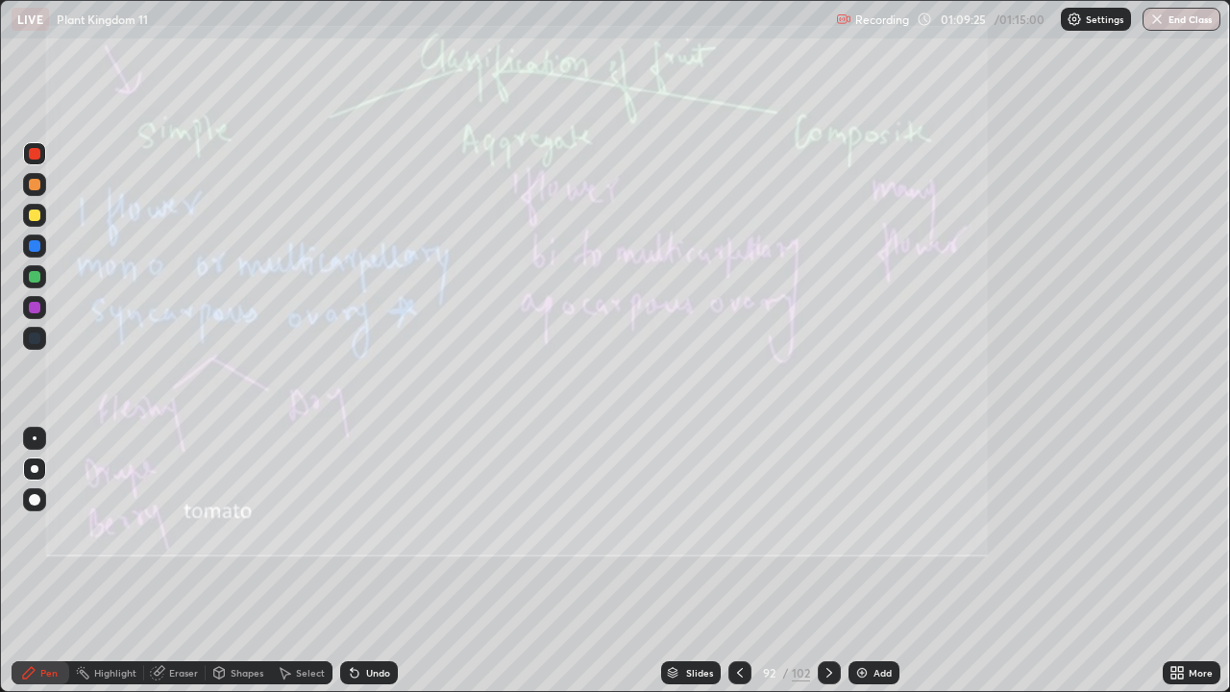
click at [827, 561] on icon at bounding box center [828, 672] width 15 height 15
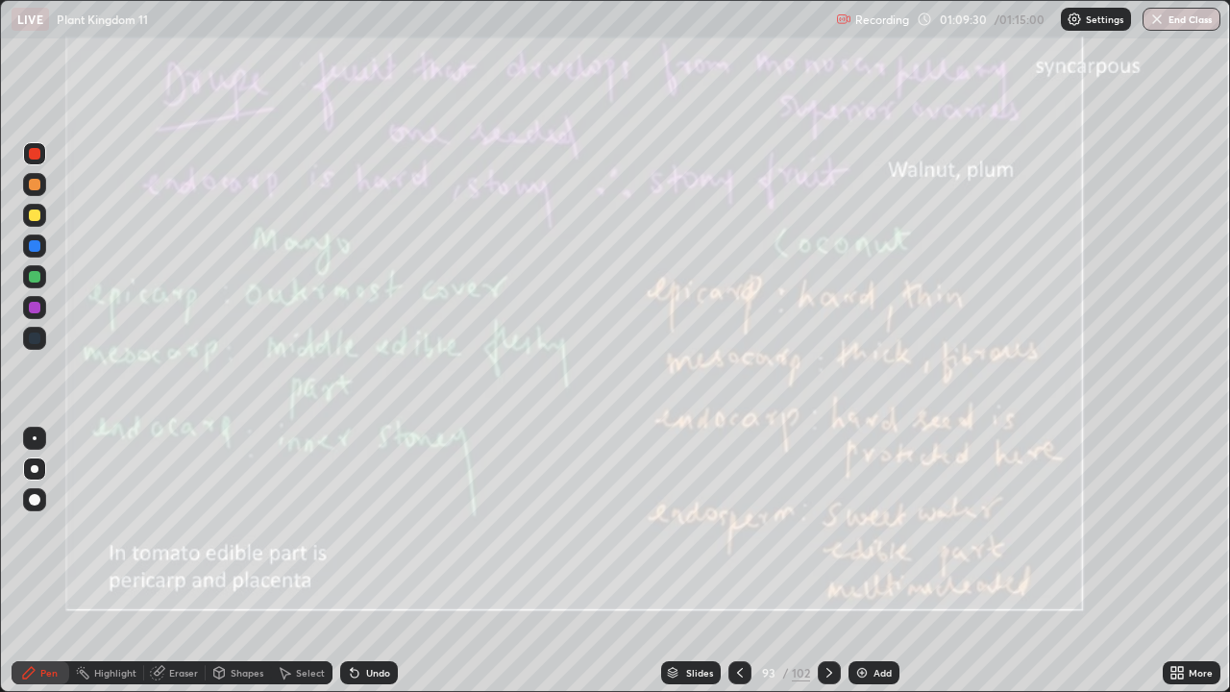
click at [831, 561] on icon at bounding box center [828, 672] width 15 height 15
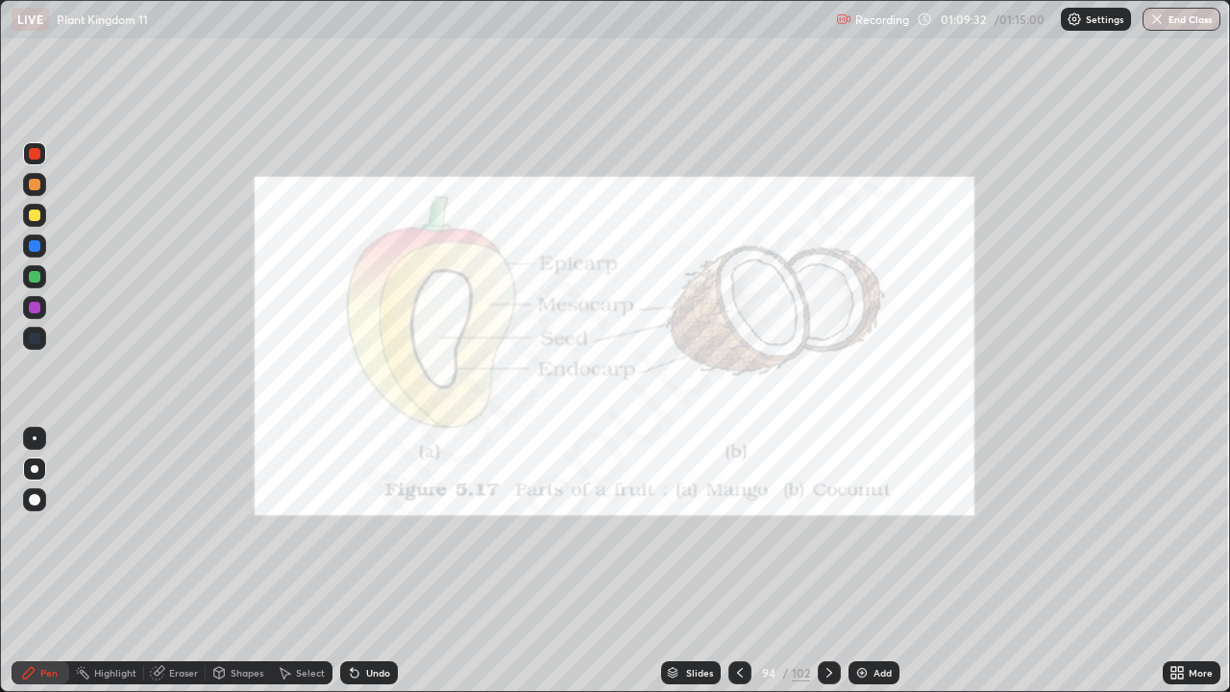
click at [832, 561] on div at bounding box center [828, 672] width 23 height 38
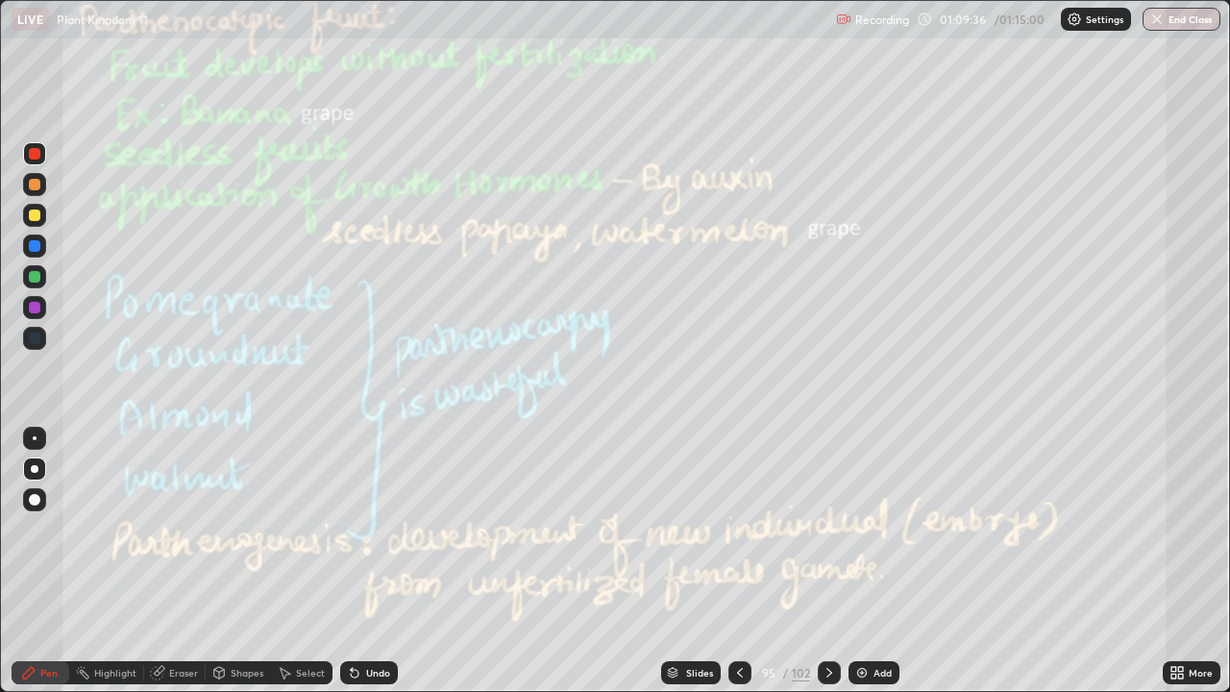
click at [745, 561] on icon at bounding box center [739, 672] width 15 height 15
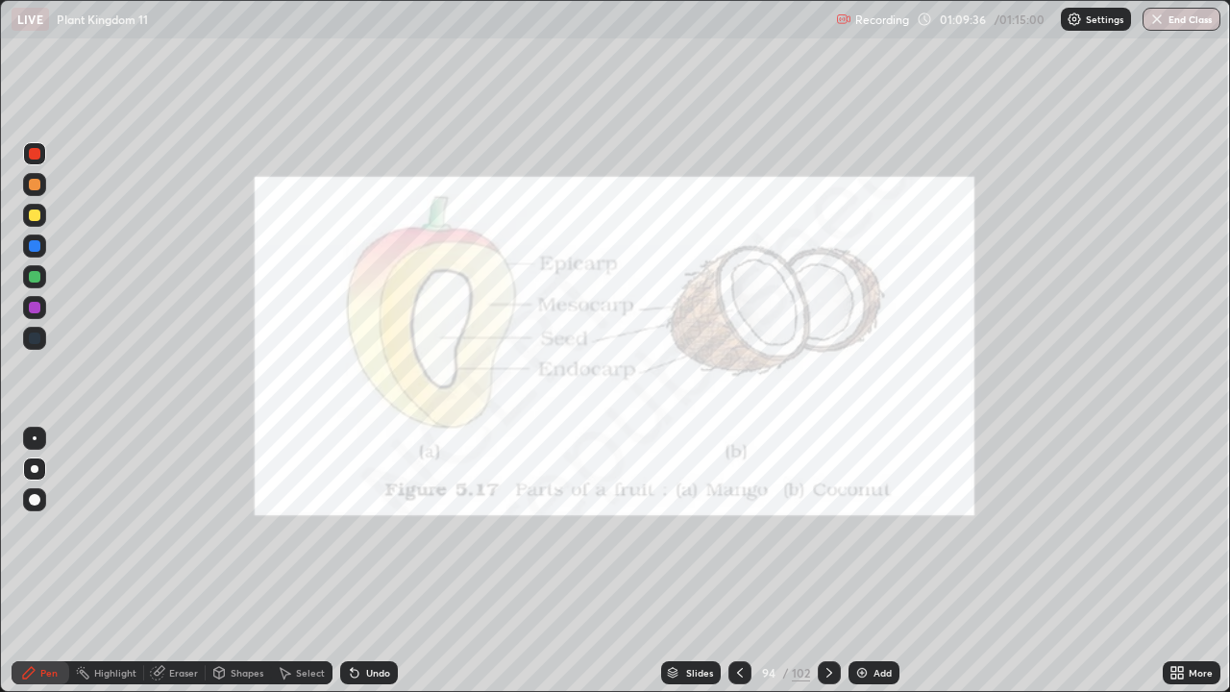
click at [738, 561] on icon at bounding box center [739, 672] width 15 height 15
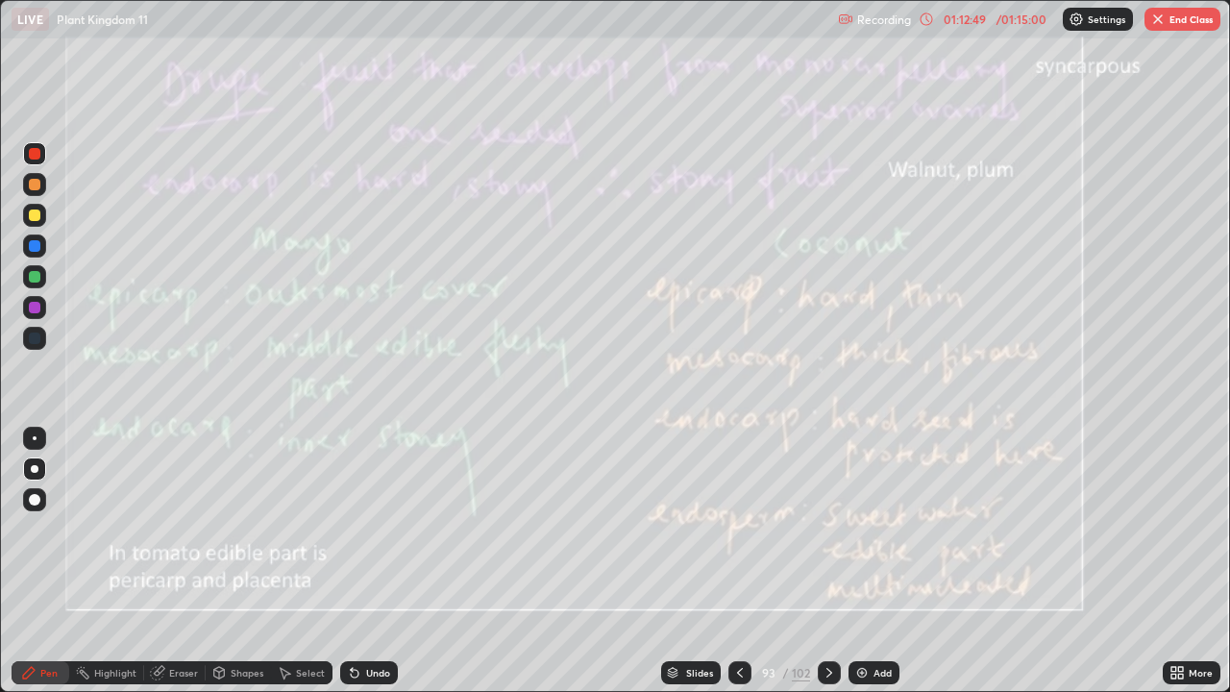
click at [828, 561] on icon at bounding box center [828, 672] width 15 height 15
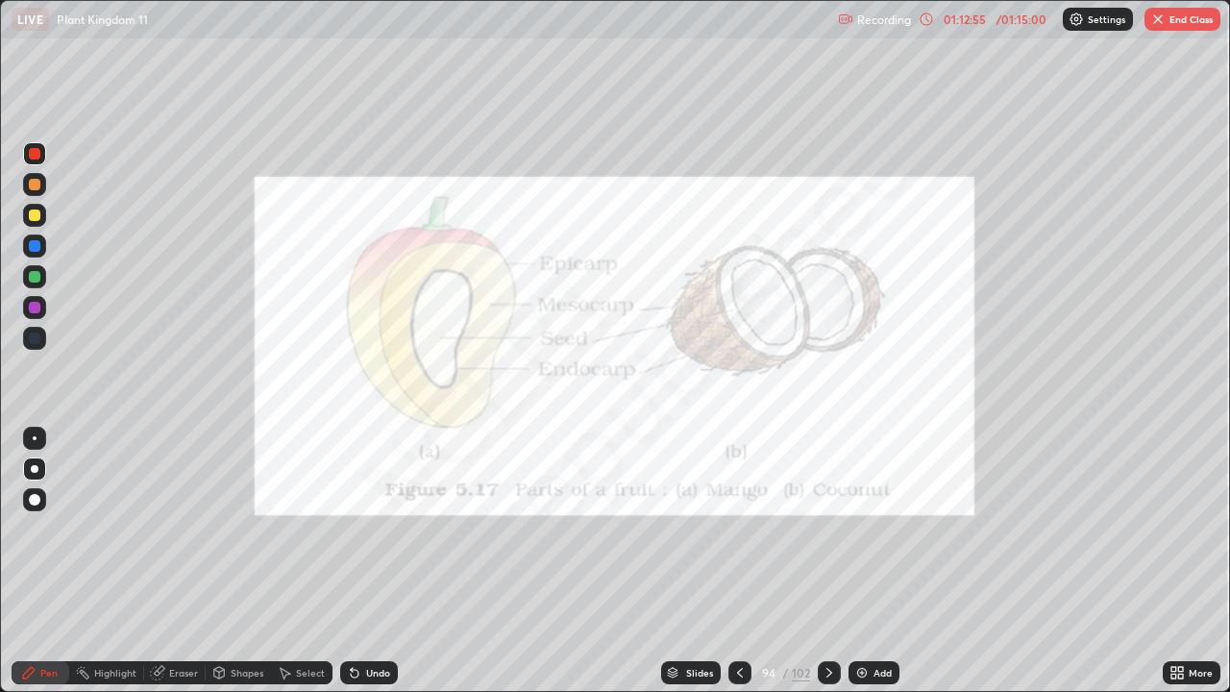
click at [832, 561] on div at bounding box center [828, 672] width 23 height 23
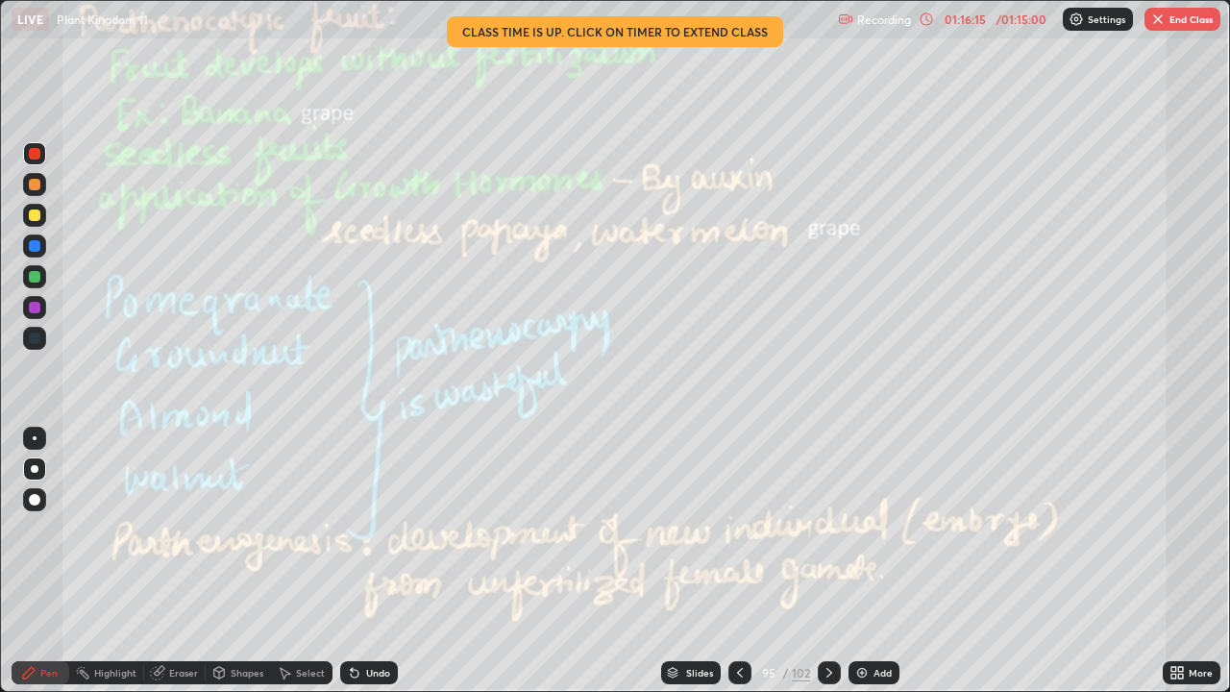
click at [1097, 19] on p "Settings" at bounding box center [1105, 19] width 37 height 10
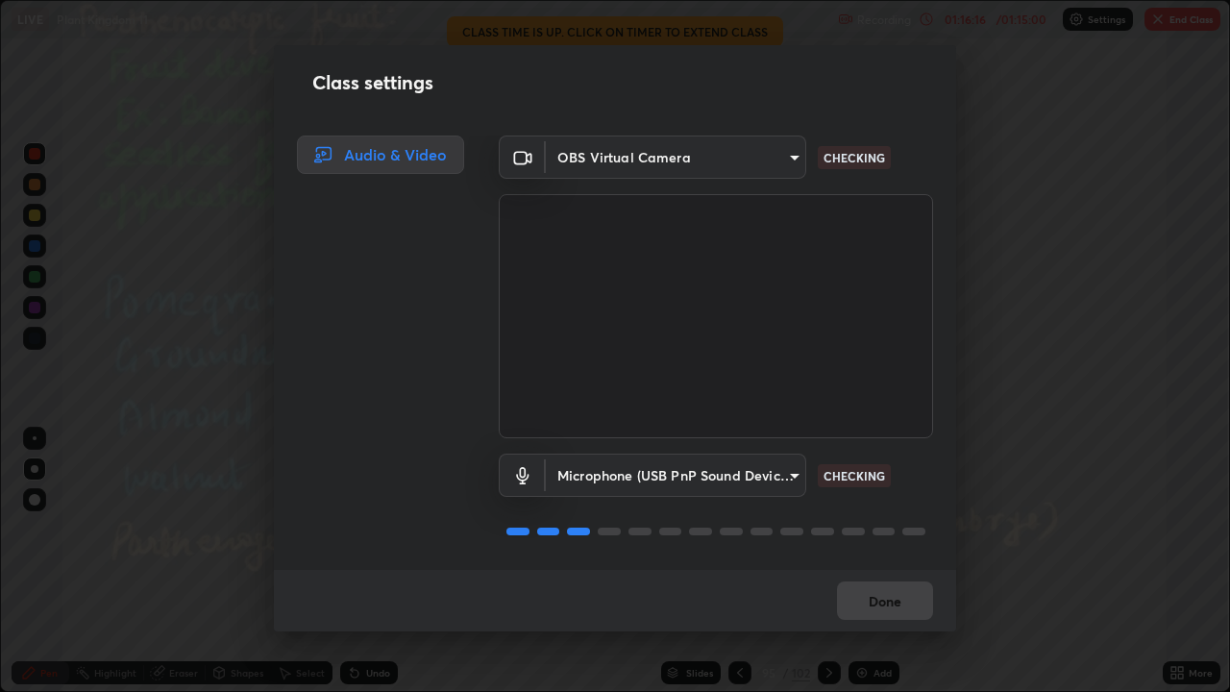
click at [1006, 335] on div "Class settings Audio & Video OBS Virtual Camera 67417adfccfa8b42c30ef4407fe4a6c…" at bounding box center [615, 346] width 1230 height 692
click at [889, 561] on div "Done" at bounding box center [615, 600] width 682 height 61
click at [1016, 482] on div "Class settings Audio & Video OBS Virtual Camera 67417adfccfa8b42c30ef4407fe4a6c…" at bounding box center [615, 346] width 1230 height 692
click at [881, 561] on button "Done" at bounding box center [885, 600] width 96 height 38
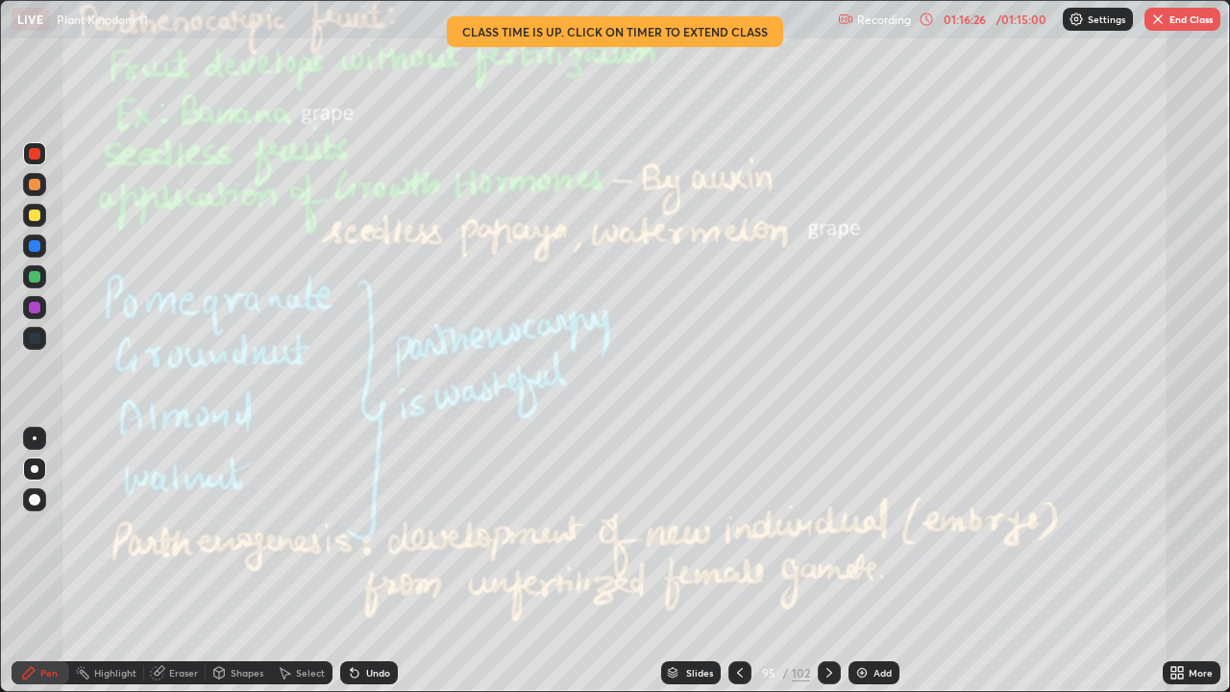
click at [963, 22] on div "01:16:26" at bounding box center [965, 19] width 54 height 12
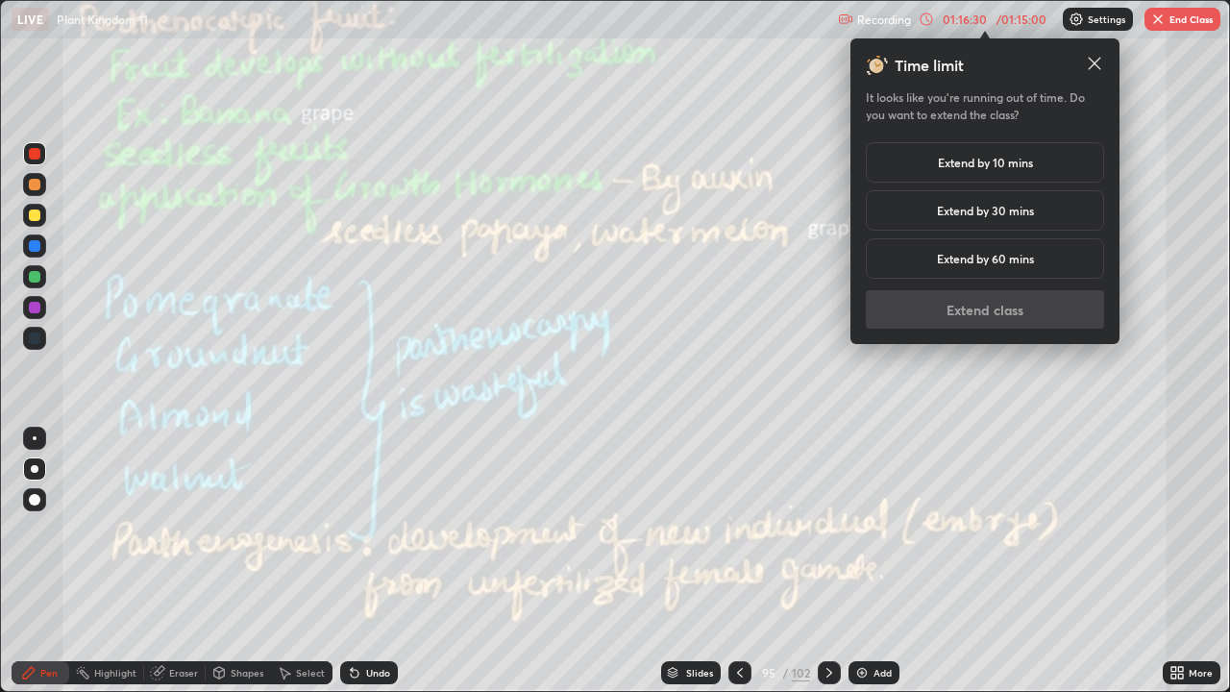
click at [1041, 156] on div "Extend by 10 mins" at bounding box center [985, 162] width 238 height 40
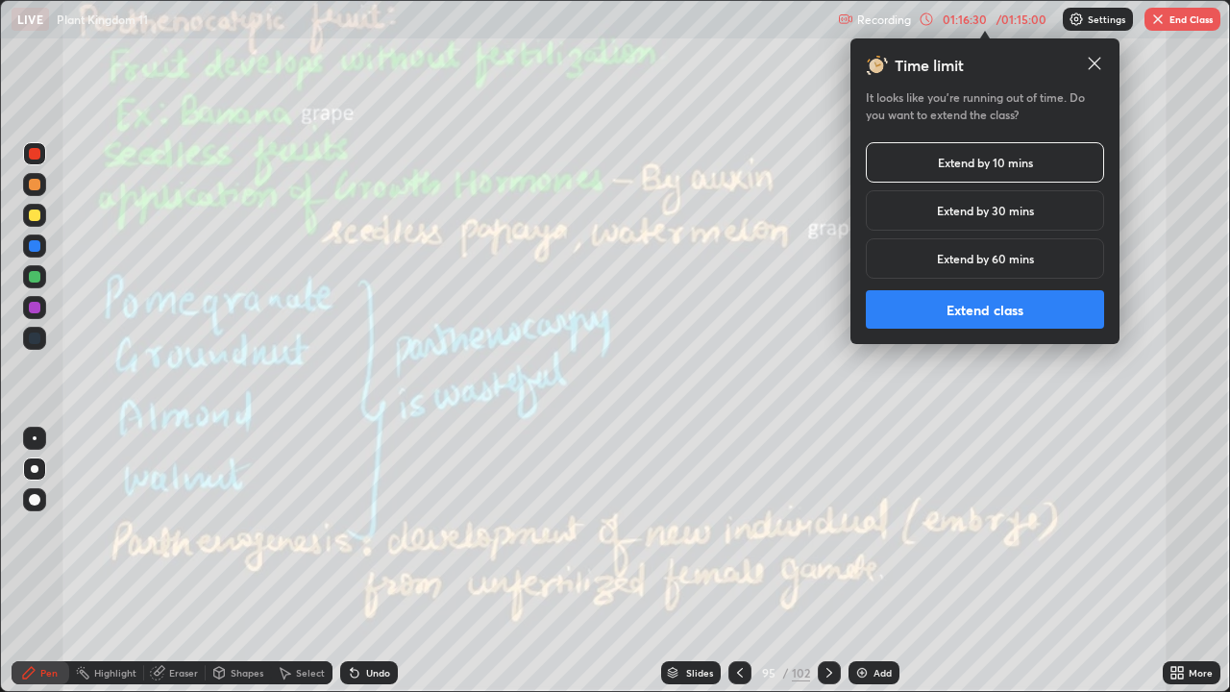
click at [1010, 304] on button "Extend class" at bounding box center [985, 309] width 238 height 38
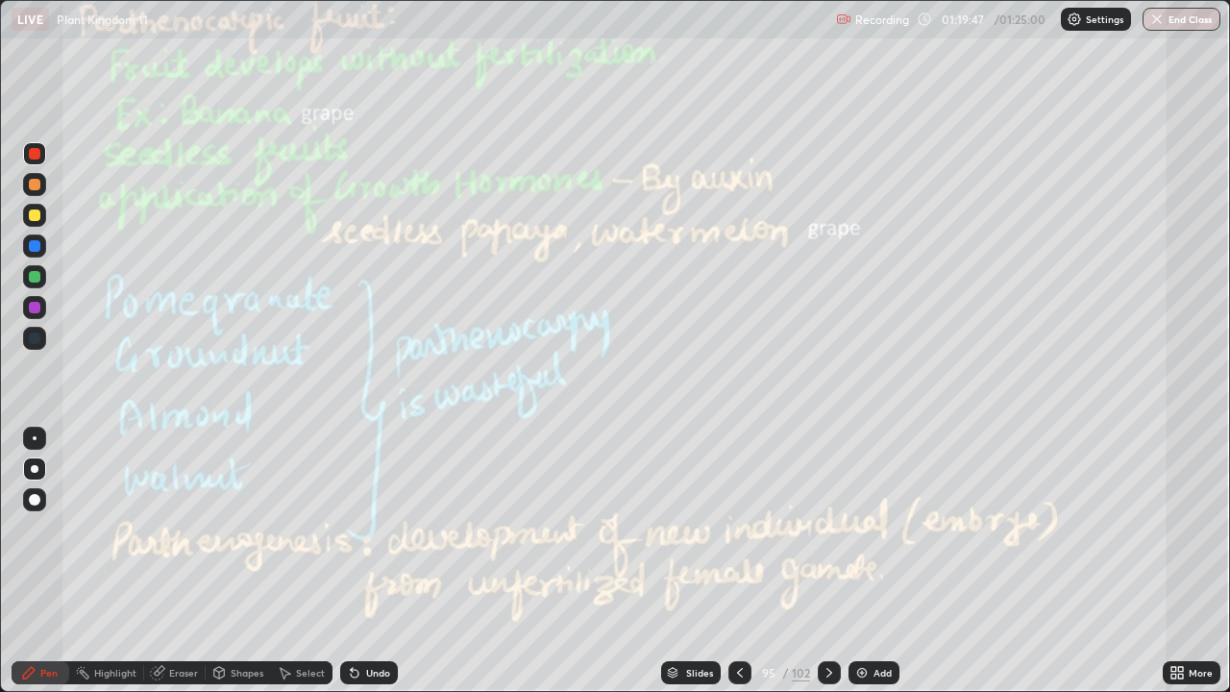
click at [1156, 16] on img "button" at bounding box center [1156, 19] width 15 height 15
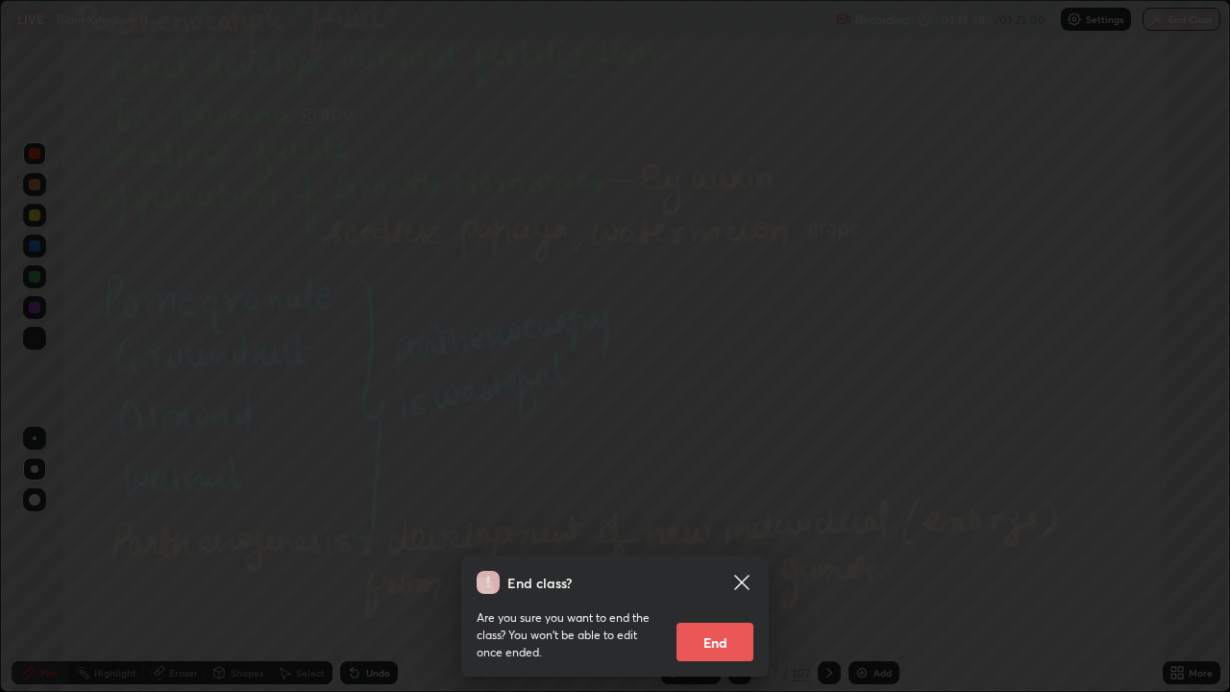
click at [1159, 18] on div at bounding box center [615, 346] width 1230 height 692
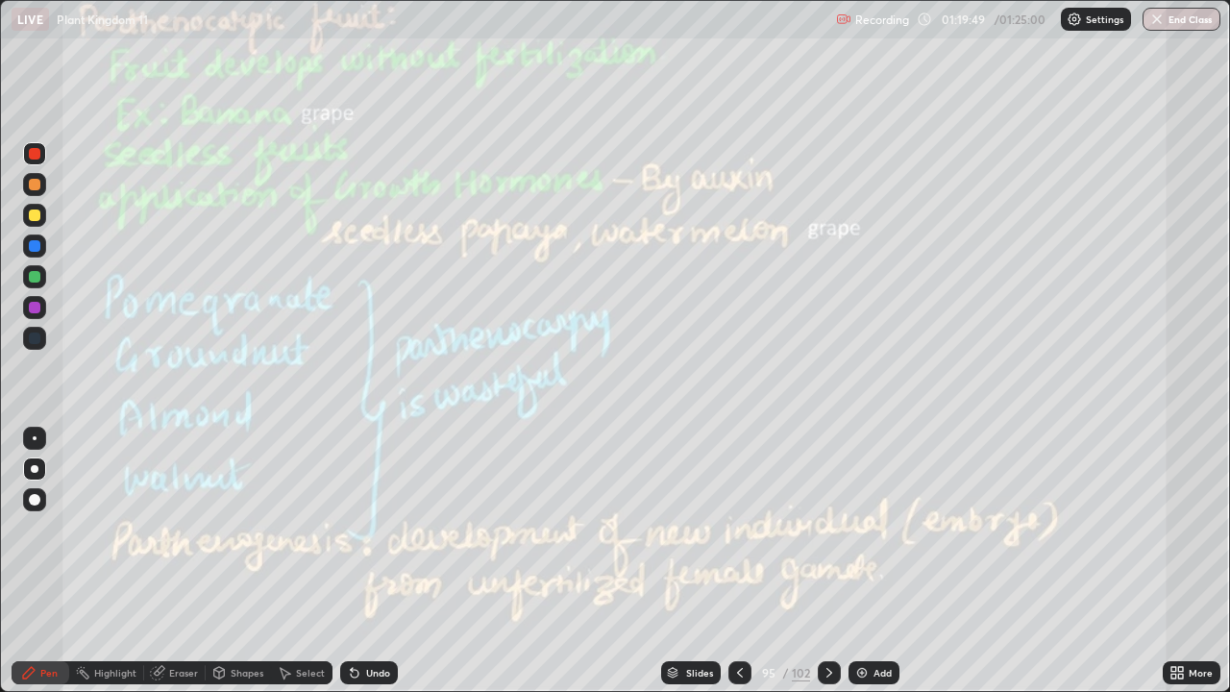
click at [1151, 25] on img "button" at bounding box center [1156, 19] width 15 height 15
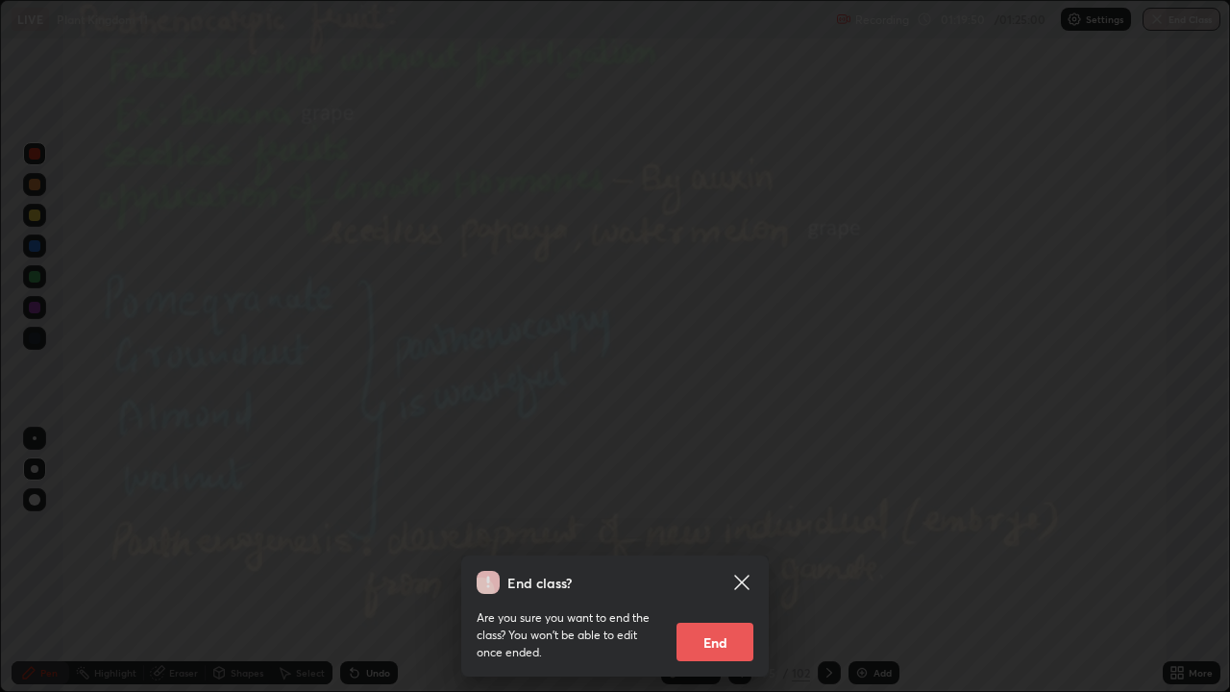
click at [695, 561] on button "End" at bounding box center [714, 641] width 77 height 38
